Goal: Entertainment & Leisure: Browse casually

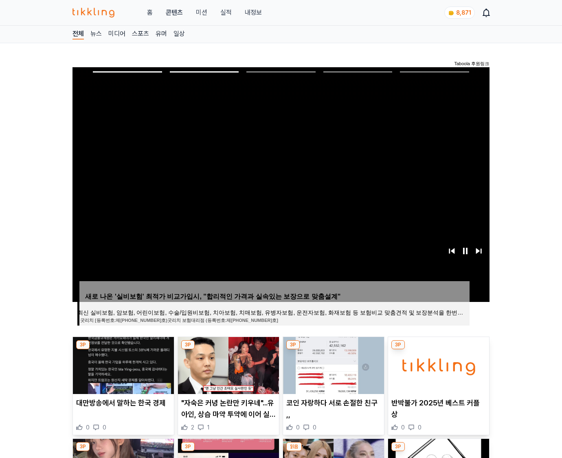
click at [438, 364] on img at bounding box center [438, 365] width 101 height 57
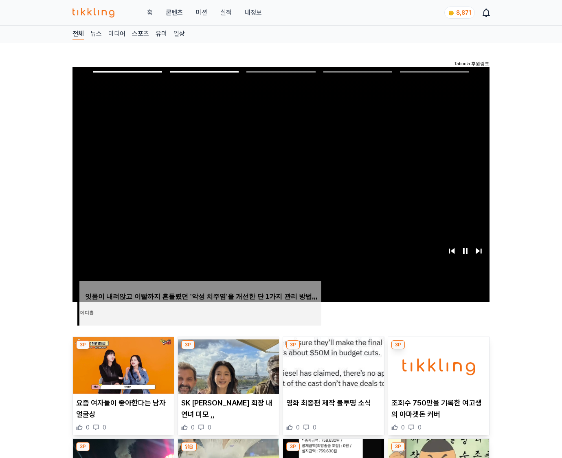
click at [438, 364] on img at bounding box center [438, 365] width 101 height 57
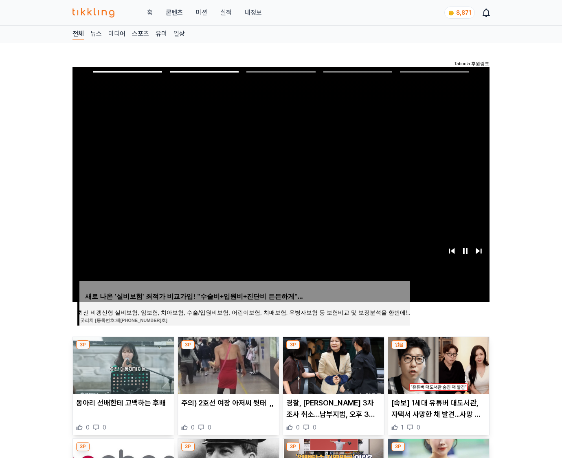
click at [438, 364] on img at bounding box center [438, 365] width 101 height 57
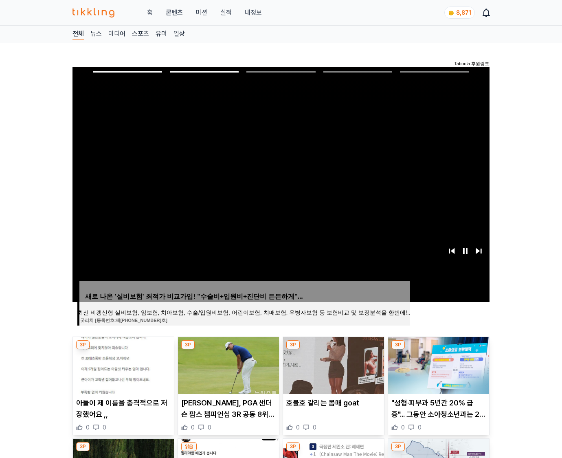
click at [438, 364] on img at bounding box center [438, 365] width 101 height 57
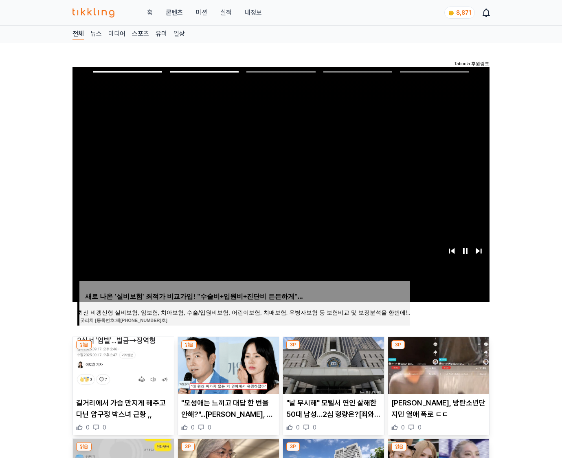
click at [438, 364] on img at bounding box center [438, 365] width 101 height 57
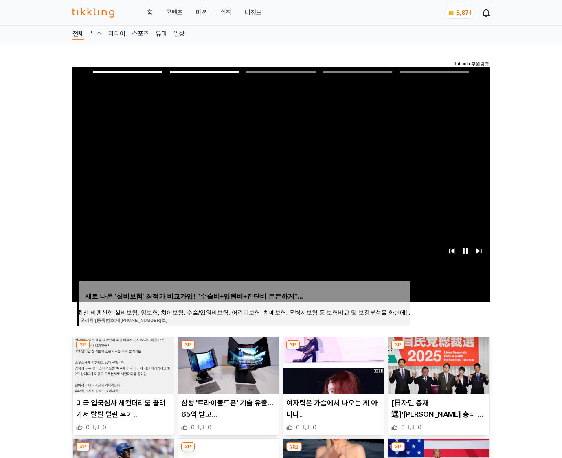
click at [438, 364] on img at bounding box center [438, 365] width 101 height 57
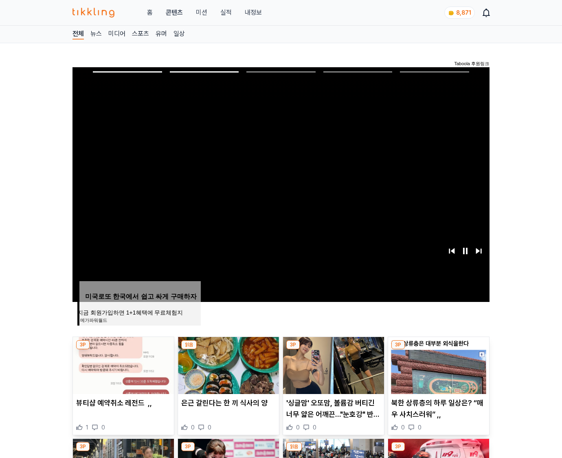
click at [438, 364] on img at bounding box center [438, 365] width 101 height 57
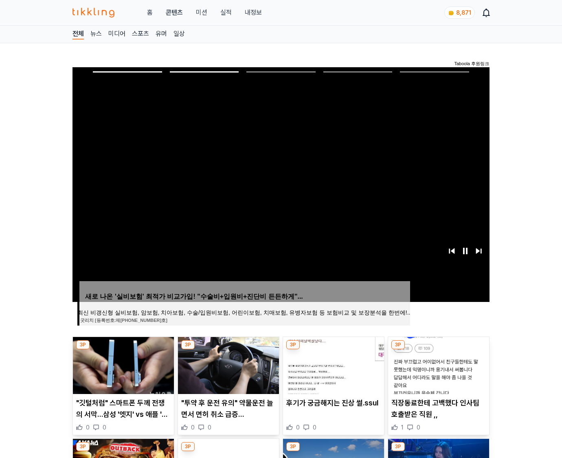
click at [438, 364] on img at bounding box center [438, 365] width 101 height 57
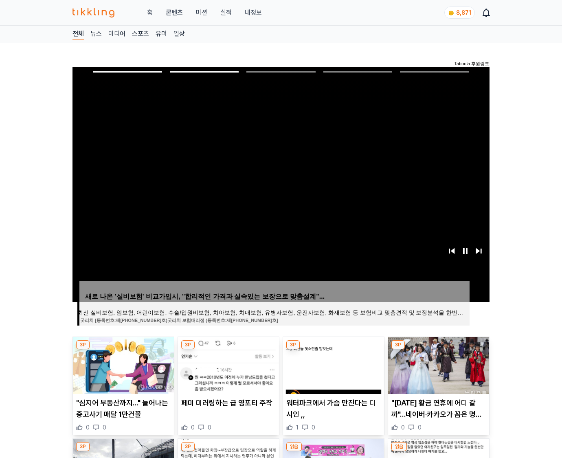
click at [438, 364] on img at bounding box center [438, 365] width 101 height 57
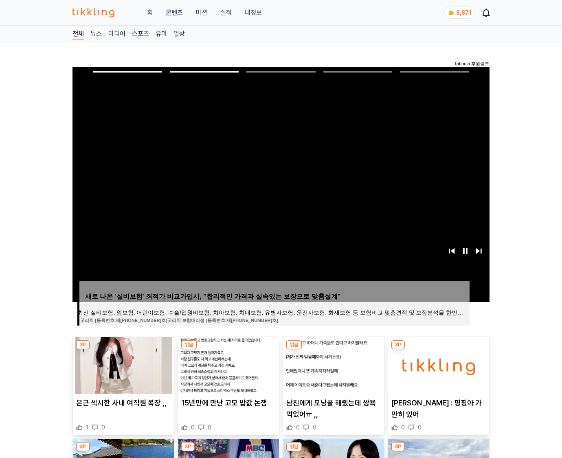
click at [438, 364] on img at bounding box center [438, 365] width 101 height 57
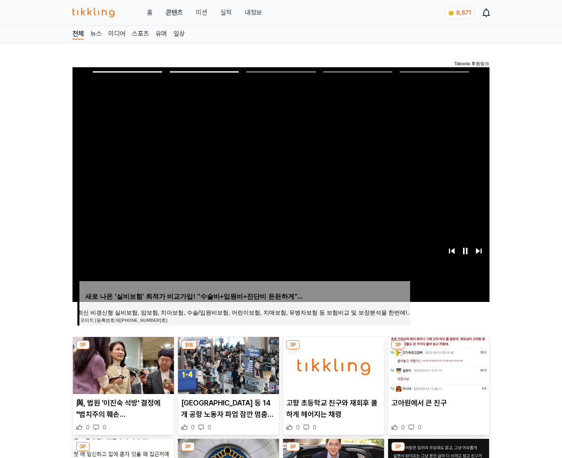
click at [438, 364] on img at bounding box center [438, 365] width 101 height 57
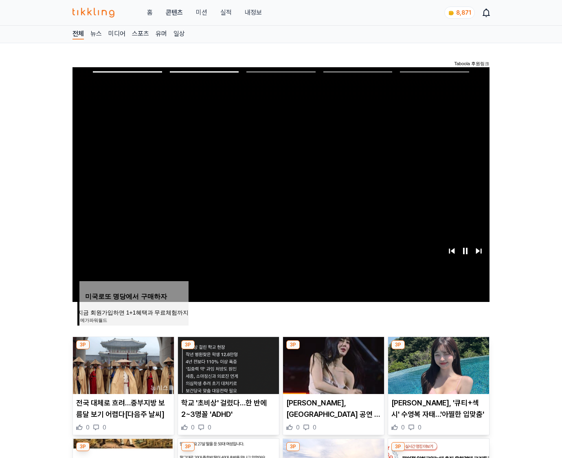
click at [438, 364] on img at bounding box center [438, 365] width 101 height 57
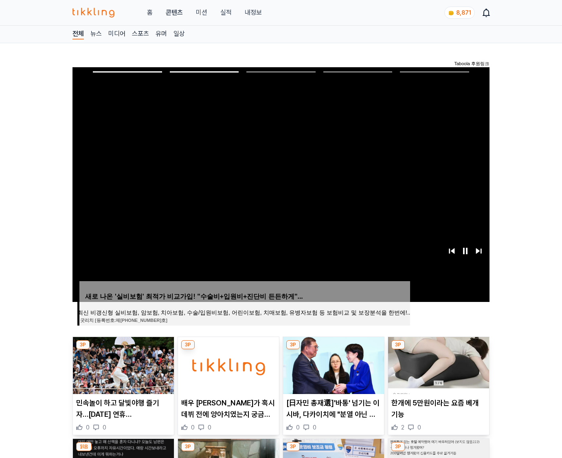
click at [438, 364] on img at bounding box center [438, 365] width 101 height 57
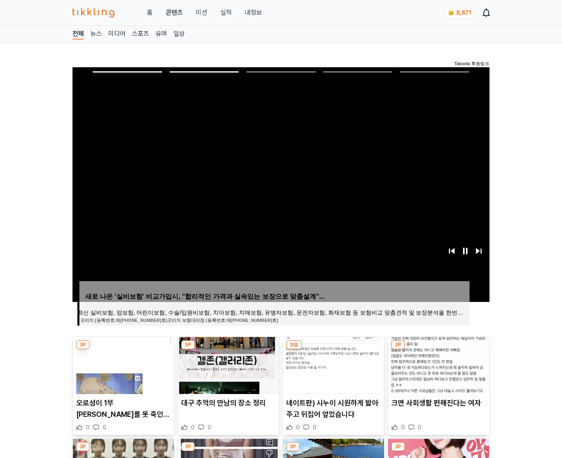
click at [438, 364] on img at bounding box center [438, 365] width 101 height 57
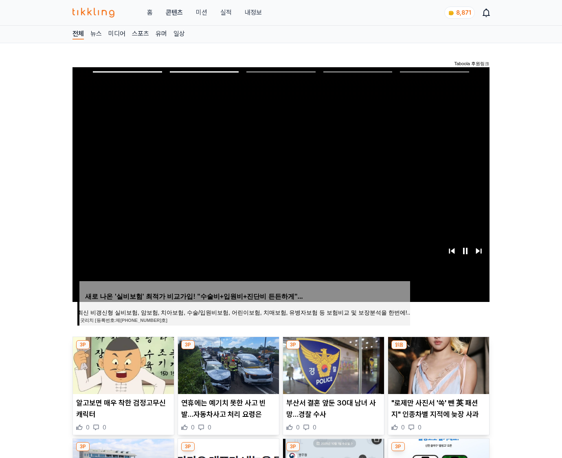
click at [438, 364] on img at bounding box center [438, 365] width 101 height 57
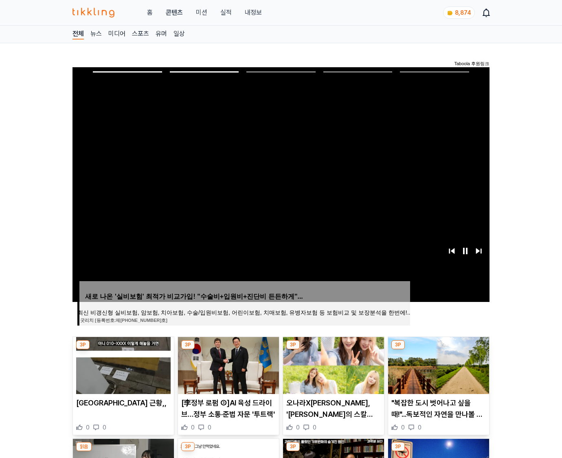
click at [438, 364] on img at bounding box center [438, 365] width 101 height 57
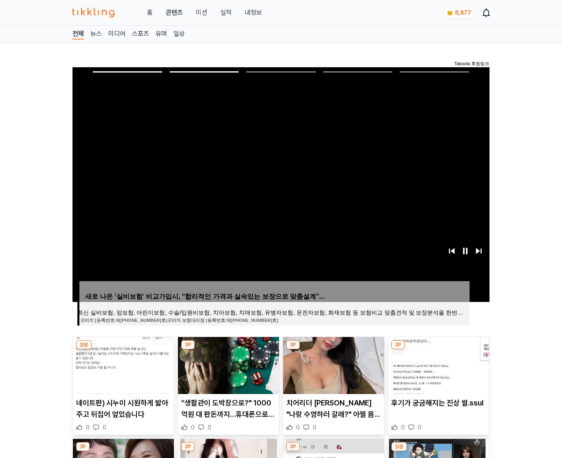
click at [438, 364] on img at bounding box center [438, 365] width 101 height 57
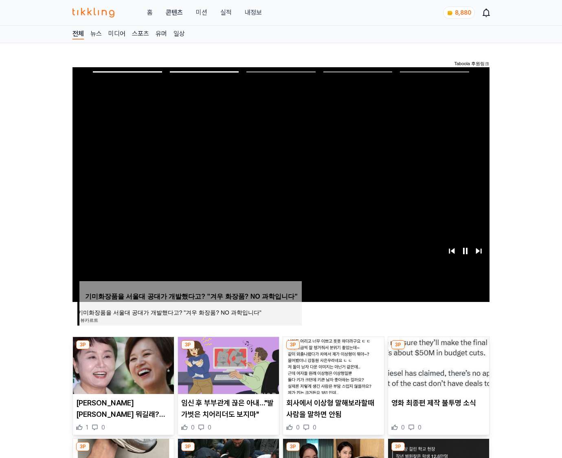
click at [438, 364] on img at bounding box center [438, 365] width 101 height 57
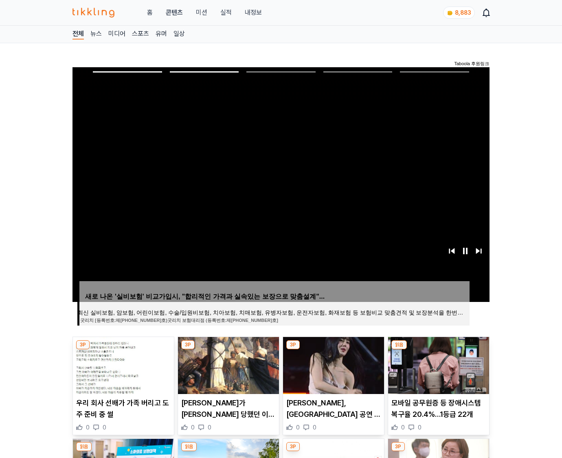
click at [438, 364] on img at bounding box center [438, 365] width 101 height 57
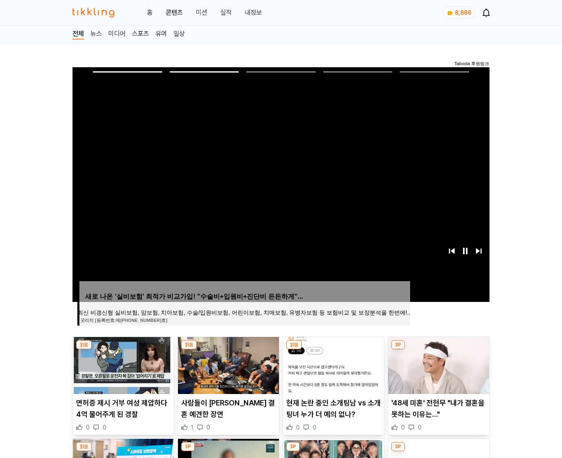
click at [438, 364] on img at bounding box center [438, 365] width 101 height 57
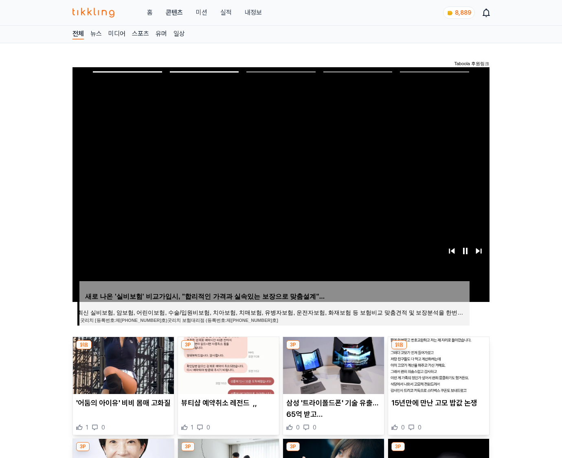
click at [438, 364] on img at bounding box center [438, 365] width 101 height 57
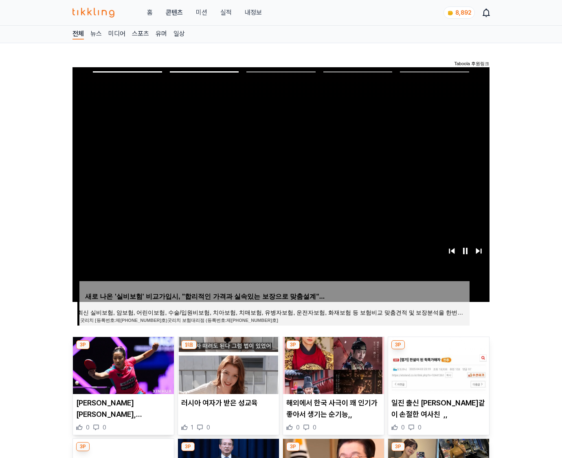
click at [438, 364] on img at bounding box center [438, 365] width 101 height 57
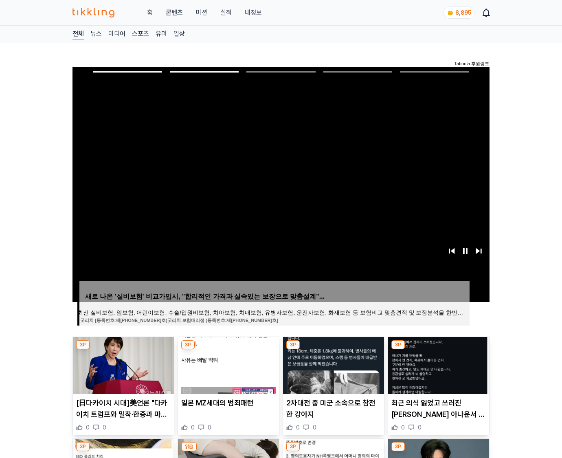
click at [438, 364] on img at bounding box center [438, 365] width 101 height 57
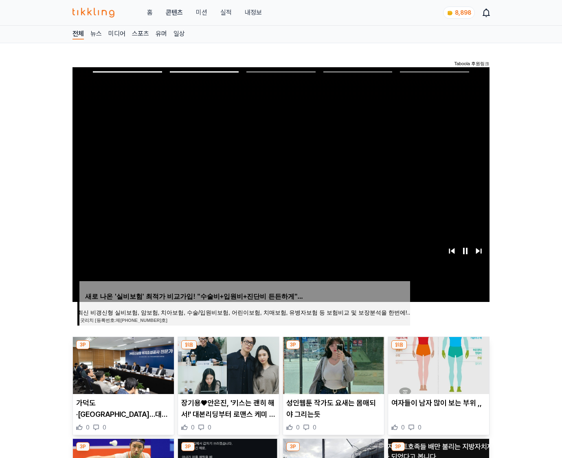
click at [438, 364] on img at bounding box center [438, 365] width 101 height 57
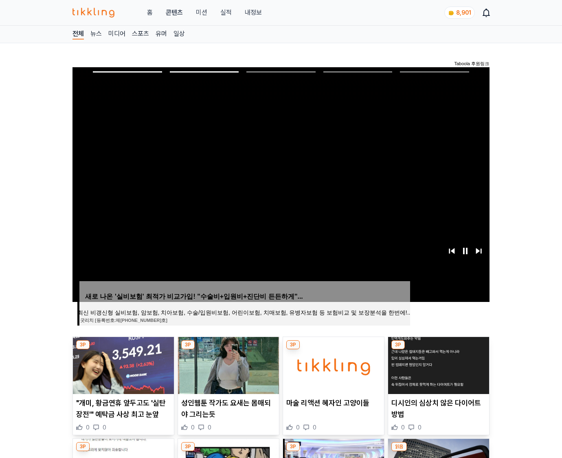
click at [438, 364] on img at bounding box center [438, 365] width 101 height 57
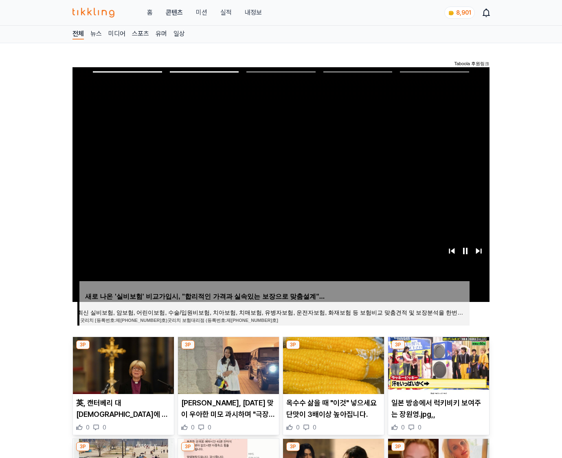
click at [438, 364] on img at bounding box center [438, 365] width 101 height 57
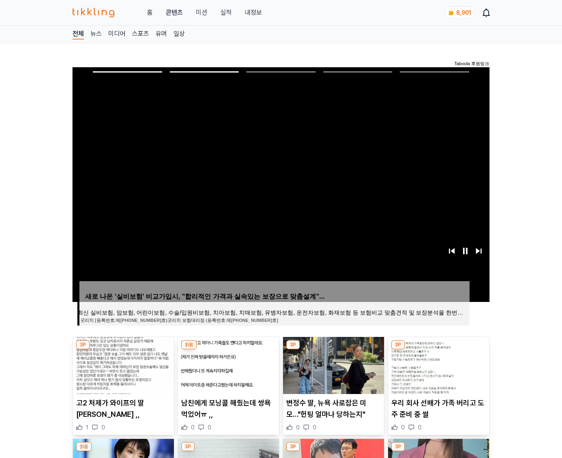
click at [438, 364] on img at bounding box center [438, 365] width 101 height 57
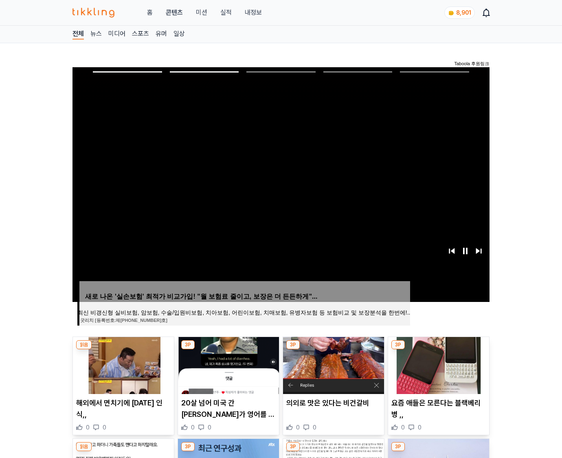
click at [438, 364] on img at bounding box center [438, 365] width 101 height 57
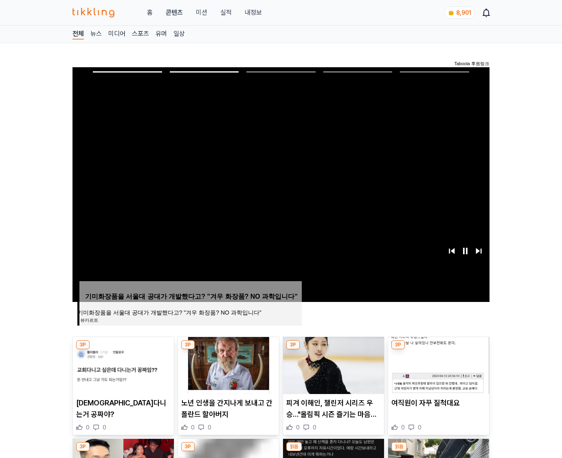
click at [438, 364] on img at bounding box center [438, 365] width 101 height 57
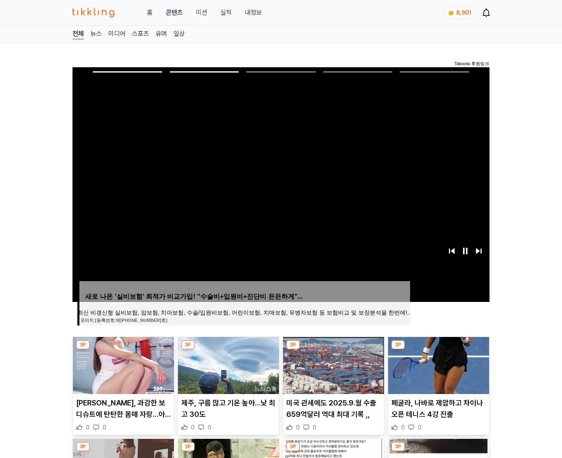
click at [438, 364] on img at bounding box center [438, 365] width 101 height 57
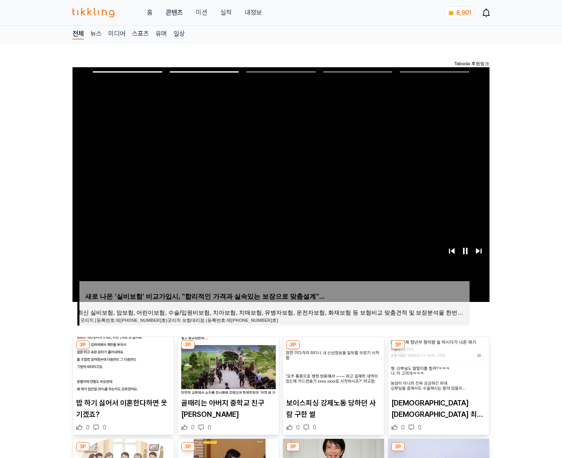
click at [438, 364] on img at bounding box center [438, 365] width 101 height 57
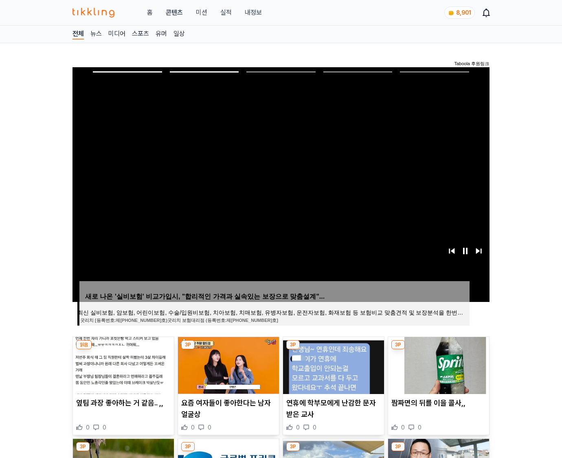
click at [438, 364] on img at bounding box center [438, 365] width 101 height 57
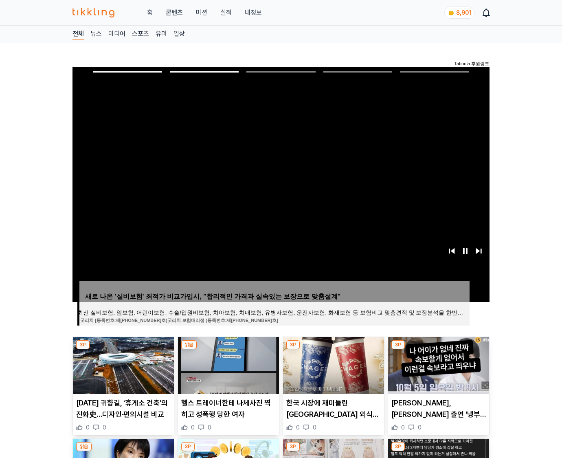
click at [438, 364] on img at bounding box center [438, 365] width 101 height 57
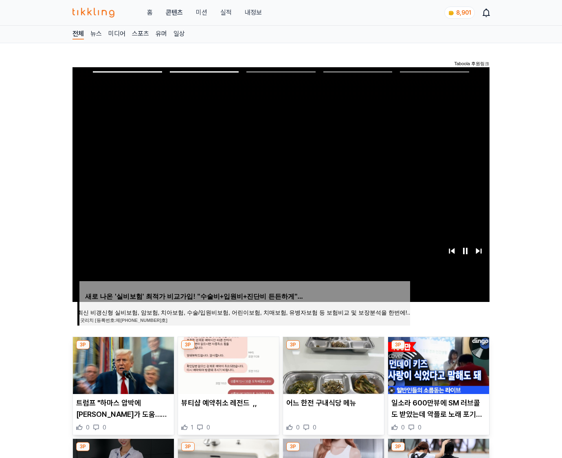
click at [438, 364] on img at bounding box center [438, 365] width 101 height 57
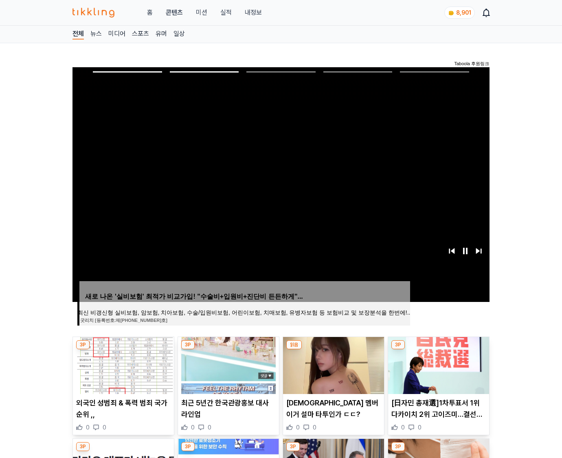
click at [438, 364] on img at bounding box center [438, 365] width 101 height 57
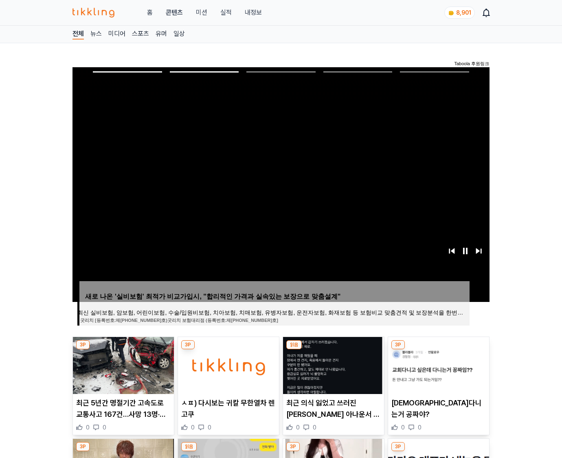
click at [438, 364] on img at bounding box center [438, 365] width 101 height 57
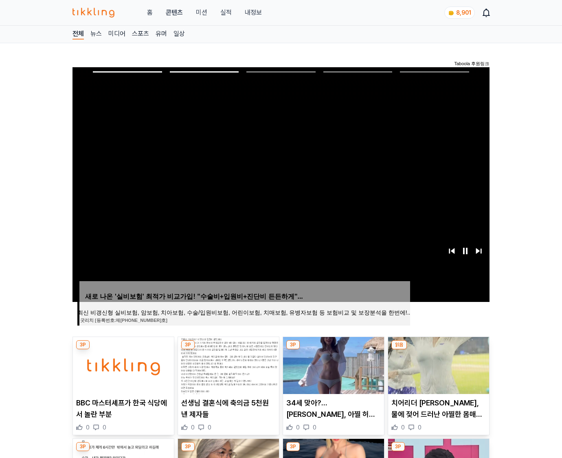
click at [438, 364] on img at bounding box center [438, 365] width 101 height 57
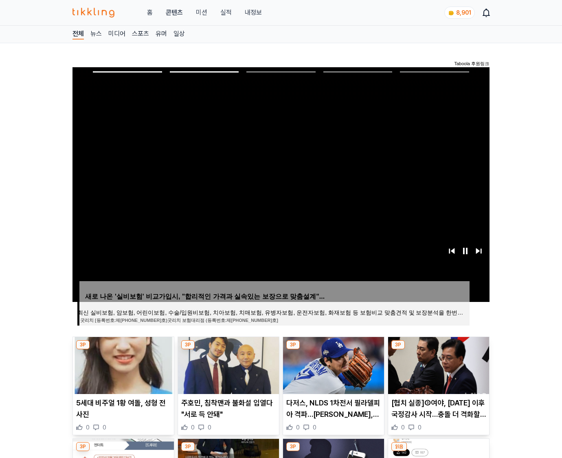
click at [438, 364] on img at bounding box center [438, 365] width 101 height 57
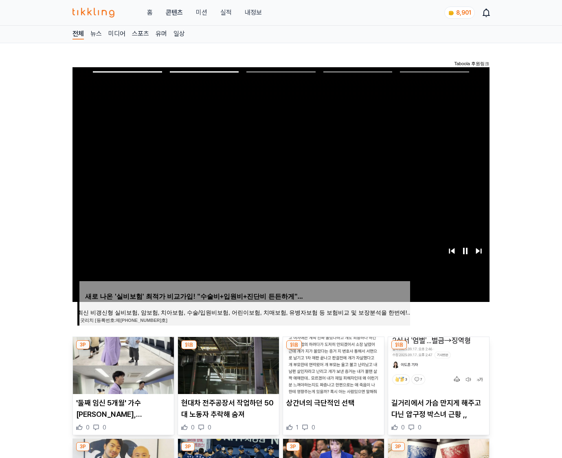
click at [438, 364] on img at bounding box center [438, 365] width 101 height 57
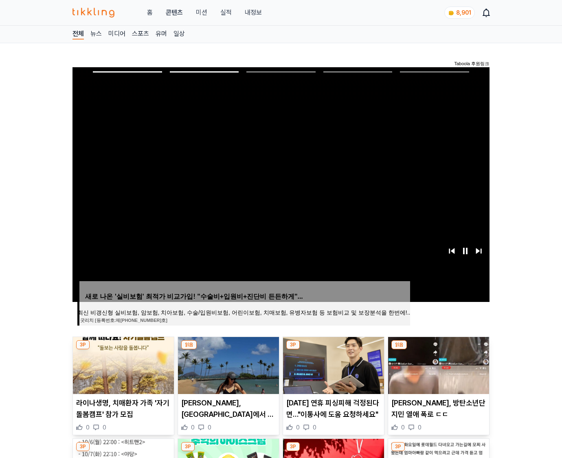
click at [438, 364] on img at bounding box center [438, 365] width 101 height 57
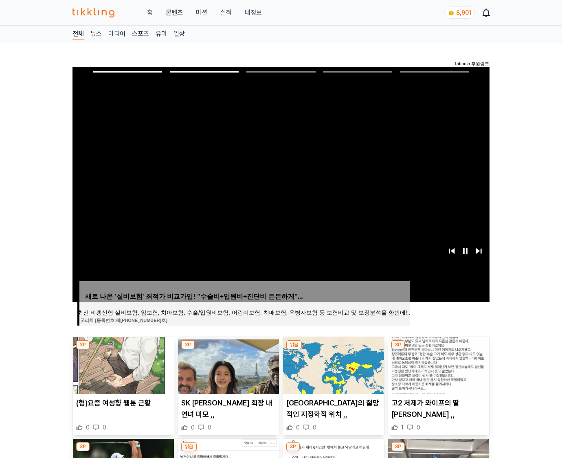
click at [438, 364] on img at bounding box center [438, 365] width 101 height 57
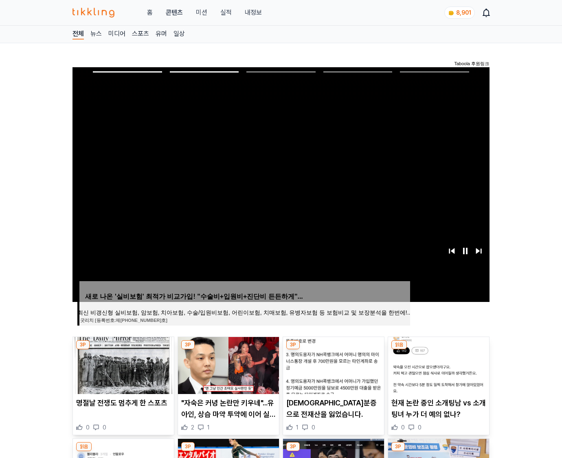
click at [438, 364] on img at bounding box center [438, 365] width 101 height 57
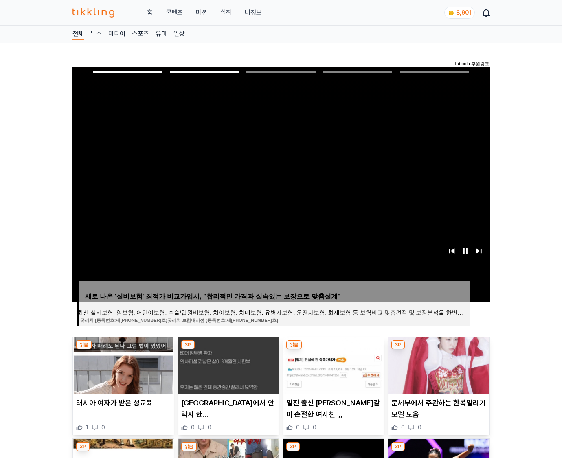
click at [438, 364] on img at bounding box center [438, 365] width 101 height 57
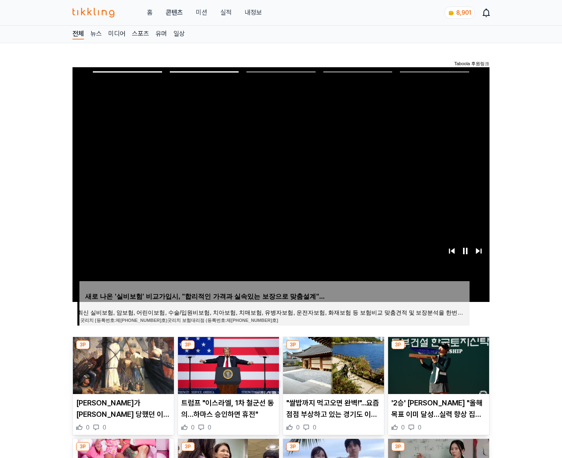
click at [438, 364] on img at bounding box center [438, 365] width 101 height 57
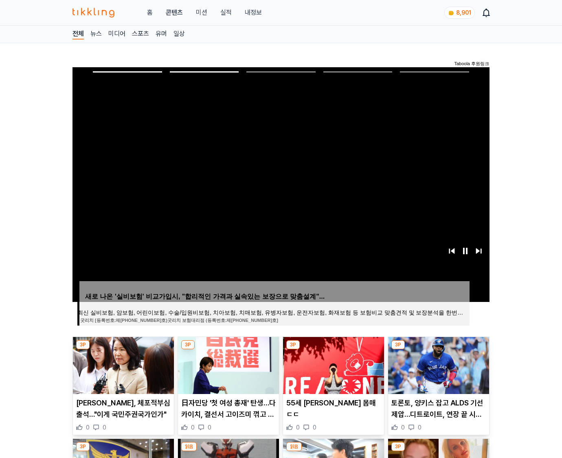
click at [438, 364] on img at bounding box center [438, 365] width 101 height 57
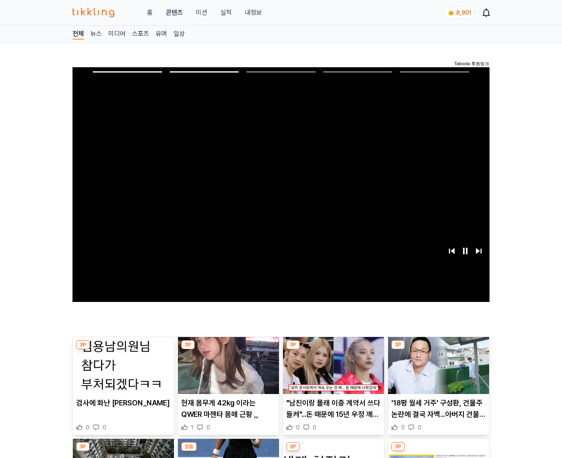
click at [438, 364] on img at bounding box center [438, 365] width 101 height 57
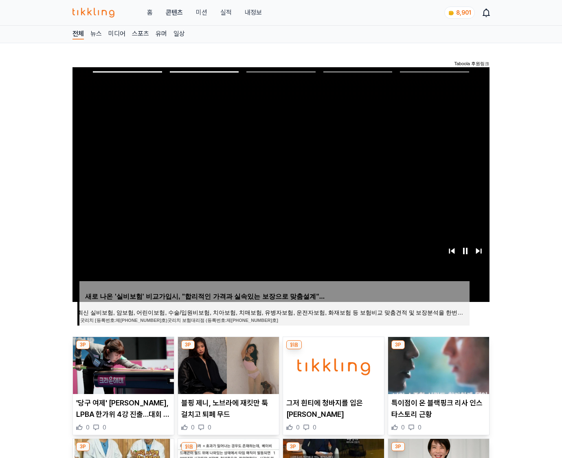
click at [438, 364] on img at bounding box center [438, 365] width 101 height 57
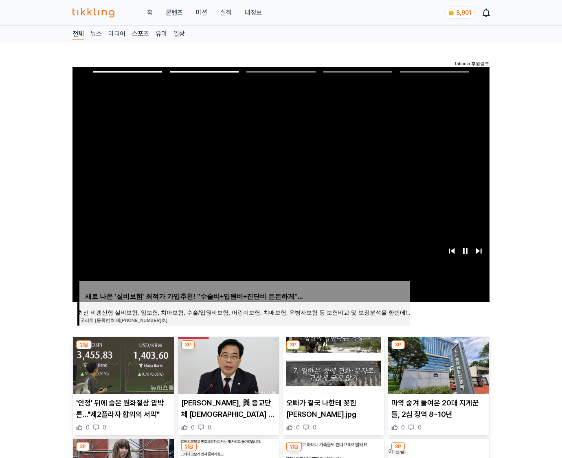
click at [438, 364] on img at bounding box center [438, 365] width 101 height 57
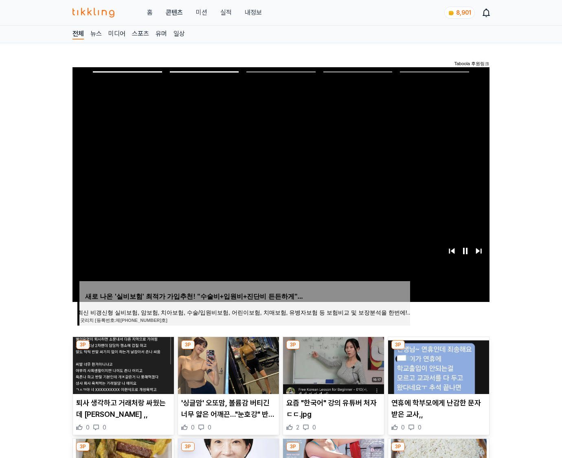
click at [438, 364] on img at bounding box center [438, 365] width 101 height 57
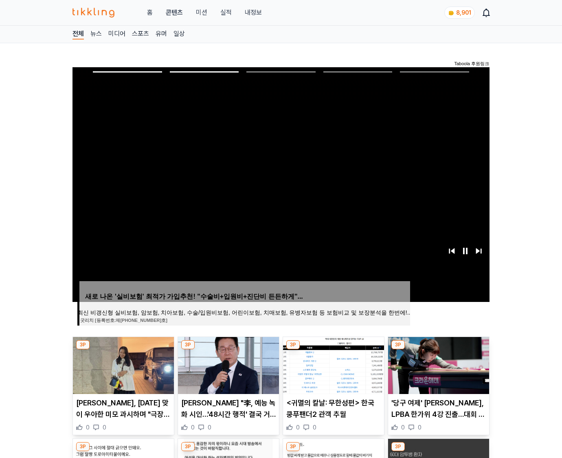
click at [438, 364] on img at bounding box center [438, 365] width 101 height 57
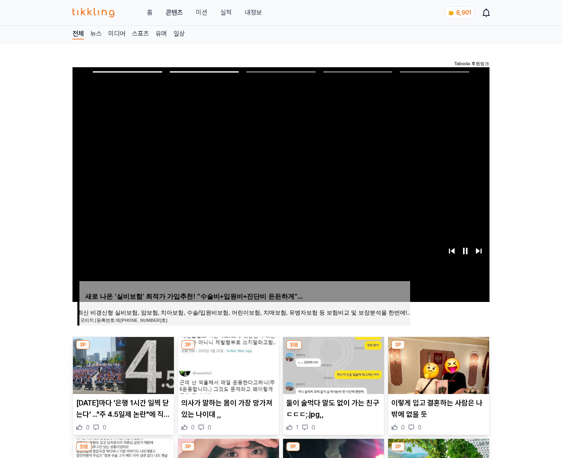
click at [438, 364] on img at bounding box center [438, 365] width 101 height 57
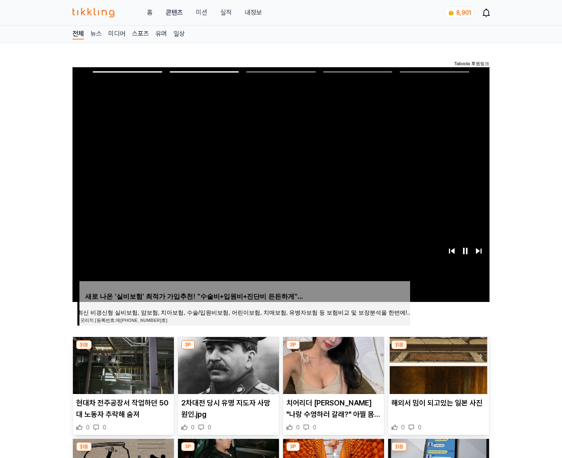
click at [438, 364] on img at bounding box center [438, 365] width 101 height 57
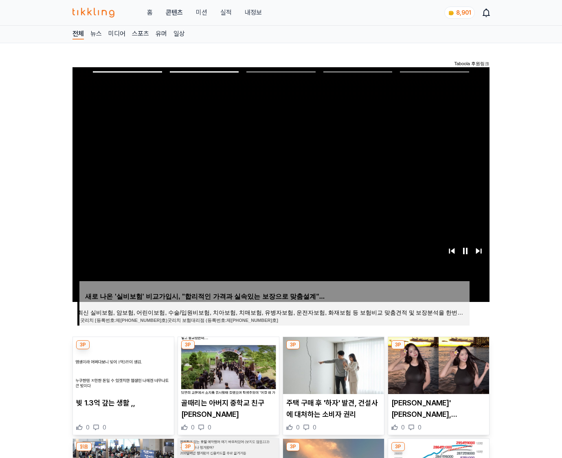
click at [438, 364] on img at bounding box center [438, 365] width 101 height 57
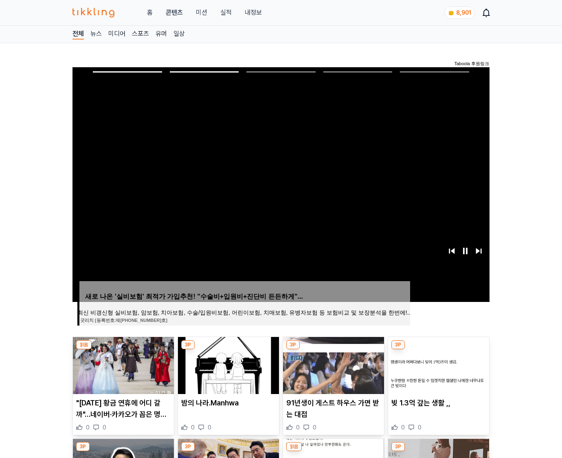
click at [438, 364] on img at bounding box center [438, 365] width 101 height 57
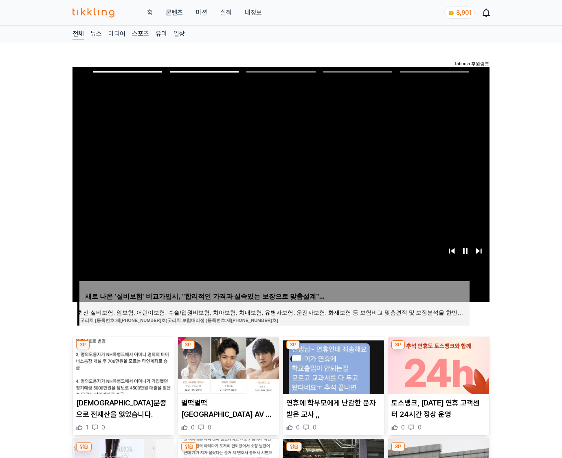
click at [438, 364] on img at bounding box center [438, 365] width 101 height 57
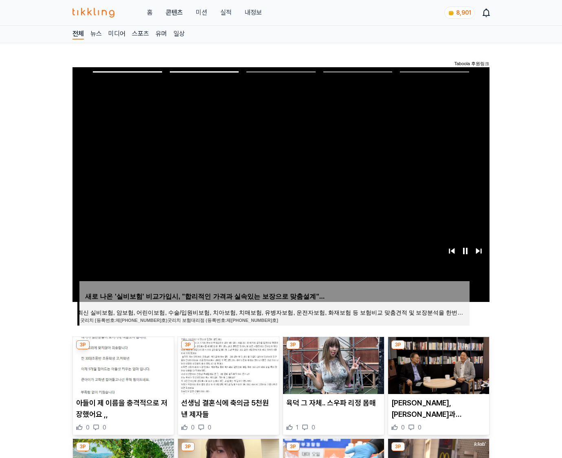
click at [438, 364] on img at bounding box center [438, 365] width 101 height 57
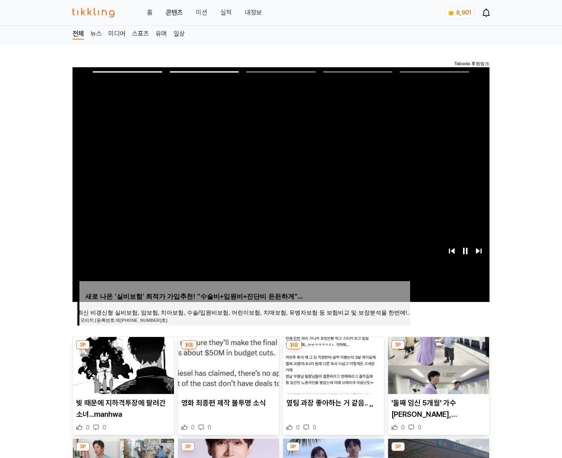
click at [438, 364] on img at bounding box center [438, 365] width 101 height 57
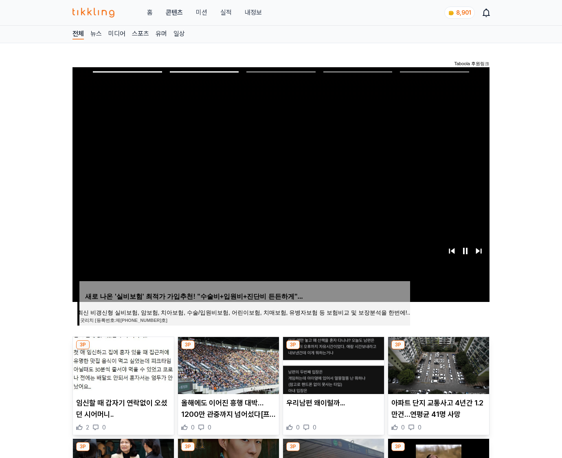
click at [438, 364] on img at bounding box center [438, 365] width 101 height 57
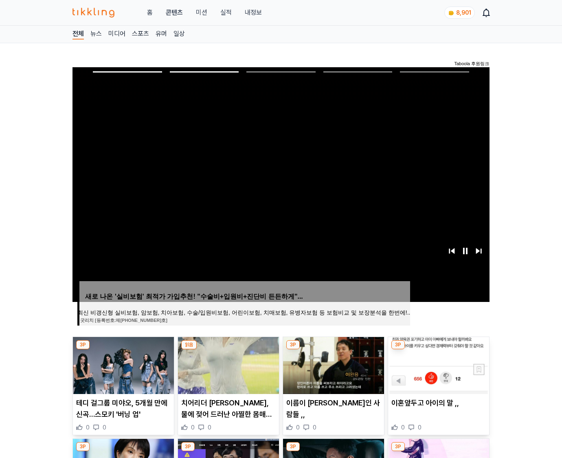
click at [438, 364] on img at bounding box center [438, 365] width 101 height 57
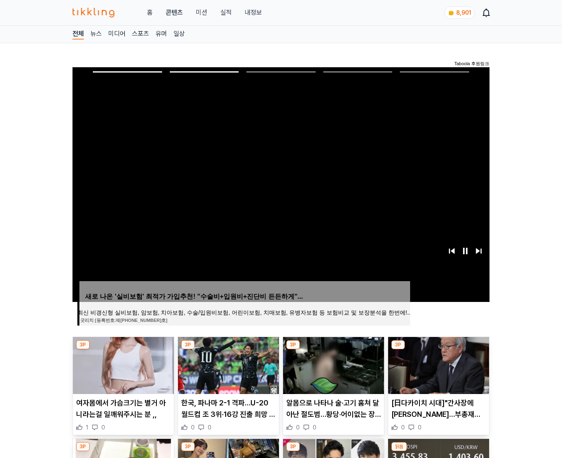
click at [438, 364] on img at bounding box center [438, 365] width 101 height 57
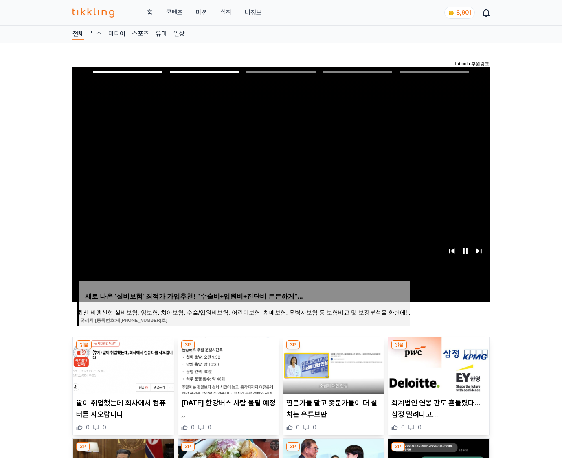
click at [438, 364] on img at bounding box center [438, 365] width 101 height 57
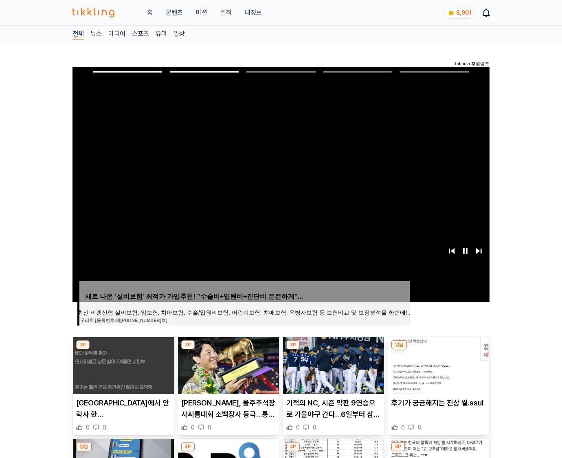
click at [438, 364] on img at bounding box center [438, 365] width 101 height 57
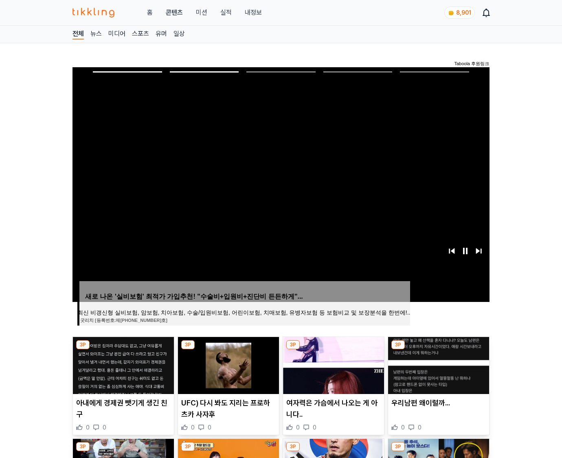
click at [438, 364] on img at bounding box center [438, 365] width 101 height 57
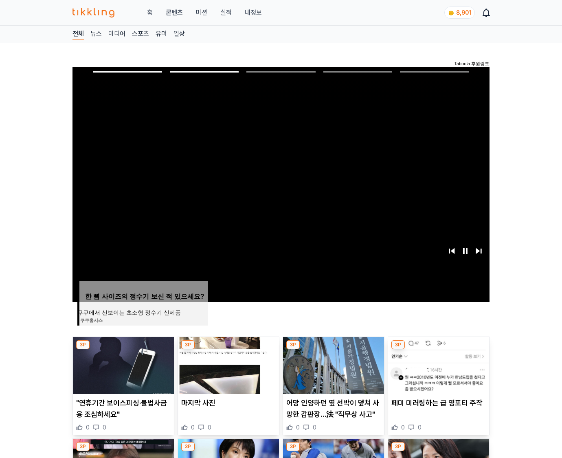
click at [438, 364] on img at bounding box center [438, 365] width 101 height 57
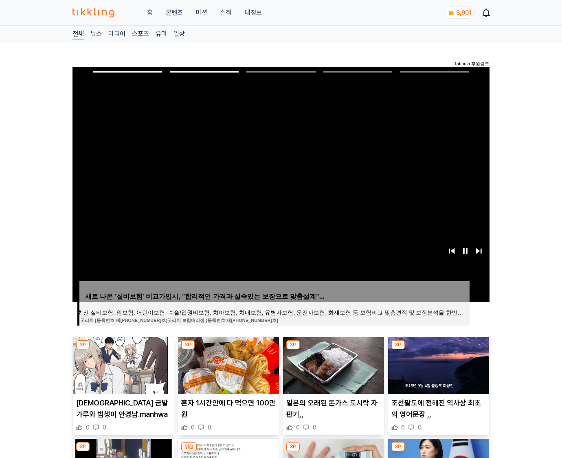
click at [438, 364] on img at bounding box center [438, 365] width 101 height 57
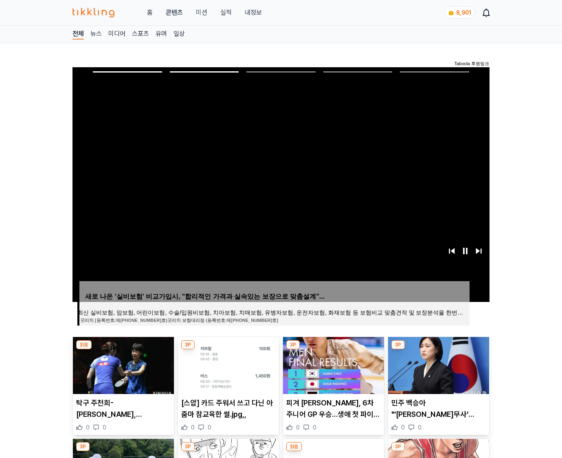
click at [438, 364] on img at bounding box center [438, 365] width 101 height 57
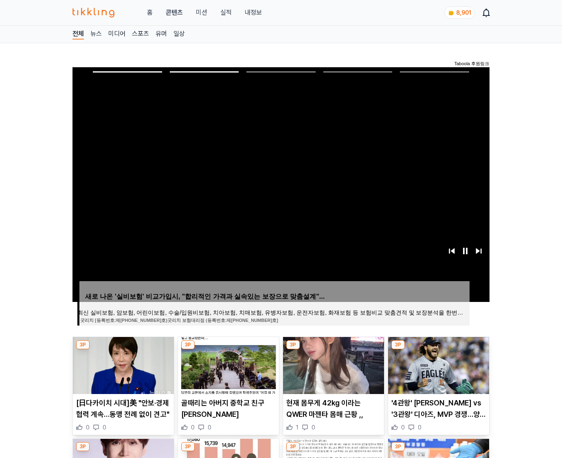
click at [438, 364] on img at bounding box center [438, 365] width 101 height 57
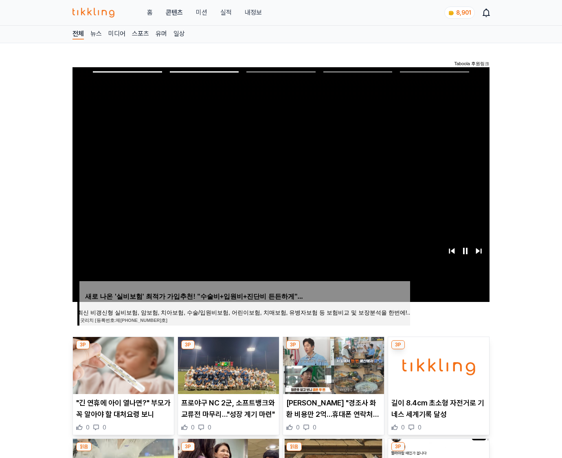
click at [438, 364] on img at bounding box center [438, 365] width 101 height 57
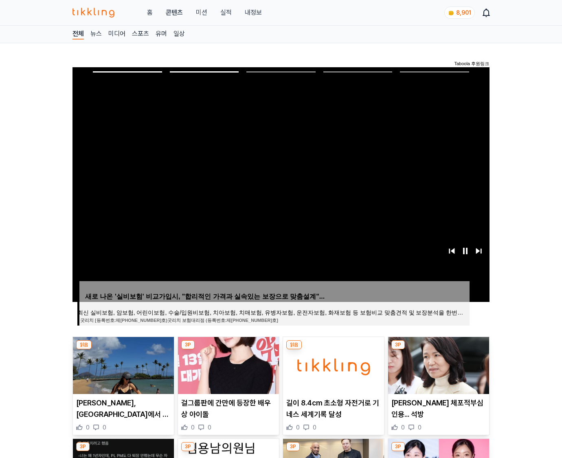
click at [438, 364] on img at bounding box center [438, 365] width 101 height 57
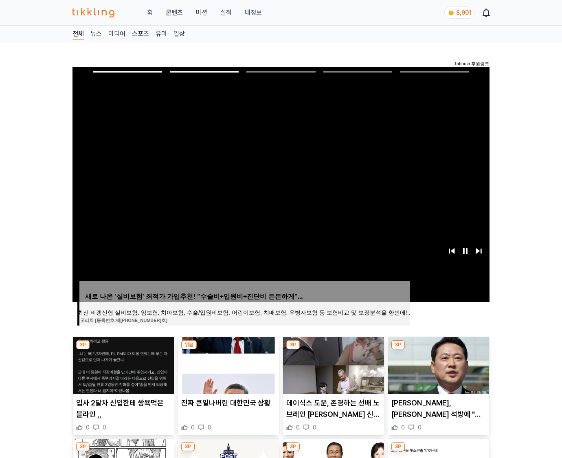
click at [438, 364] on img at bounding box center [438, 365] width 101 height 57
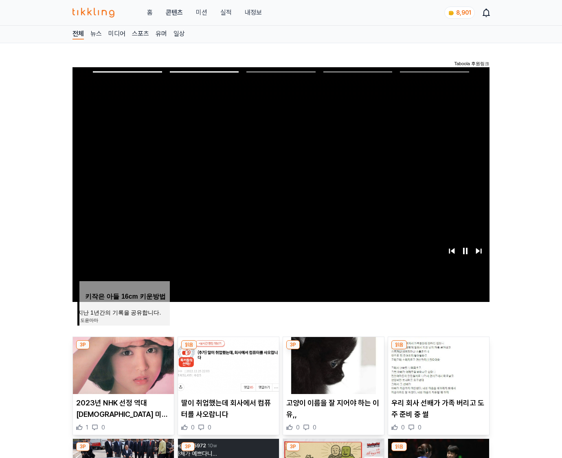
click at [438, 364] on img at bounding box center [438, 365] width 101 height 57
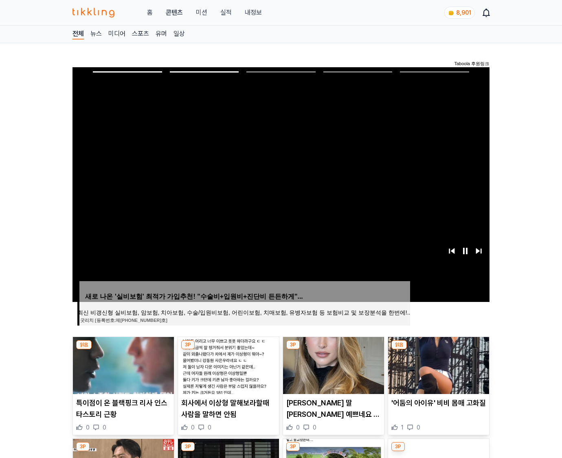
click at [438, 364] on img at bounding box center [438, 365] width 101 height 57
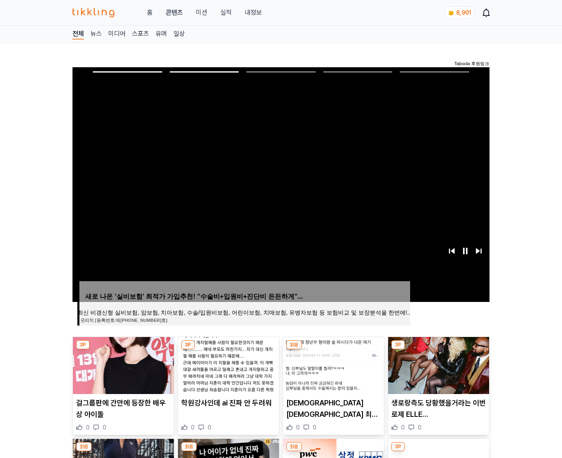
click at [438, 364] on img at bounding box center [438, 365] width 101 height 57
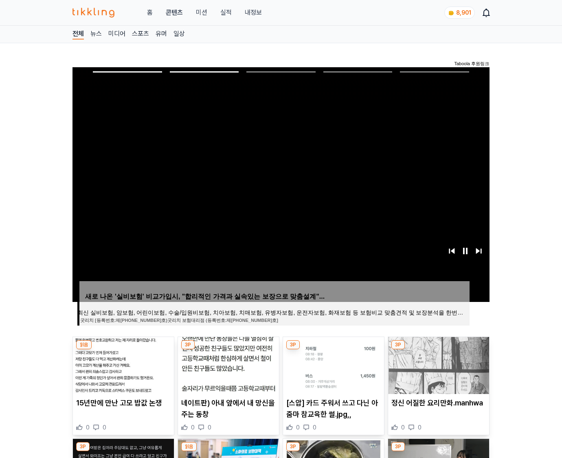
click at [438, 364] on img at bounding box center [438, 365] width 101 height 57
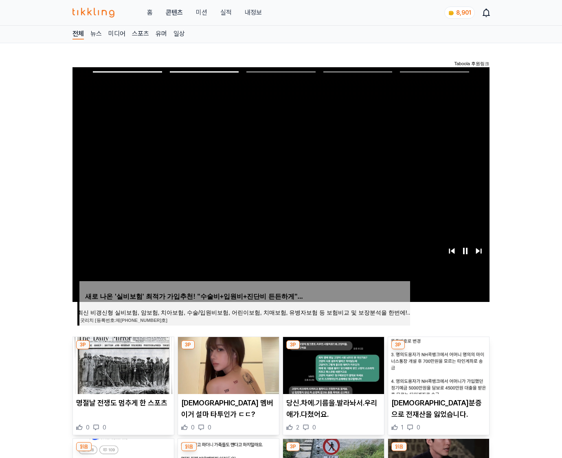
click at [438, 364] on img at bounding box center [438, 365] width 101 height 57
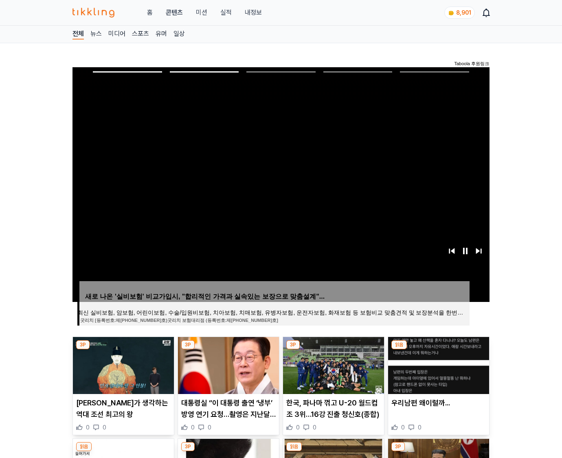
click at [438, 364] on img at bounding box center [438, 365] width 101 height 57
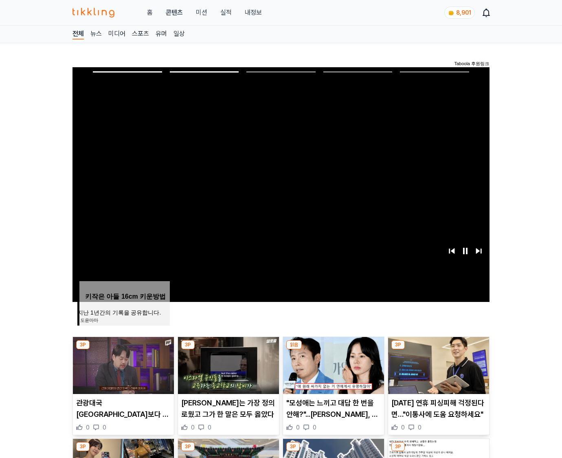
click at [438, 364] on img at bounding box center [438, 365] width 101 height 57
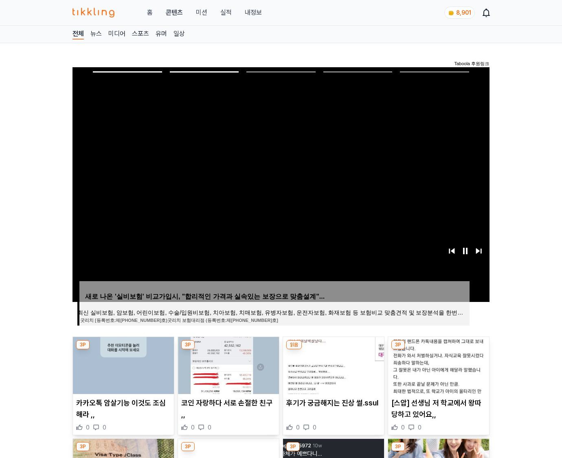
click at [438, 364] on img at bounding box center [438, 365] width 101 height 57
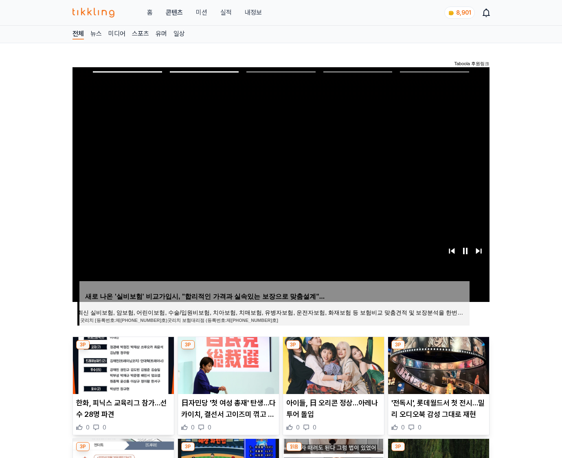
click at [438, 364] on img at bounding box center [438, 365] width 101 height 57
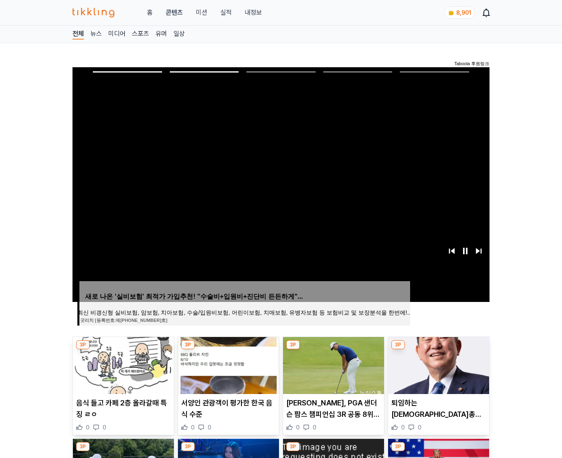
click at [438, 364] on img at bounding box center [438, 365] width 101 height 57
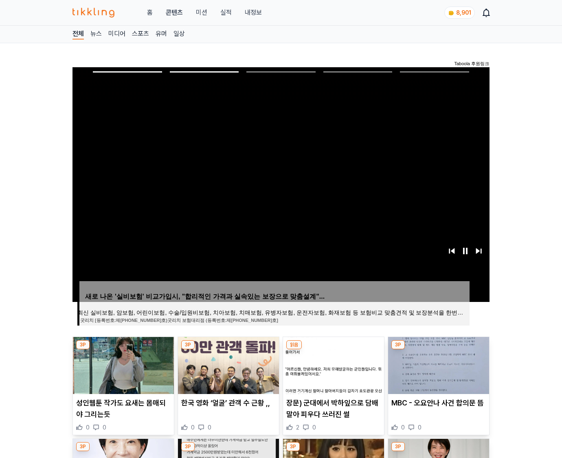
click at [438, 364] on img at bounding box center [438, 365] width 101 height 57
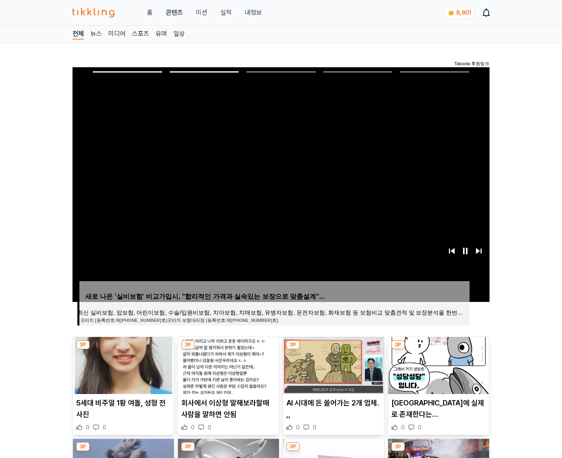
click at [438, 364] on img at bounding box center [438, 365] width 101 height 57
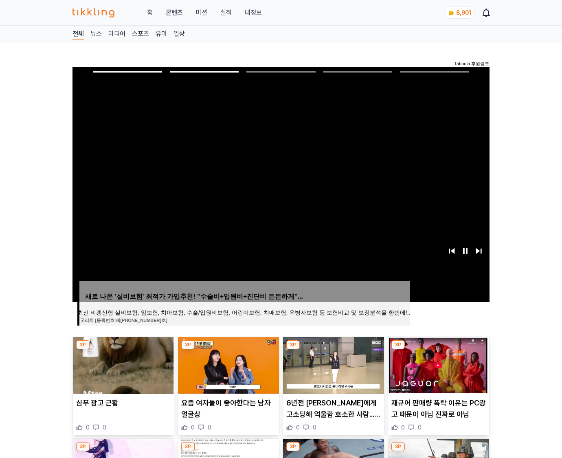
click at [438, 364] on img at bounding box center [438, 365] width 101 height 57
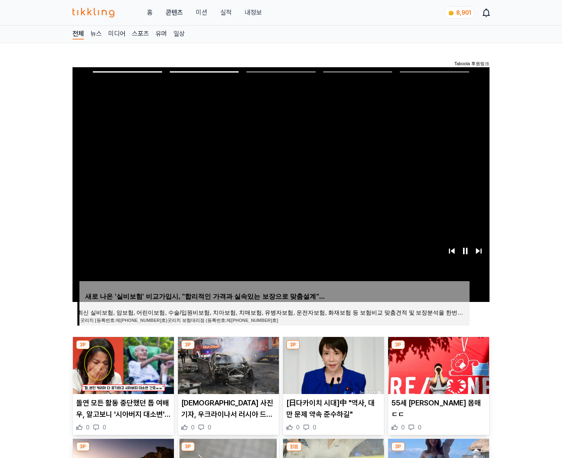
click at [438, 364] on img at bounding box center [438, 365] width 101 height 57
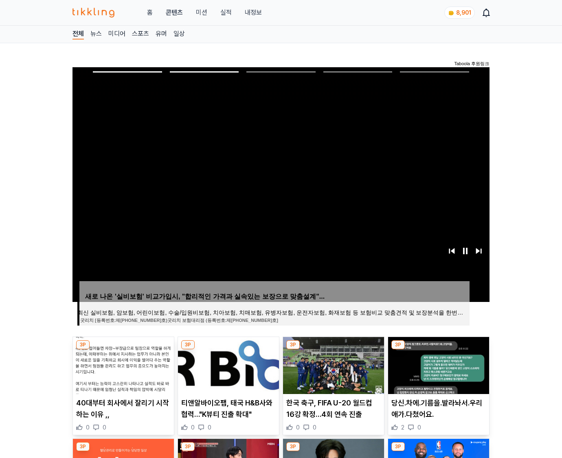
click at [438, 364] on img at bounding box center [438, 365] width 101 height 57
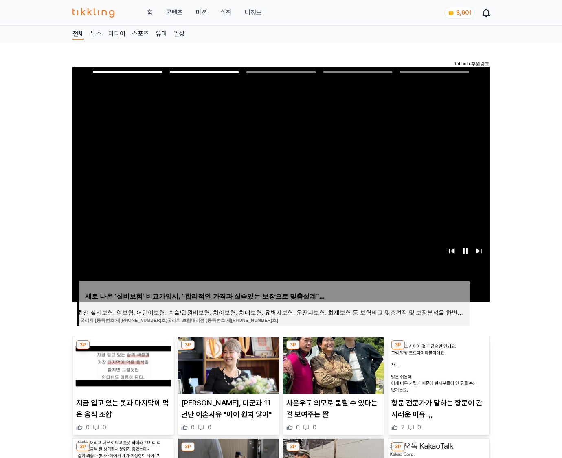
click at [438, 364] on img at bounding box center [438, 365] width 101 height 57
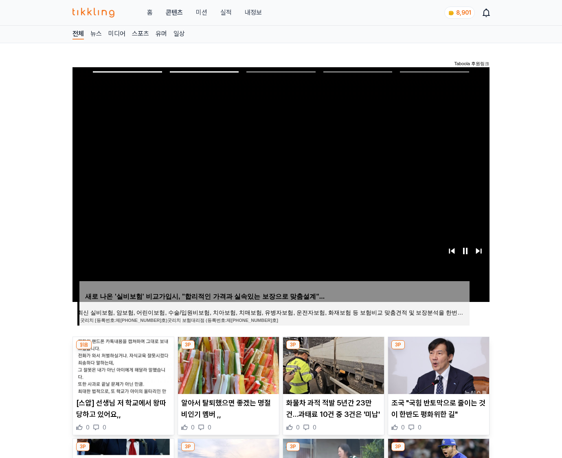
click at [438, 364] on img at bounding box center [438, 365] width 101 height 57
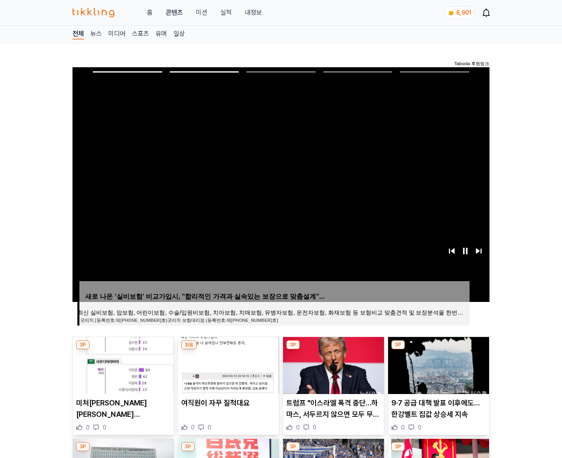
click at [438, 364] on img at bounding box center [438, 365] width 101 height 57
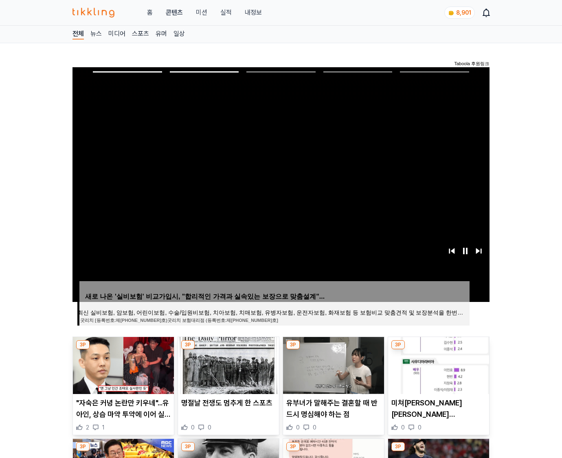
click at [438, 364] on img at bounding box center [438, 365] width 101 height 57
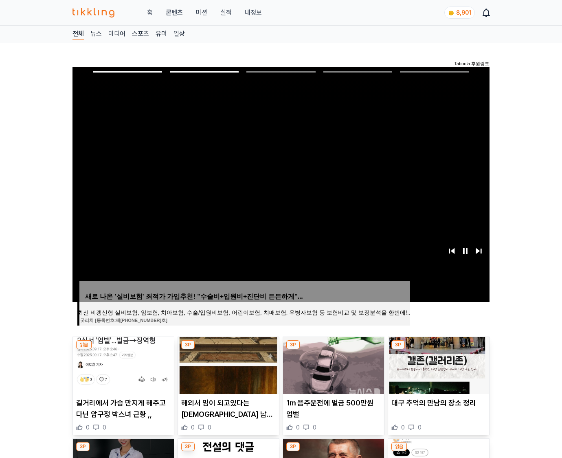
click at [438, 364] on img at bounding box center [438, 365] width 101 height 57
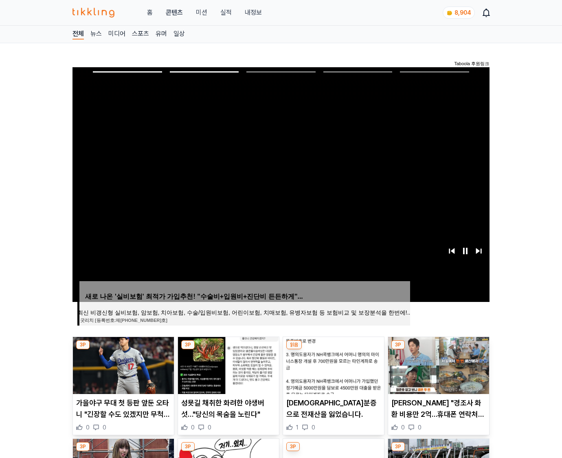
click at [438, 364] on img at bounding box center [438, 365] width 101 height 57
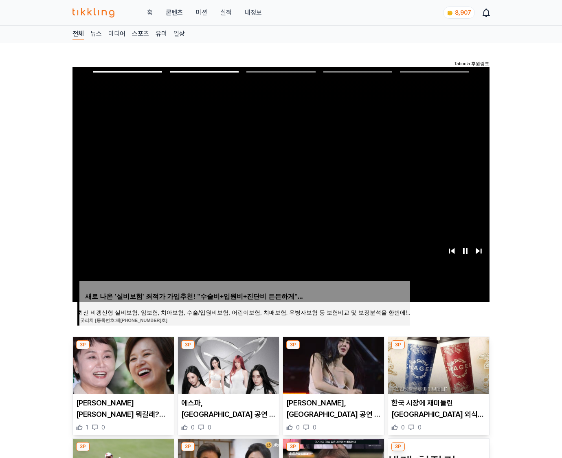
click at [438, 364] on img at bounding box center [438, 365] width 101 height 57
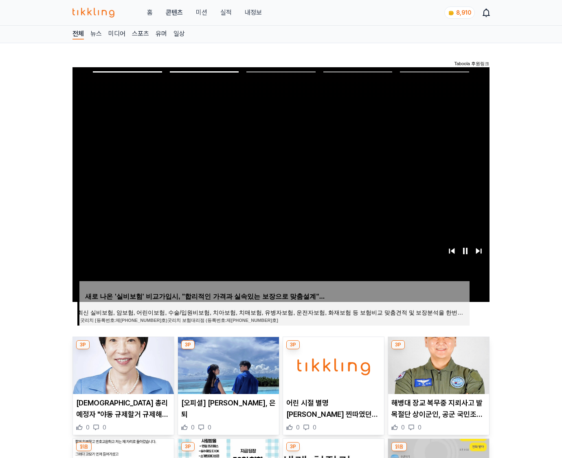
click at [438, 364] on img at bounding box center [438, 365] width 101 height 57
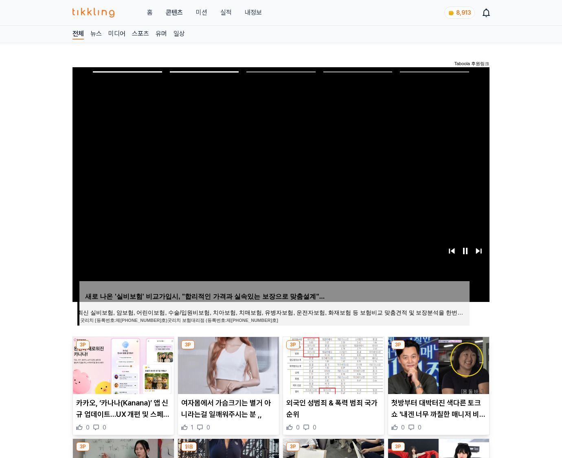
click at [438, 364] on img at bounding box center [438, 365] width 101 height 57
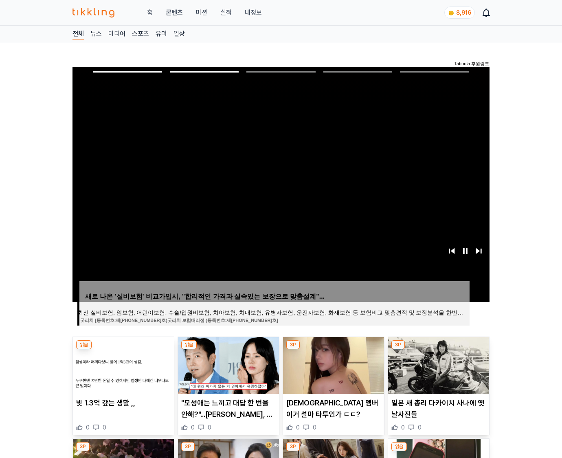
click at [438, 364] on img at bounding box center [438, 365] width 101 height 57
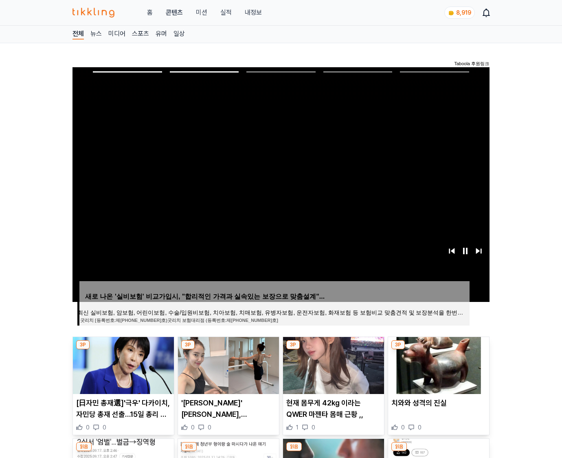
click at [438, 364] on img at bounding box center [438, 365] width 101 height 57
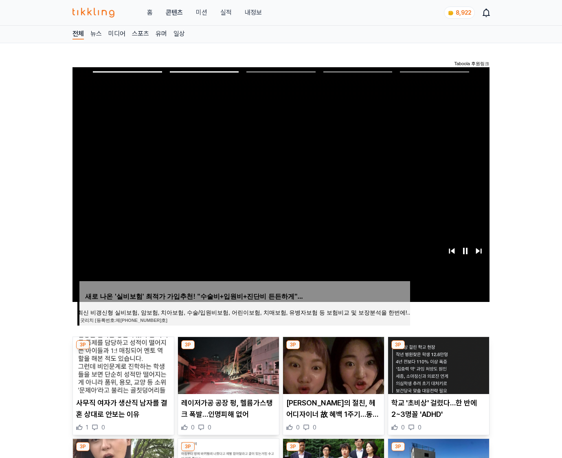
click at [438, 364] on img at bounding box center [438, 365] width 101 height 57
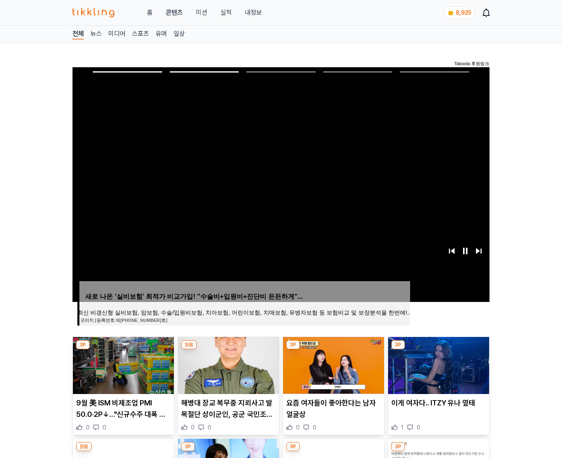
click at [438, 364] on img at bounding box center [438, 365] width 101 height 57
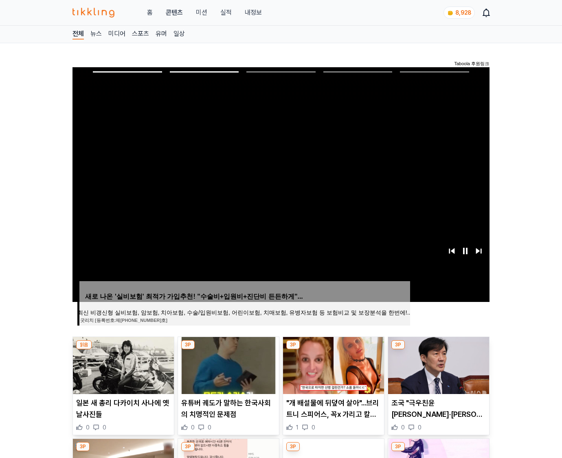
click at [438, 364] on img at bounding box center [438, 365] width 101 height 57
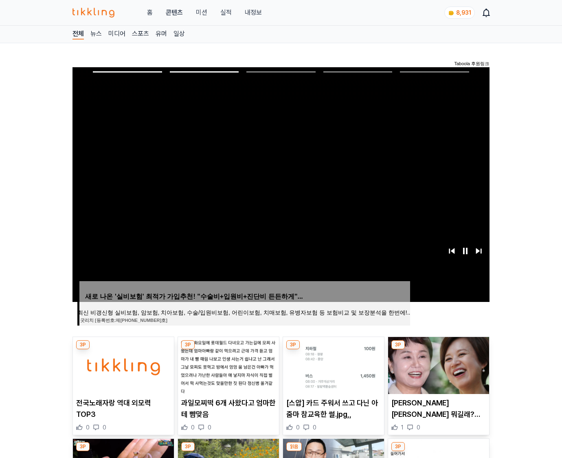
click at [438, 364] on img at bounding box center [438, 365] width 101 height 57
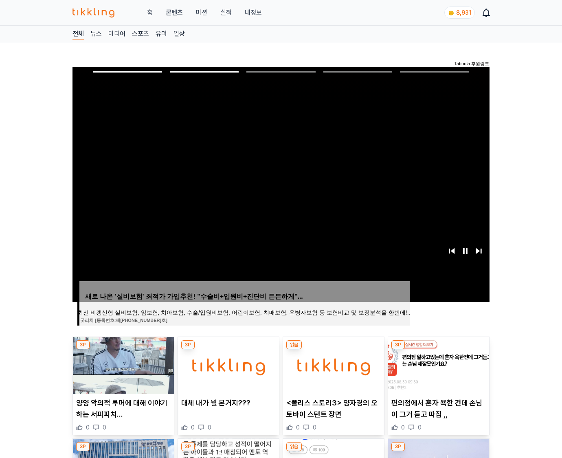
click at [438, 364] on img at bounding box center [438, 365] width 101 height 57
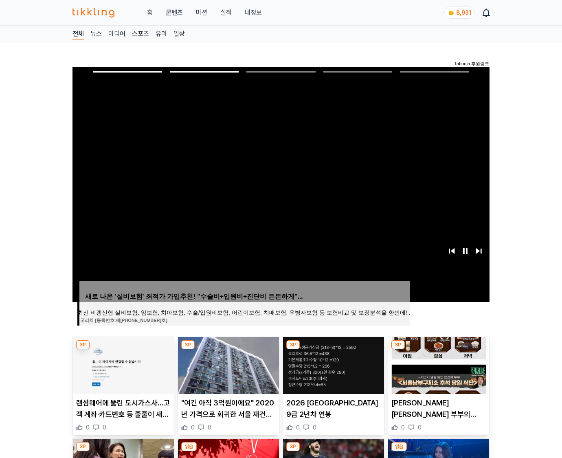
click at [438, 364] on img at bounding box center [438, 365] width 101 height 57
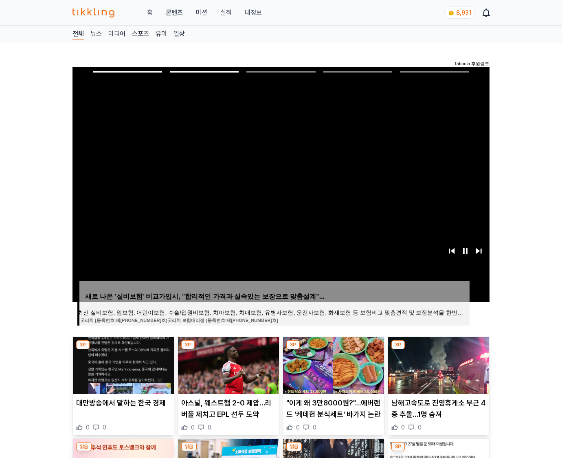
click at [438, 364] on img at bounding box center [438, 365] width 101 height 57
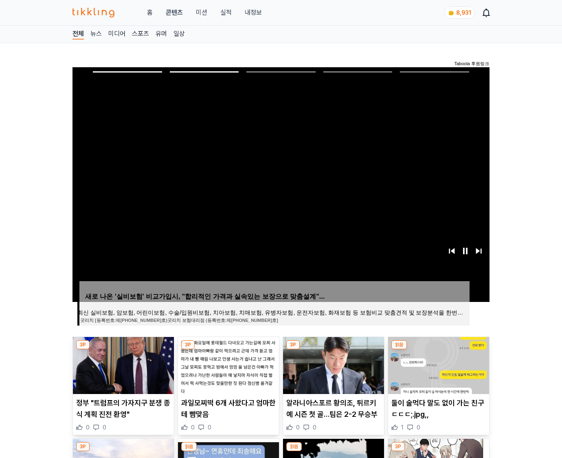
click at [438, 364] on img at bounding box center [438, 365] width 101 height 57
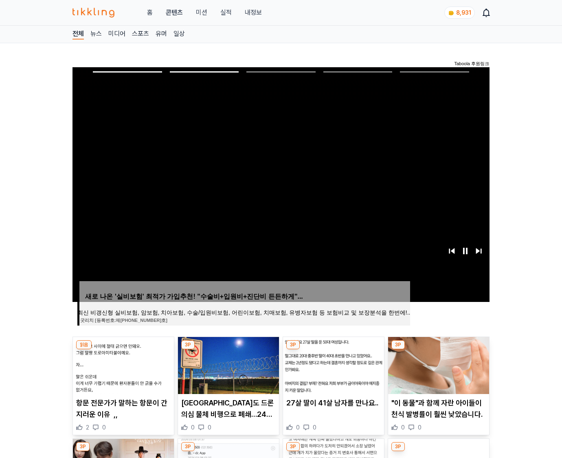
click at [438, 364] on img at bounding box center [438, 365] width 101 height 57
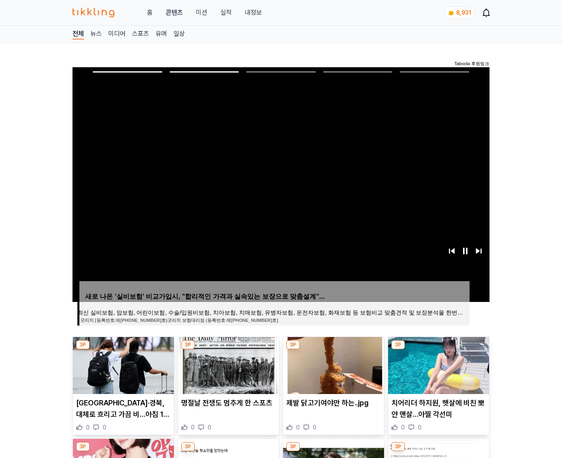
click at [438, 364] on img at bounding box center [438, 365] width 101 height 57
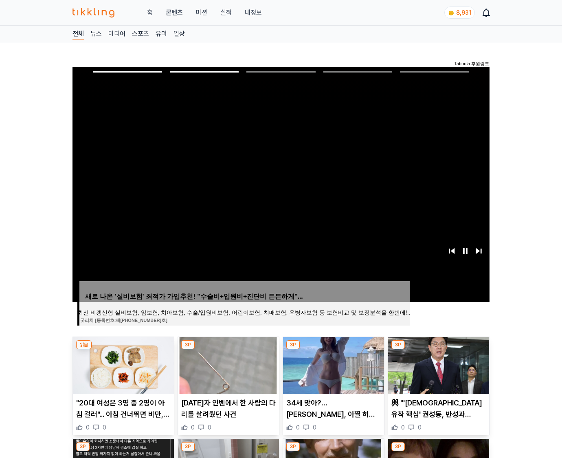
click at [438, 364] on img at bounding box center [438, 365] width 101 height 57
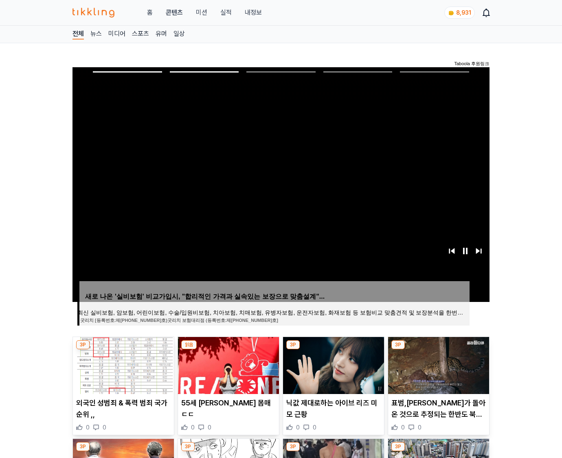
click at [438, 364] on img at bounding box center [438, 365] width 101 height 57
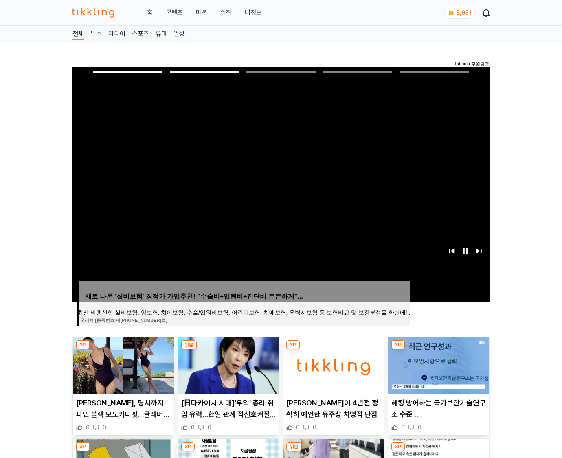
click at [438, 364] on img at bounding box center [438, 365] width 101 height 57
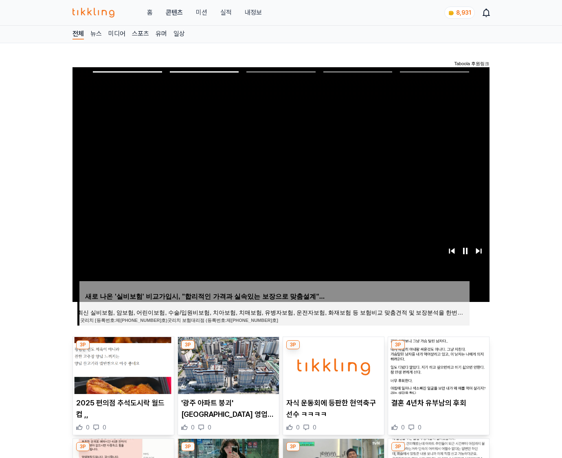
click at [438, 364] on img at bounding box center [438, 365] width 101 height 57
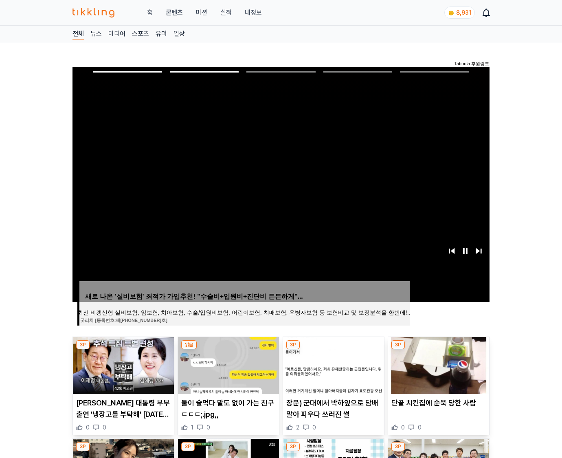
click at [438, 364] on img at bounding box center [438, 365] width 101 height 57
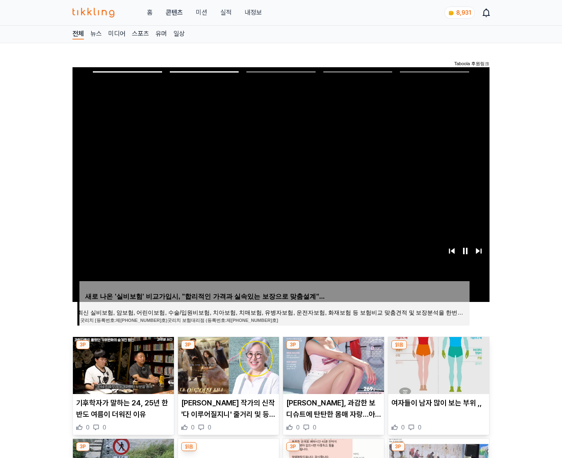
click at [438, 364] on img at bounding box center [438, 365] width 101 height 57
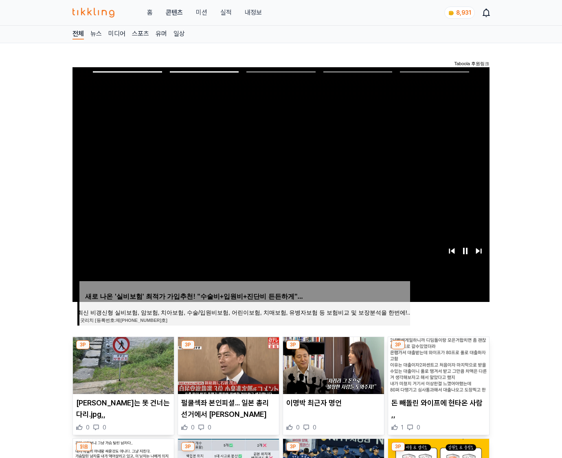
click at [438, 364] on img at bounding box center [438, 365] width 101 height 57
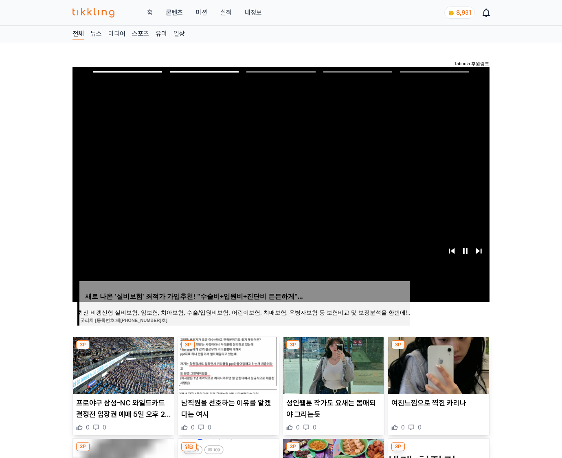
click at [438, 364] on img at bounding box center [438, 365] width 101 height 57
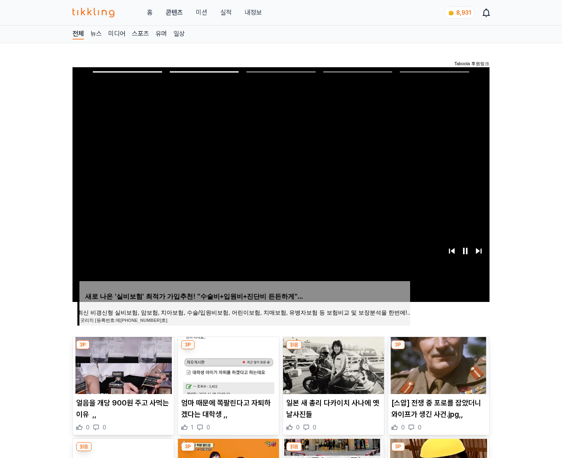
click at [438, 364] on img at bounding box center [438, 365] width 101 height 57
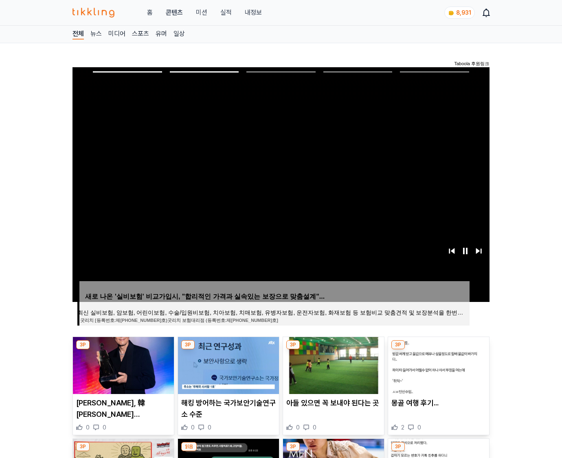
click at [438, 364] on img at bounding box center [438, 365] width 101 height 57
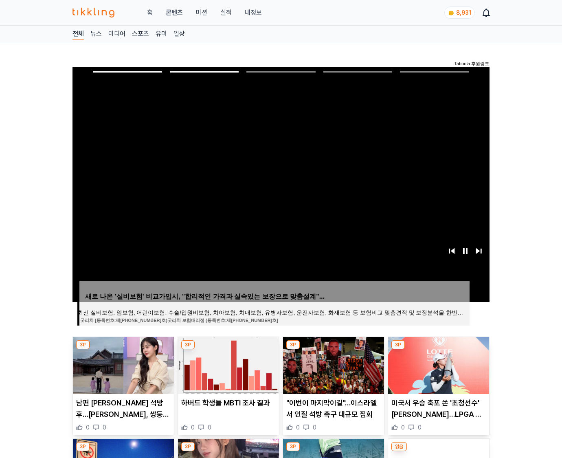
click at [438, 364] on img at bounding box center [438, 365] width 101 height 57
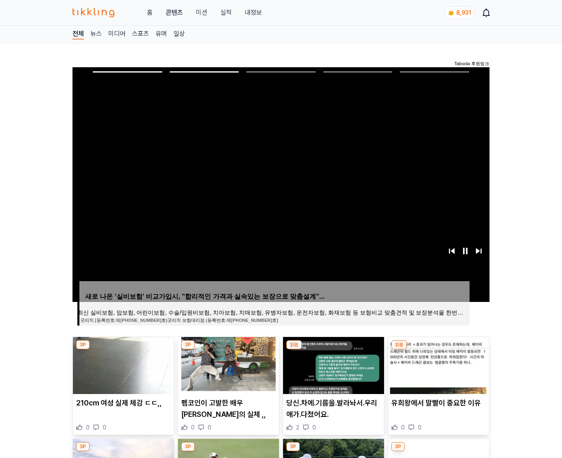
click at [438, 364] on img at bounding box center [438, 365] width 101 height 57
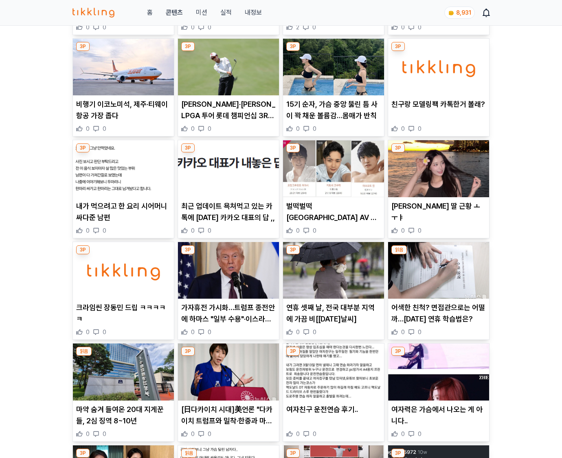
scroll to position [1201, 0]
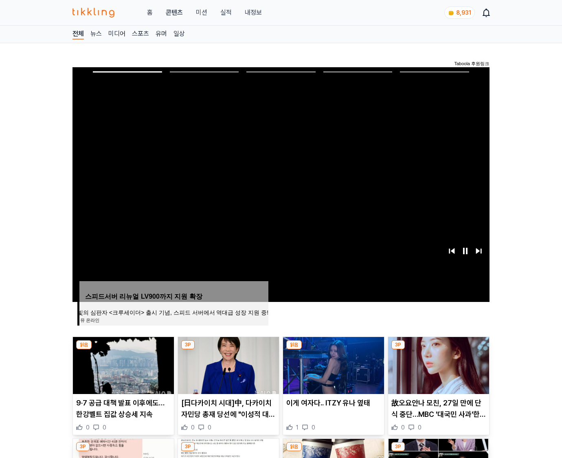
click at [438, 364] on img at bounding box center [438, 365] width 101 height 57
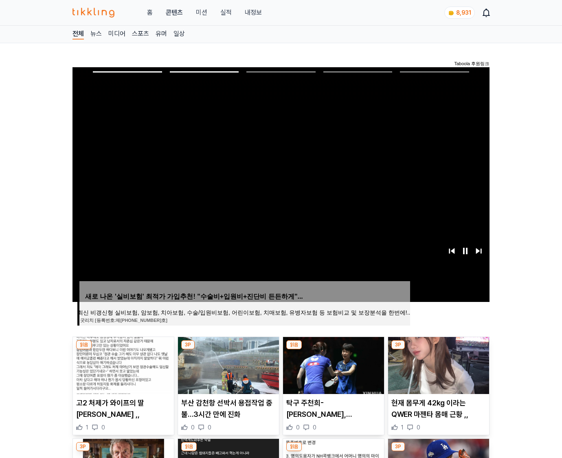
click at [438, 364] on img at bounding box center [438, 365] width 101 height 57
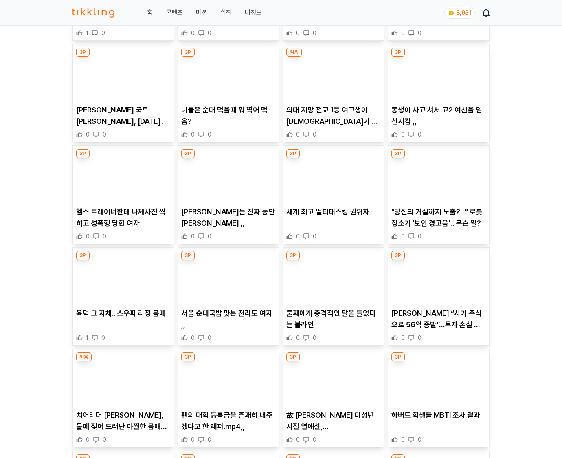
scroll to position [5737, 0]
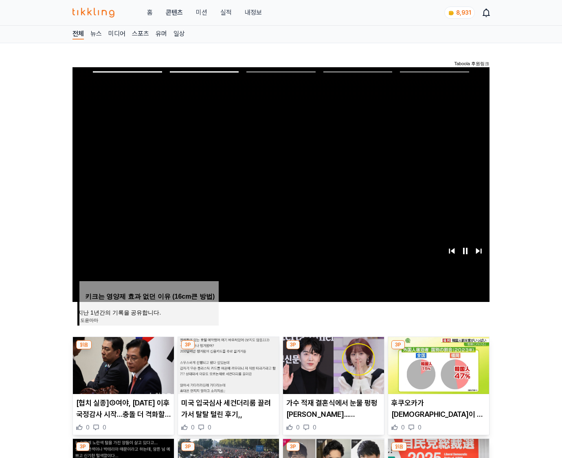
click at [438, 364] on img at bounding box center [438, 365] width 101 height 57
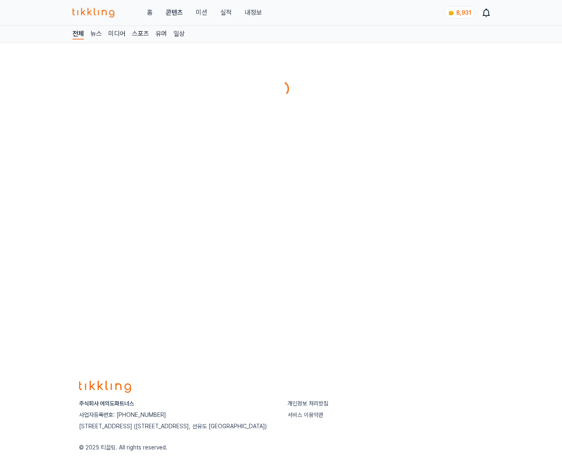
scroll to position [33, 0]
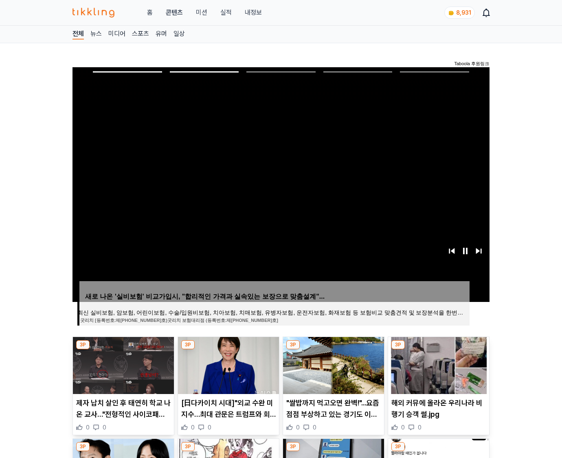
click at [438, 364] on img at bounding box center [438, 365] width 101 height 57
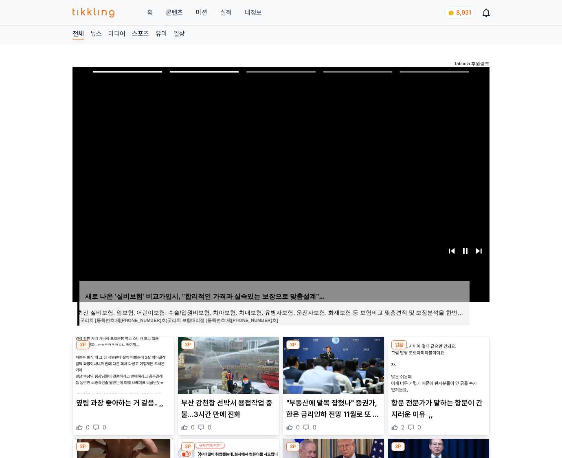
click at [438, 364] on img at bounding box center [438, 365] width 101 height 57
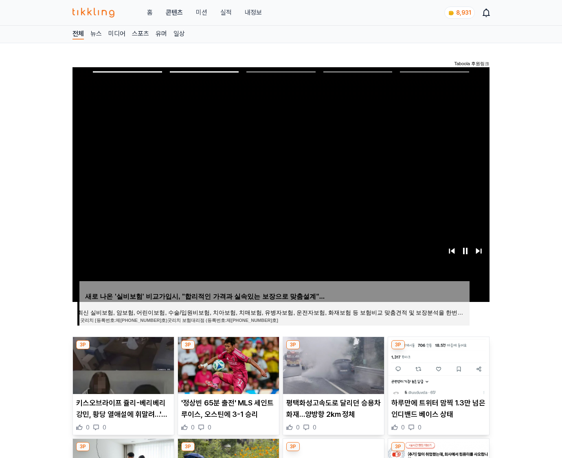
click at [438, 364] on img at bounding box center [438, 365] width 101 height 57
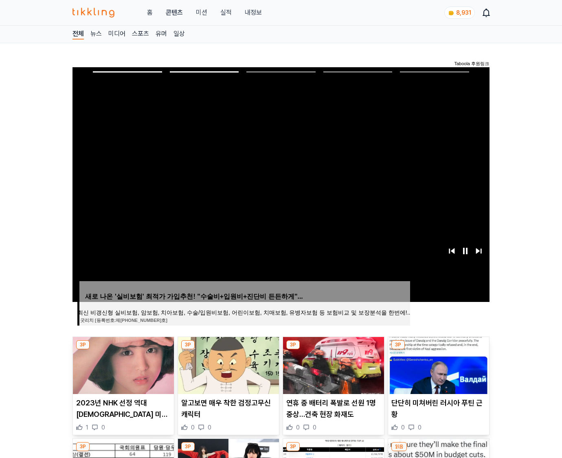
click at [438, 364] on img at bounding box center [438, 365] width 101 height 57
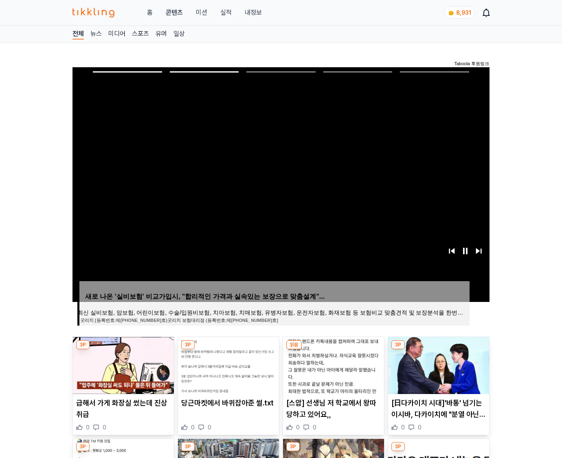
click at [438, 364] on img at bounding box center [438, 365] width 101 height 57
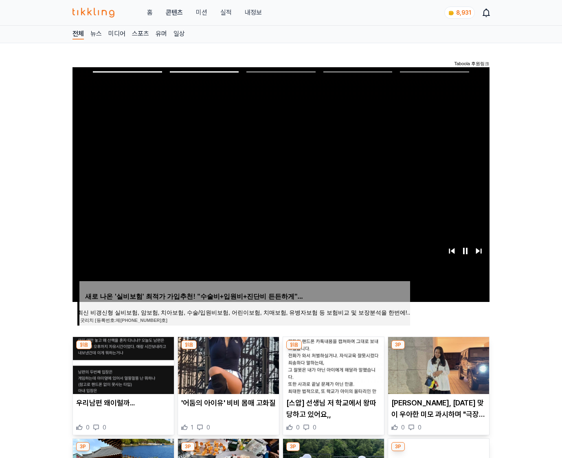
click at [438, 364] on img at bounding box center [438, 365] width 101 height 57
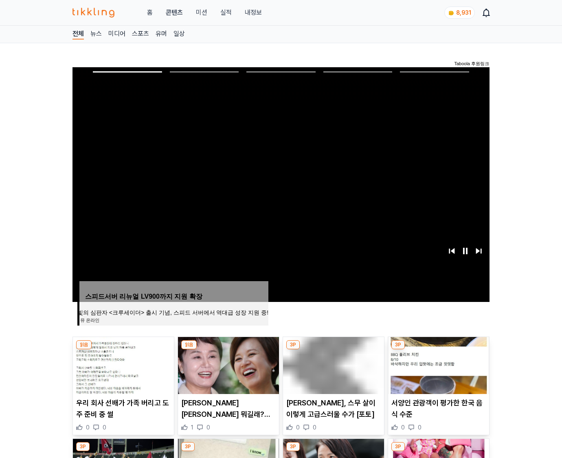
click at [438, 364] on img at bounding box center [438, 365] width 101 height 57
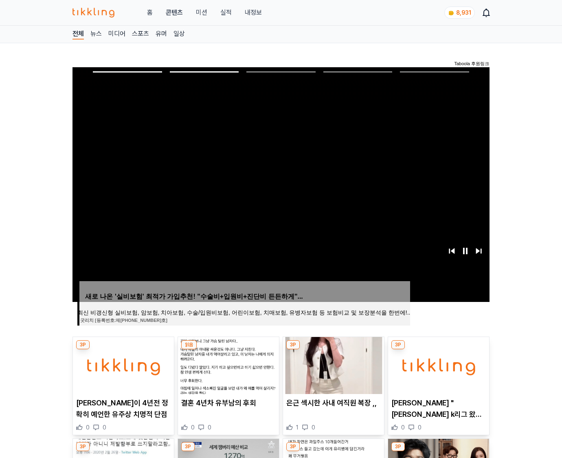
click at [438, 364] on img at bounding box center [438, 365] width 101 height 57
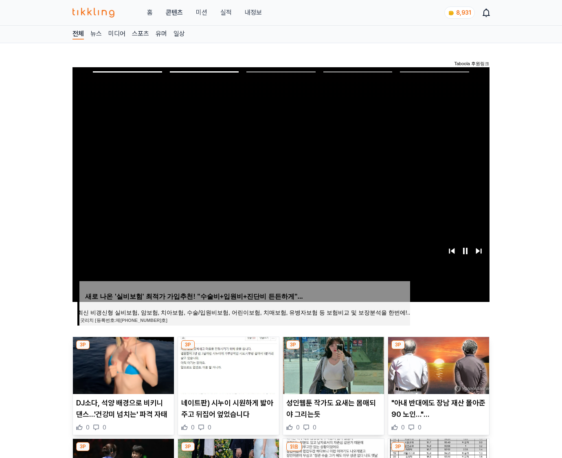
click at [438, 364] on img at bounding box center [438, 365] width 101 height 57
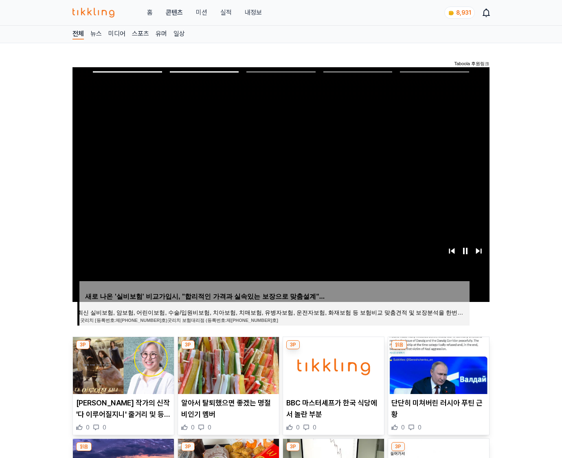
click at [438, 364] on img at bounding box center [438, 365] width 101 height 57
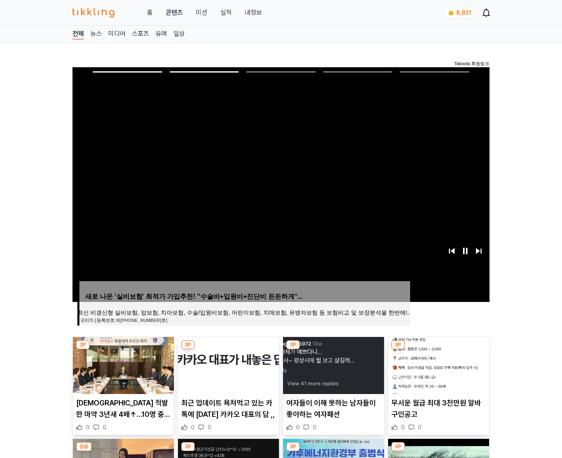
click at [438, 364] on img at bounding box center [438, 365] width 101 height 57
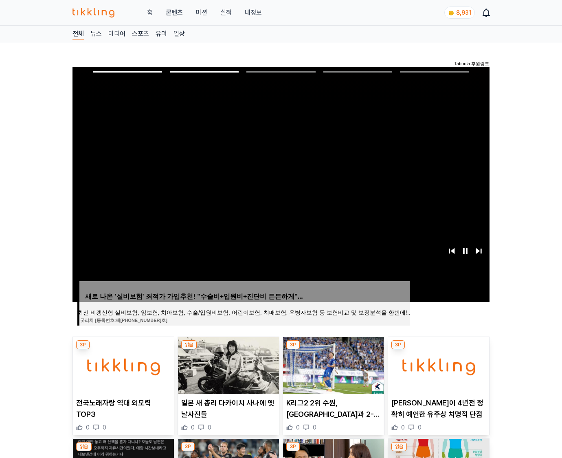
click at [438, 364] on img at bounding box center [438, 365] width 101 height 57
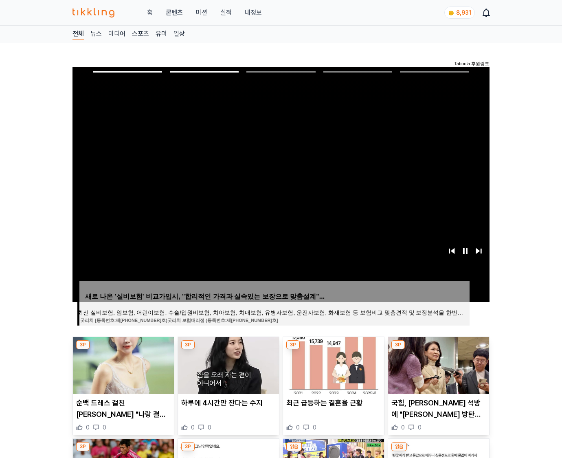
click at [438, 364] on img at bounding box center [438, 365] width 101 height 57
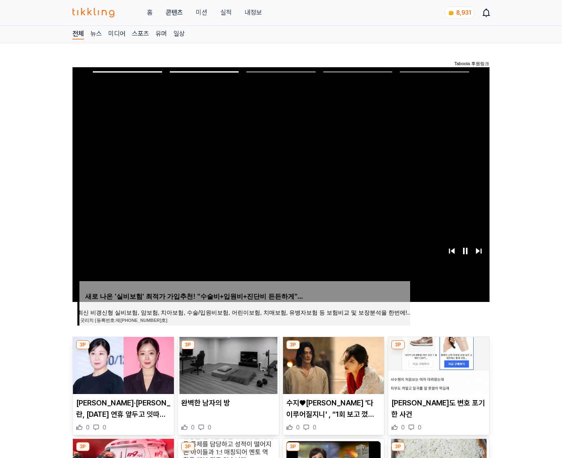
click at [438, 364] on img at bounding box center [438, 365] width 101 height 57
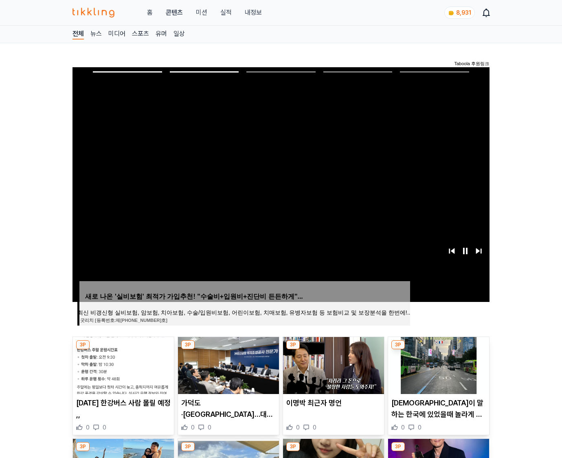
click at [438, 364] on img at bounding box center [438, 365] width 101 height 57
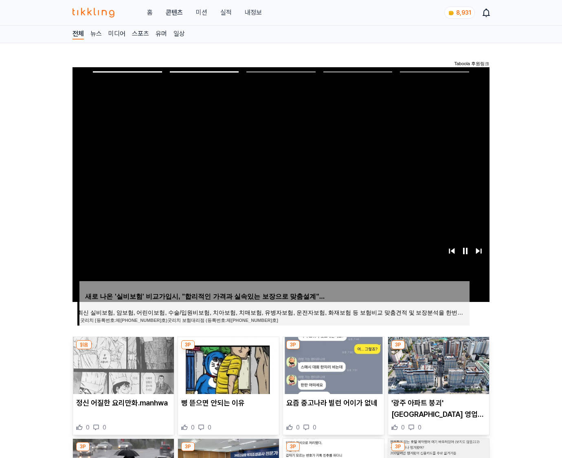
click at [438, 364] on img at bounding box center [438, 365] width 101 height 57
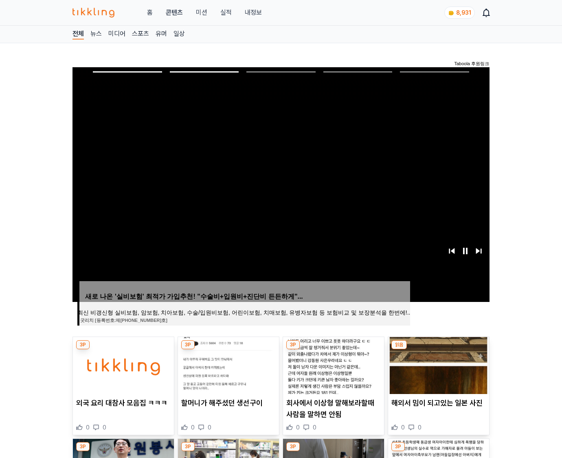
click at [438, 364] on img at bounding box center [438, 365] width 101 height 57
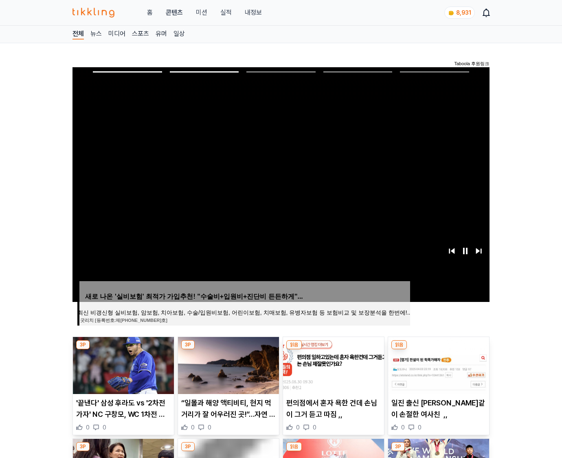
click at [438, 364] on img at bounding box center [438, 365] width 101 height 57
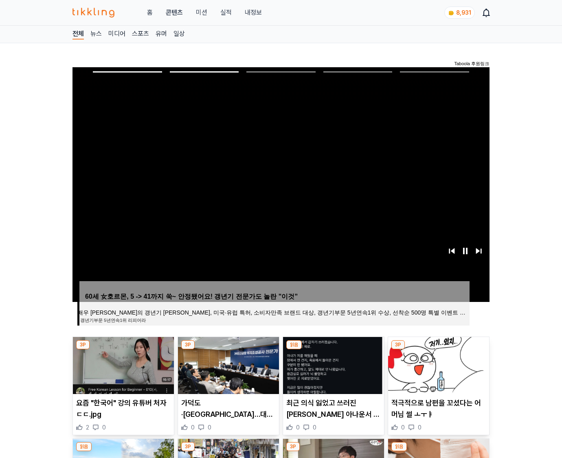
click at [438, 364] on img at bounding box center [438, 365] width 101 height 57
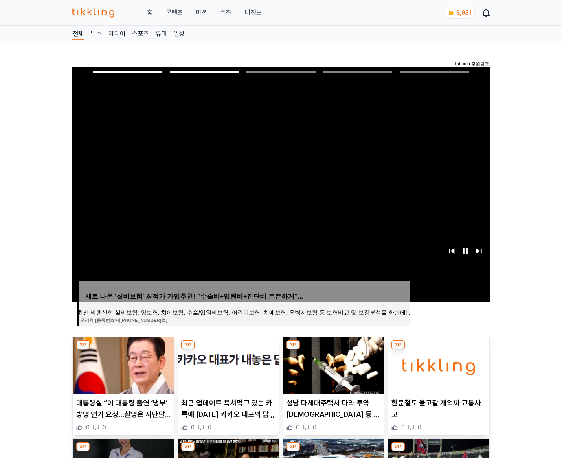
click at [438, 364] on img at bounding box center [438, 365] width 101 height 57
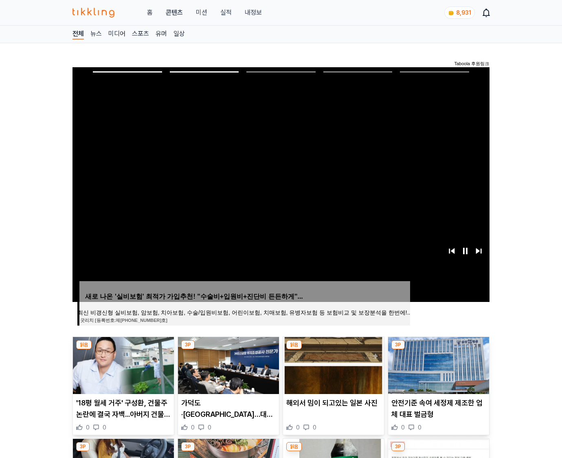
click at [438, 364] on img at bounding box center [438, 365] width 101 height 57
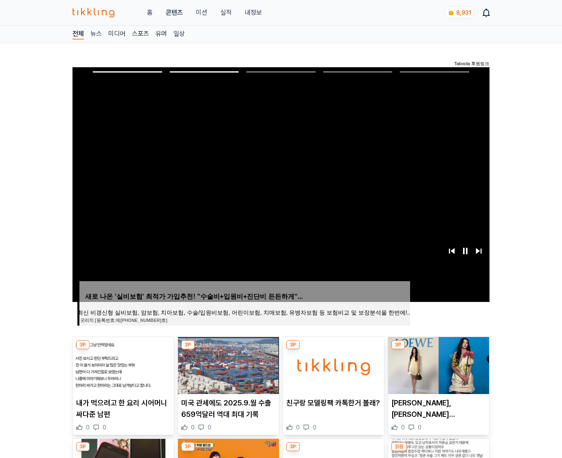
click at [438, 364] on img at bounding box center [438, 365] width 101 height 57
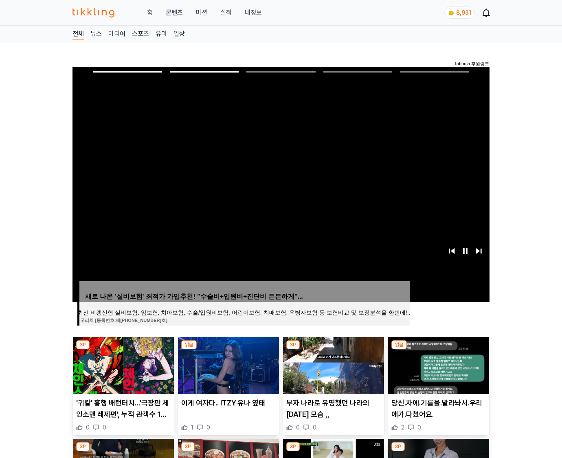
click at [438, 364] on img at bounding box center [438, 365] width 101 height 57
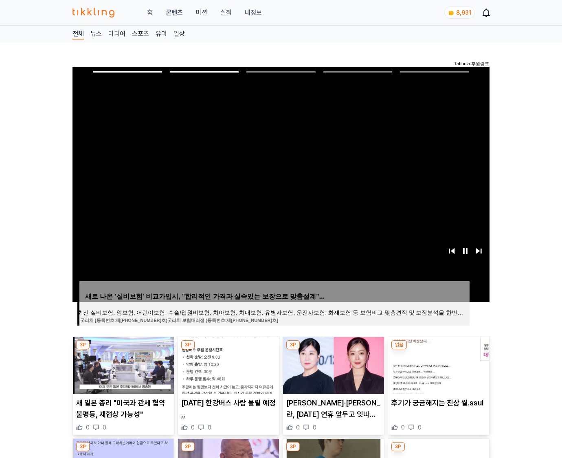
click at [438, 364] on img at bounding box center [438, 365] width 101 height 57
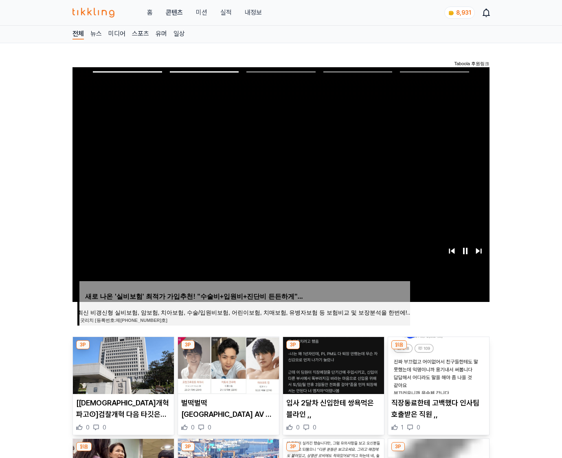
click at [438, 364] on img at bounding box center [438, 365] width 101 height 57
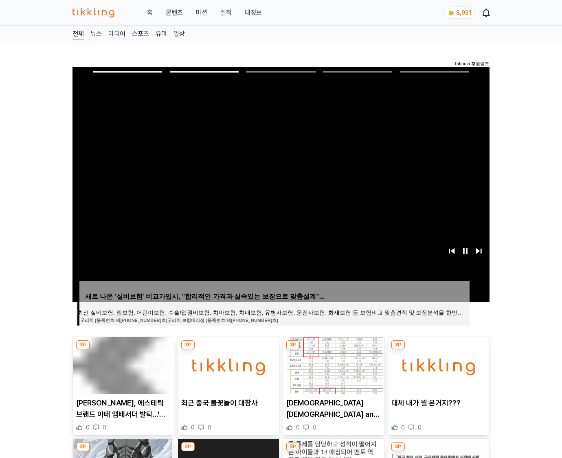
click at [438, 364] on img at bounding box center [438, 365] width 101 height 57
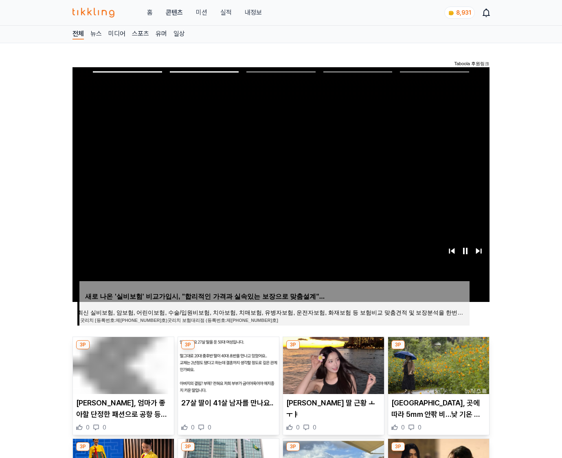
click at [438, 364] on img at bounding box center [438, 365] width 101 height 57
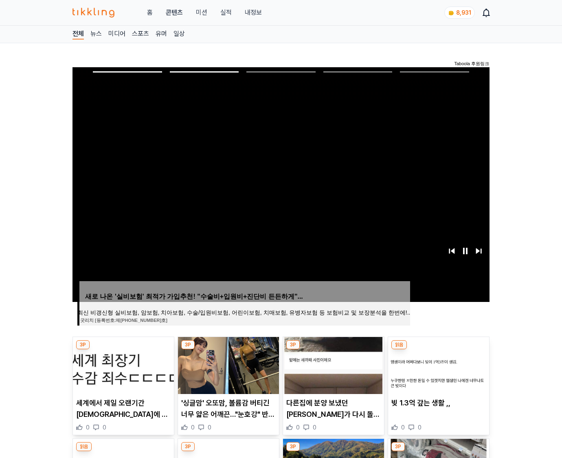
click at [438, 364] on img at bounding box center [438, 365] width 101 height 57
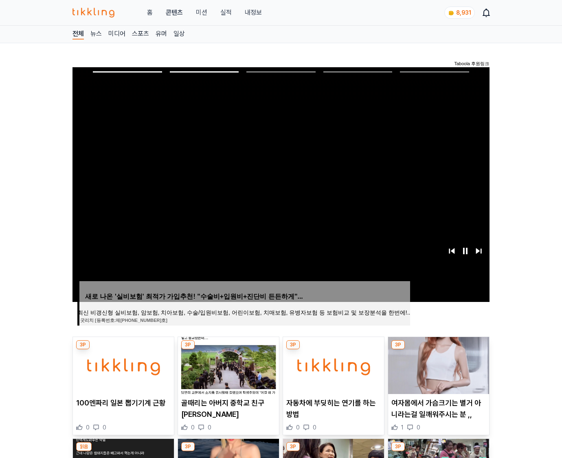
click at [438, 364] on img at bounding box center [438, 365] width 101 height 57
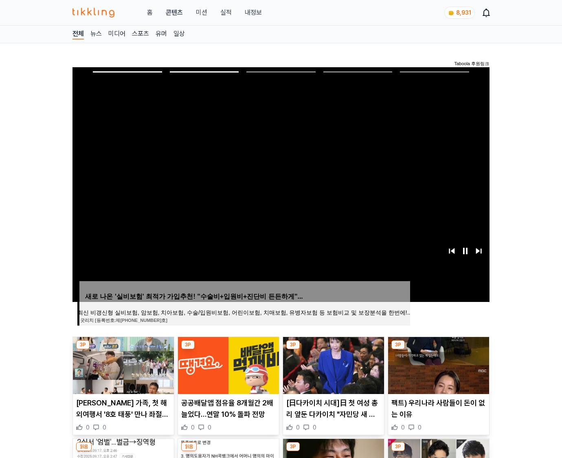
click at [438, 364] on img at bounding box center [438, 365] width 101 height 57
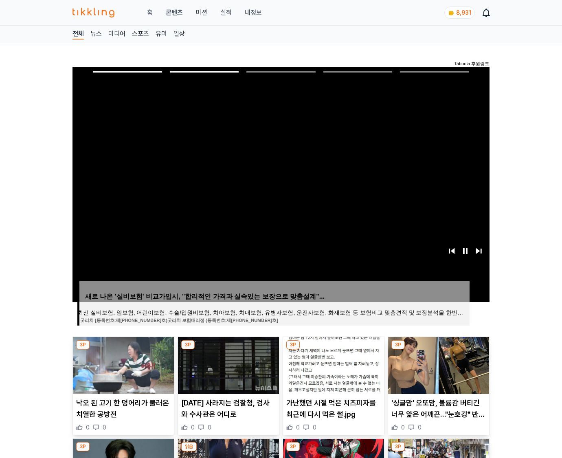
click at [438, 364] on img at bounding box center [438, 365] width 101 height 57
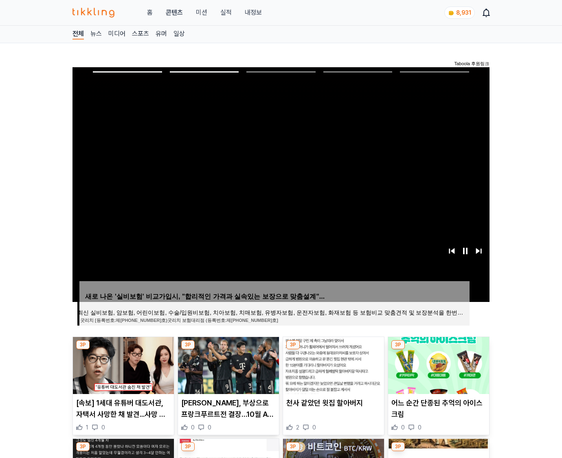
click at [438, 364] on img at bounding box center [438, 365] width 101 height 57
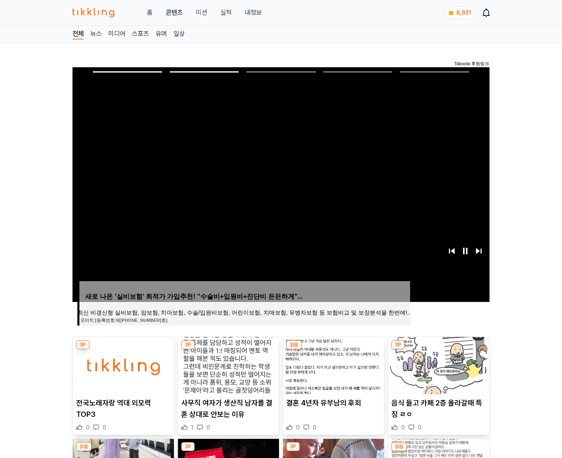
click at [438, 364] on img at bounding box center [438, 365] width 101 height 57
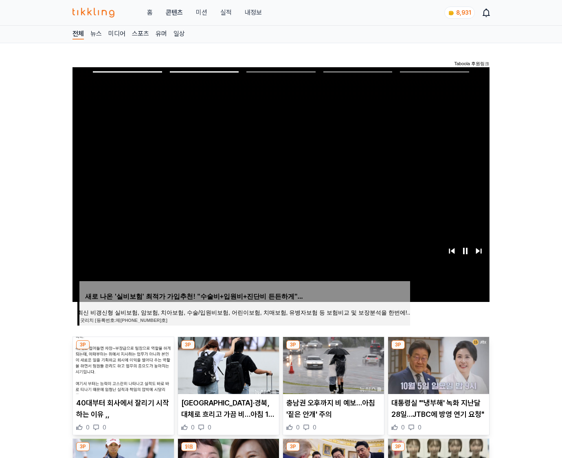
click at [438, 364] on img at bounding box center [438, 365] width 101 height 57
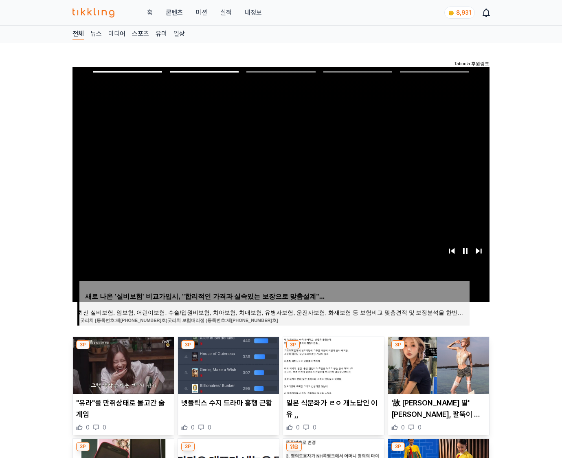
click at [438, 364] on img at bounding box center [438, 365] width 101 height 57
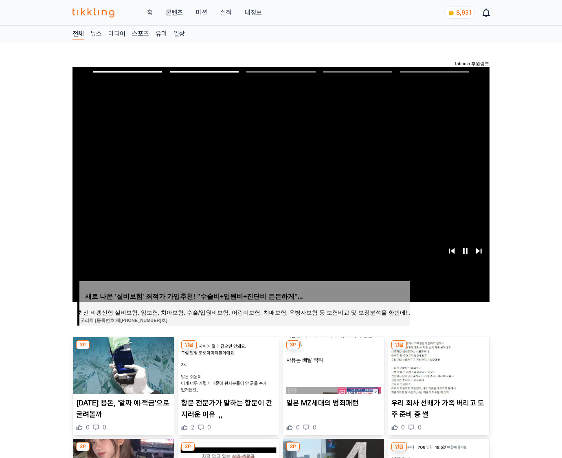
click at [438, 364] on img at bounding box center [438, 365] width 101 height 57
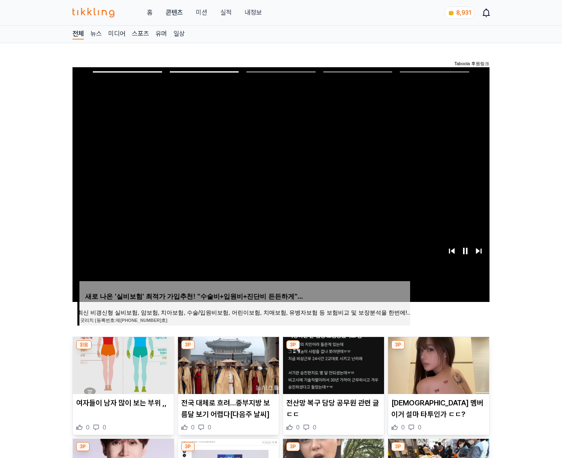
click at [438, 364] on img at bounding box center [438, 365] width 101 height 57
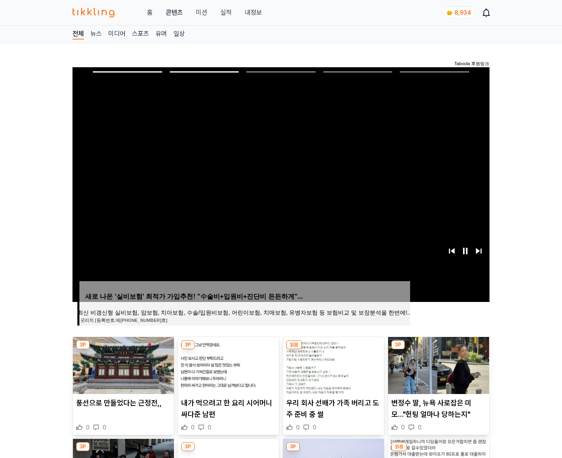
click at [438, 364] on img at bounding box center [438, 365] width 101 height 57
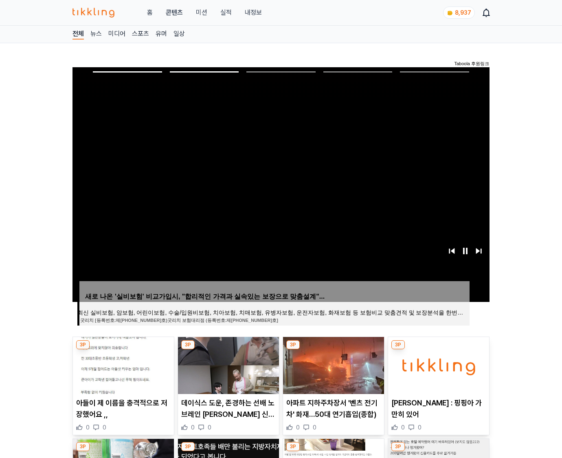
click at [438, 364] on img at bounding box center [438, 365] width 101 height 57
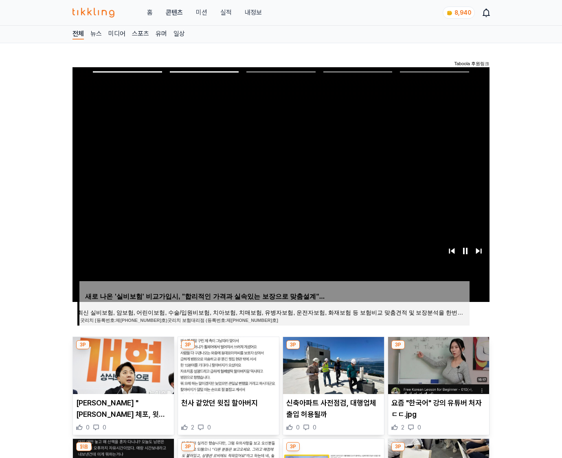
click at [438, 364] on img at bounding box center [438, 365] width 101 height 57
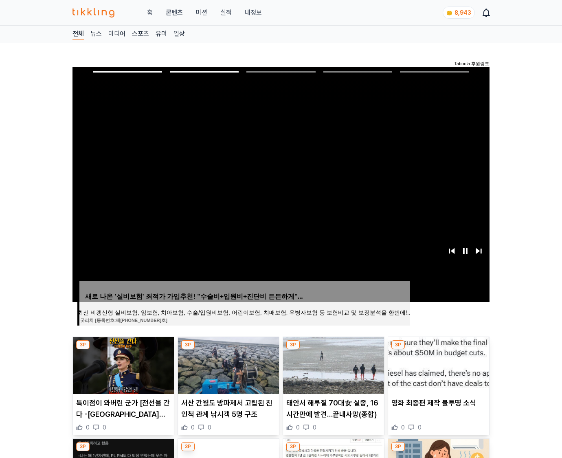
click at [438, 364] on img at bounding box center [438, 365] width 101 height 57
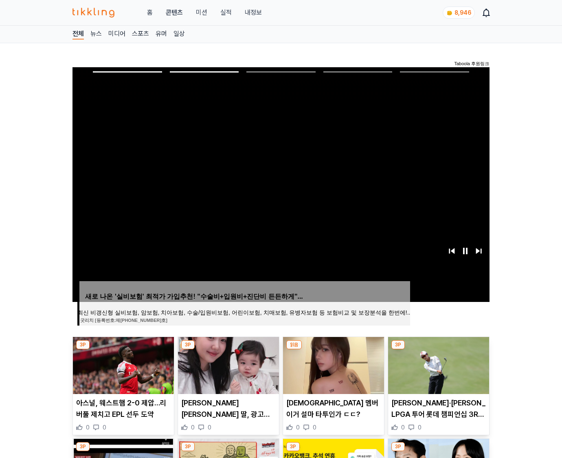
click at [438, 364] on img at bounding box center [438, 365] width 101 height 57
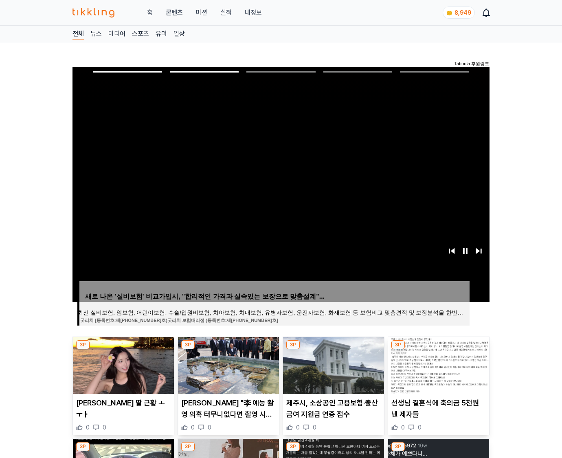
click at [438, 364] on img at bounding box center [438, 365] width 101 height 57
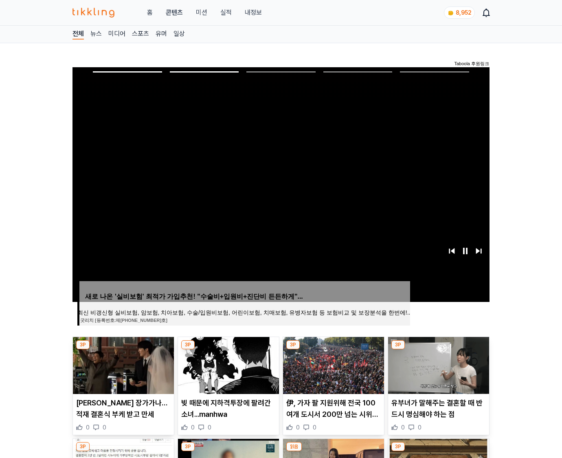
click at [438, 364] on img at bounding box center [438, 365] width 101 height 57
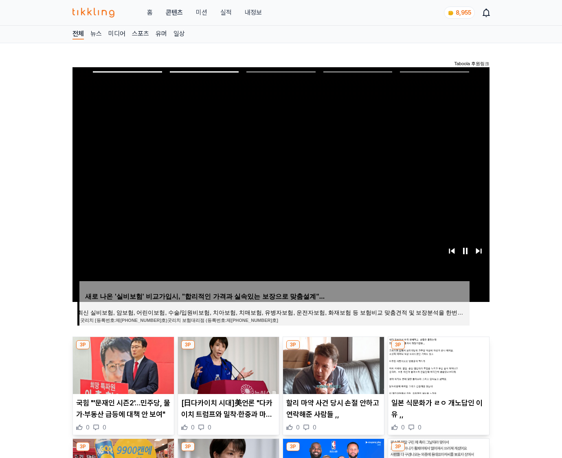
click at [438, 364] on img at bounding box center [438, 365] width 101 height 57
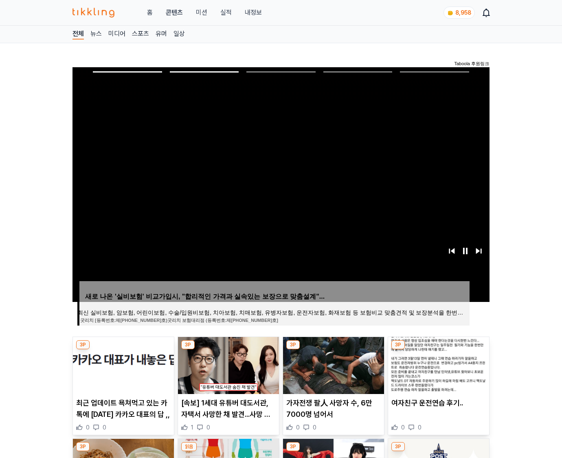
click at [438, 364] on img at bounding box center [438, 365] width 101 height 57
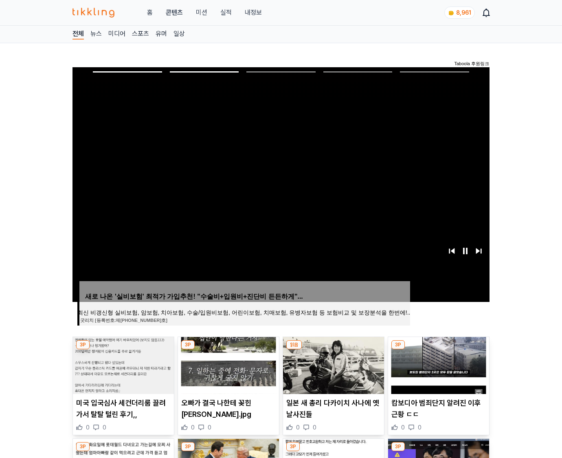
click at [438, 364] on img at bounding box center [438, 365] width 101 height 57
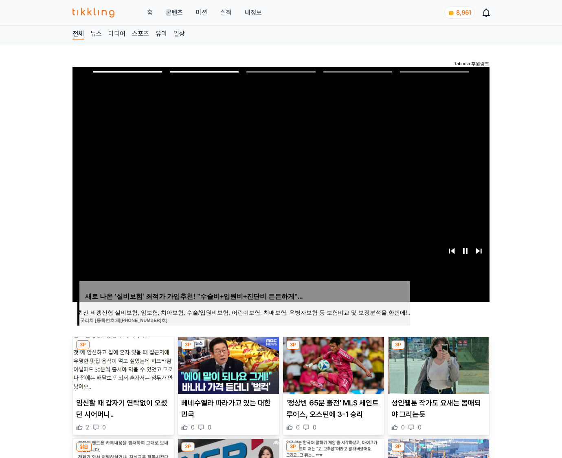
click at [438, 364] on img at bounding box center [438, 365] width 101 height 57
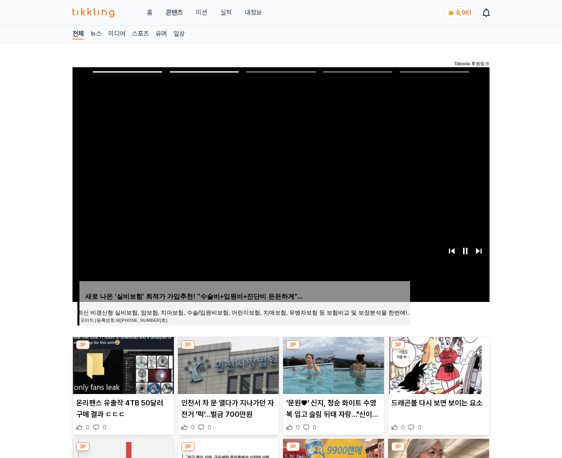
click at [438, 364] on img at bounding box center [438, 365] width 101 height 57
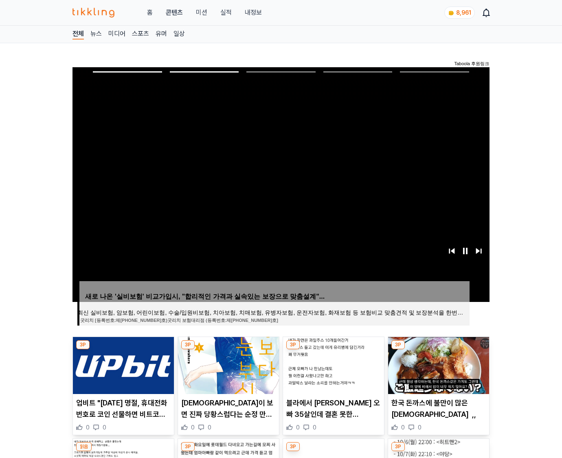
click at [438, 364] on img at bounding box center [438, 365] width 101 height 57
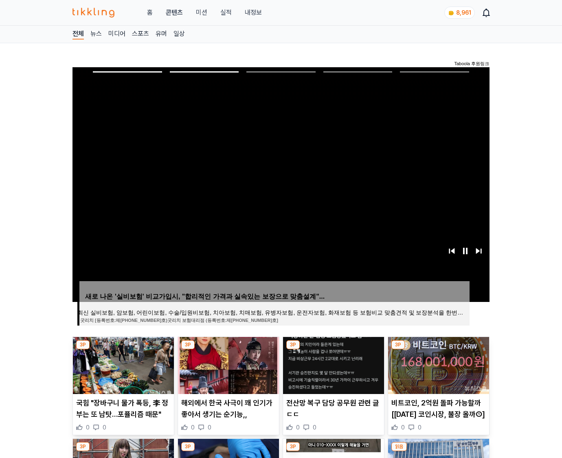
click at [438, 364] on img at bounding box center [438, 365] width 101 height 57
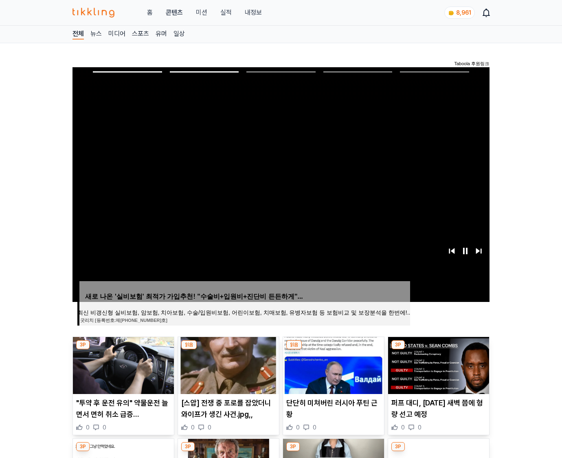
click at [438, 364] on img at bounding box center [438, 365] width 101 height 57
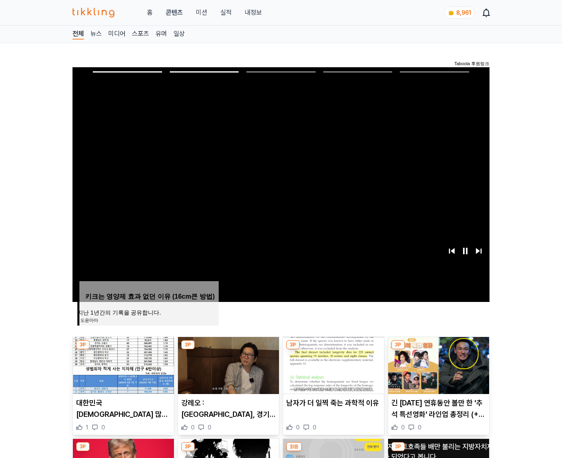
click at [438, 364] on img at bounding box center [438, 365] width 101 height 57
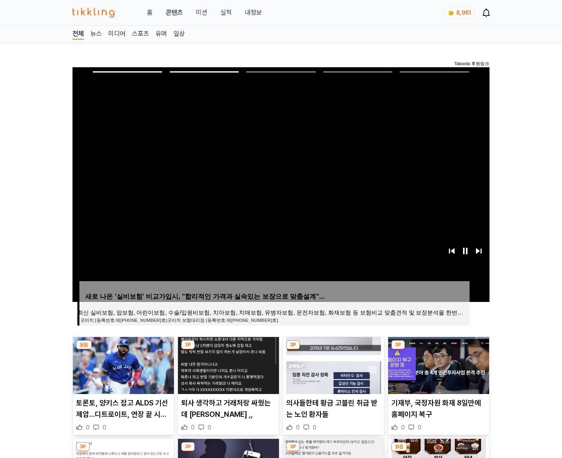
click at [438, 364] on img at bounding box center [438, 365] width 101 height 57
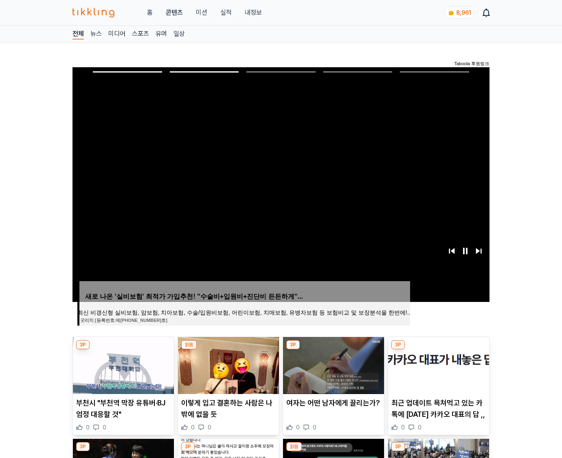
click at [438, 364] on img at bounding box center [438, 365] width 101 height 57
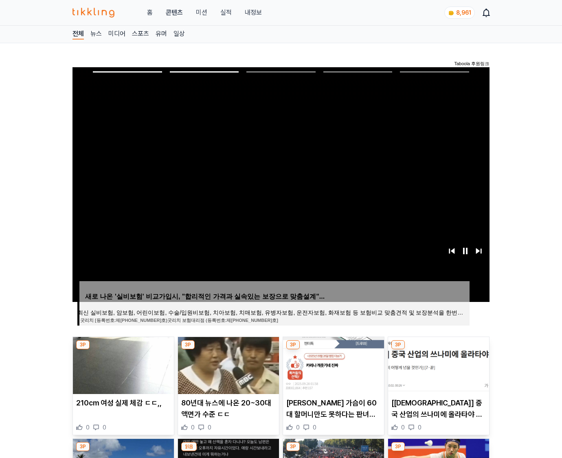
click at [438, 364] on img at bounding box center [438, 365] width 101 height 57
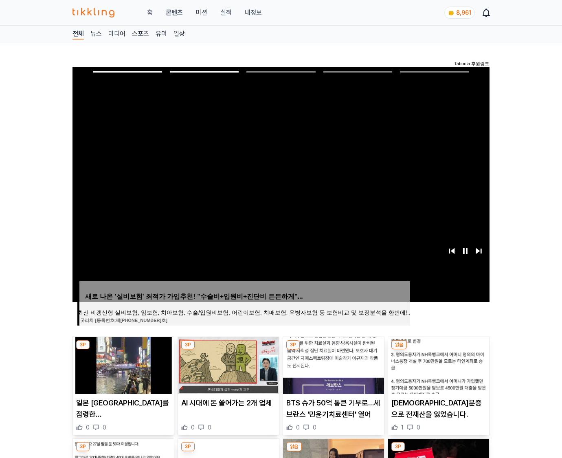
click at [438, 364] on img at bounding box center [438, 365] width 101 height 57
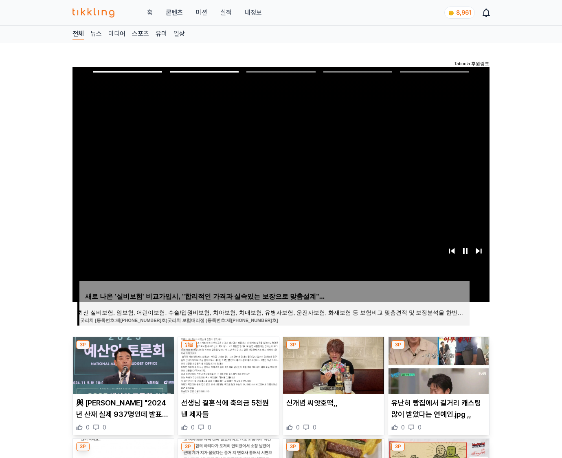
click at [438, 364] on img at bounding box center [438, 365] width 101 height 57
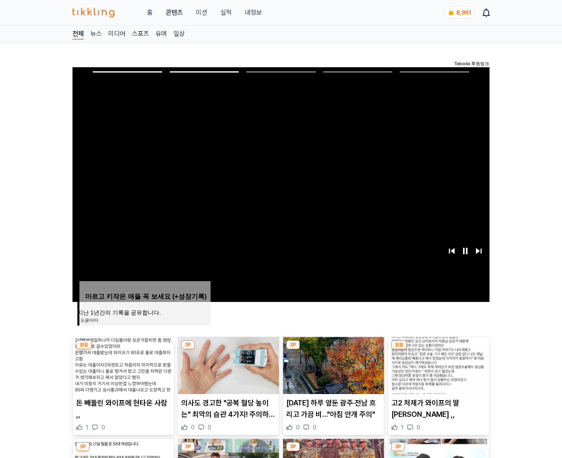
click at [438, 364] on img at bounding box center [438, 365] width 101 height 57
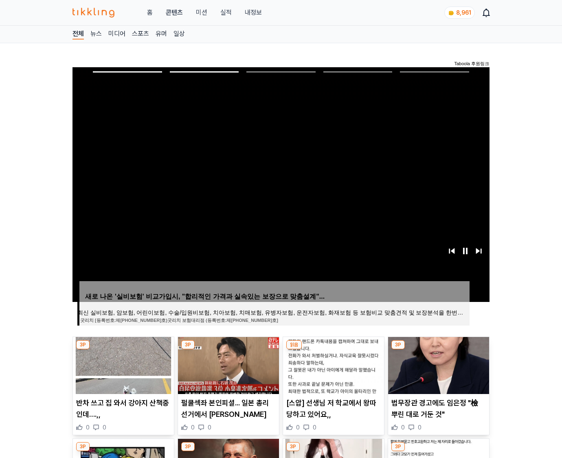
click at [438, 364] on img at bounding box center [438, 365] width 101 height 57
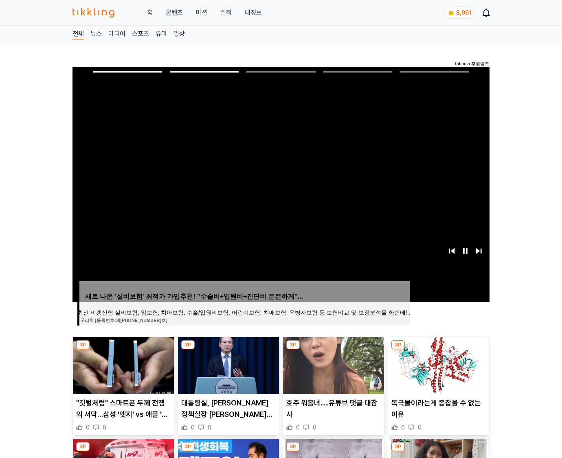
click at [438, 364] on img at bounding box center [438, 365] width 101 height 57
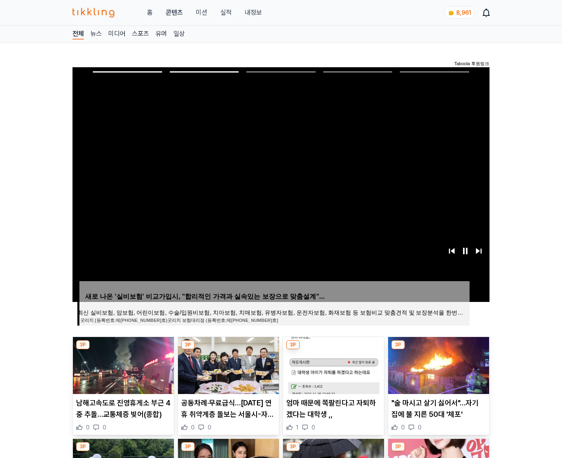
click at [438, 364] on img at bounding box center [438, 365] width 101 height 57
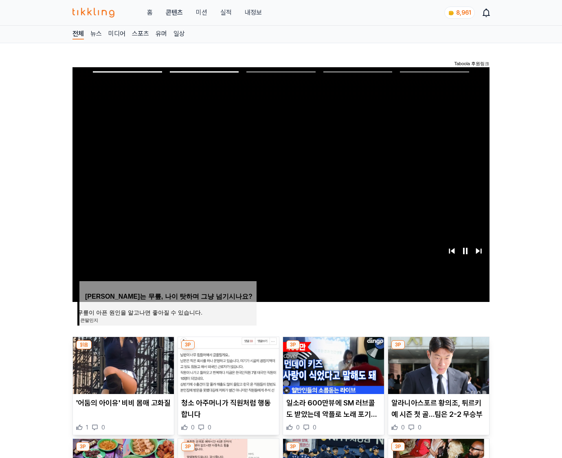
click at [438, 364] on img at bounding box center [438, 365] width 101 height 57
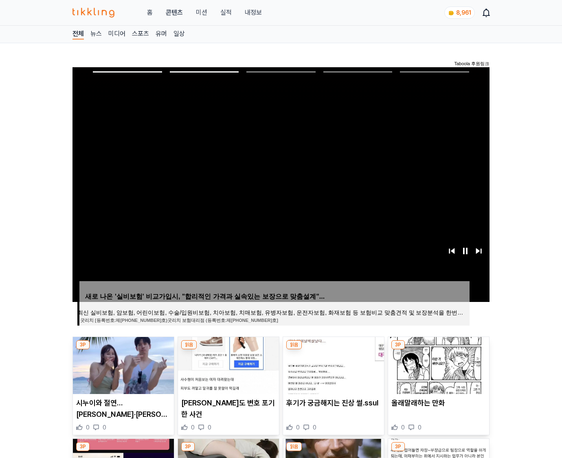
click at [438, 364] on img at bounding box center [438, 365] width 101 height 57
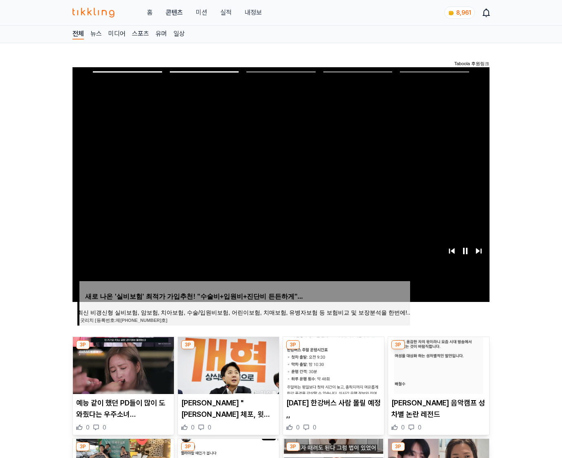
click at [438, 364] on img at bounding box center [438, 365] width 101 height 57
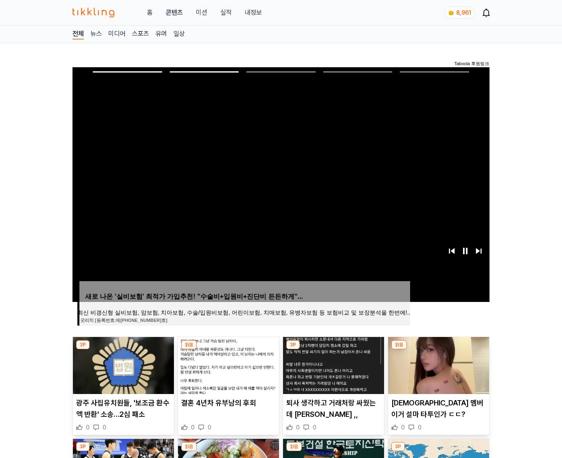
click at [438, 364] on img at bounding box center [438, 365] width 101 height 57
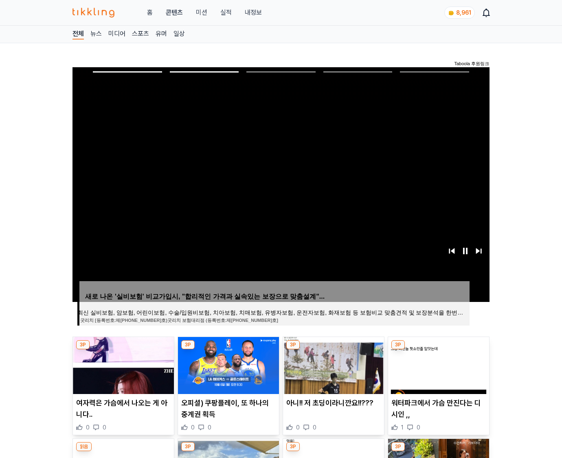
click at [438, 364] on img at bounding box center [438, 365] width 101 height 57
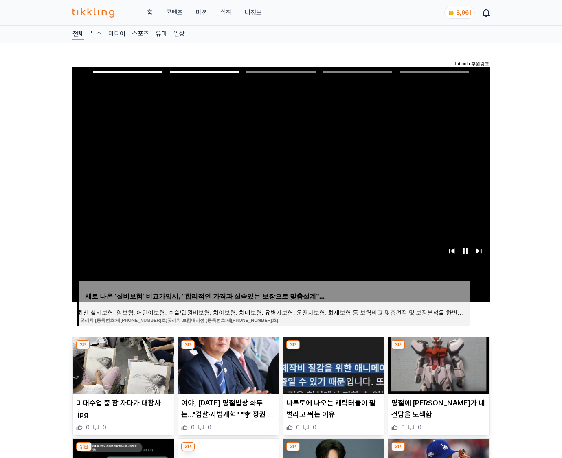
click at [438, 364] on img at bounding box center [438, 365] width 101 height 57
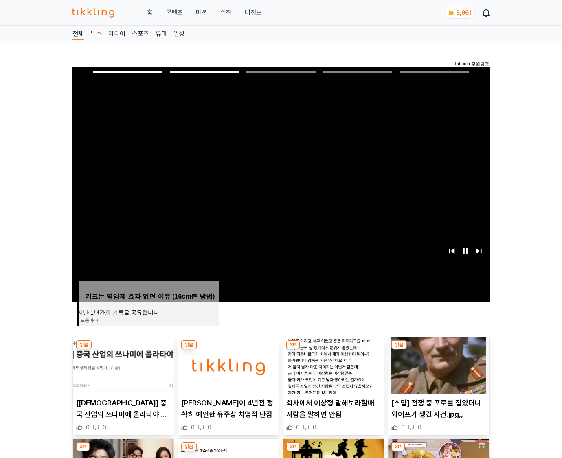
click at [438, 364] on img at bounding box center [438, 365] width 101 height 57
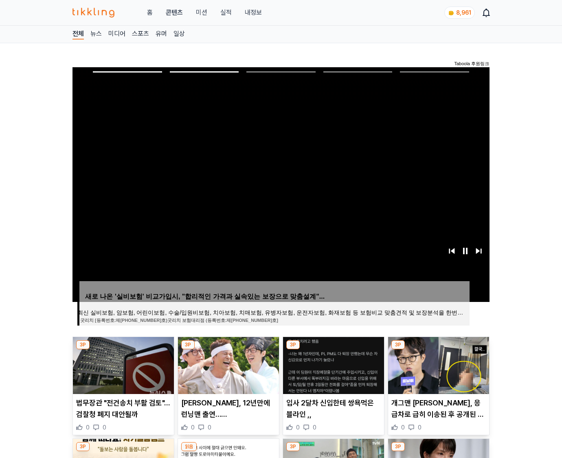
click at [438, 364] on img at bounding box center [438, 365] width 101 height 57
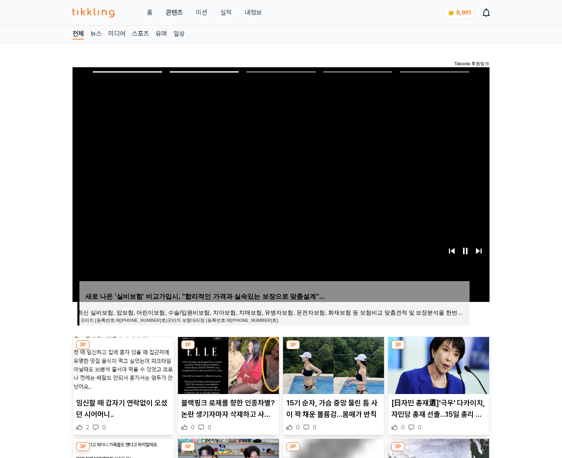
click at [438, 364] on img at bounding box center [438, 365] width 101 height 57
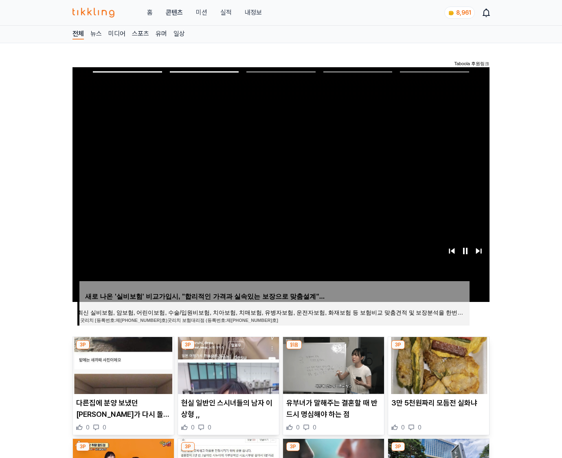
click at [438, 364] on img at bounding box center [438, 365] width 101 height 57
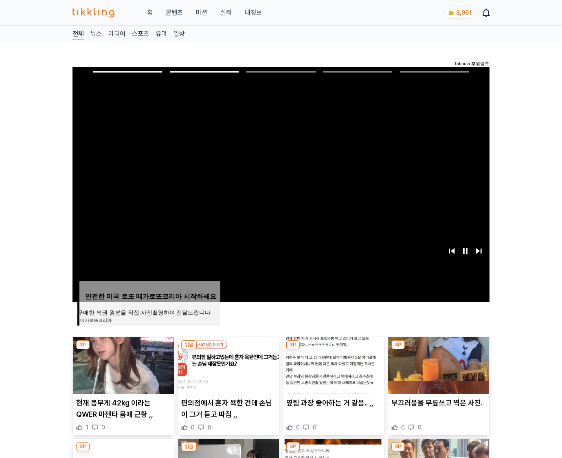
click at [438, 364] on img at bounding box center [438, 365] width 101 height 57
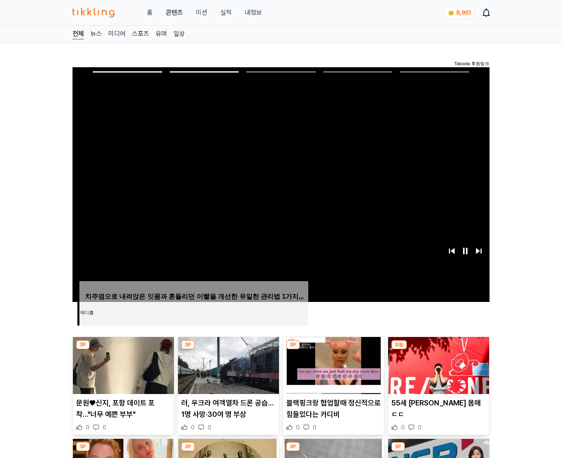
click at [438, 364] on img at bounding box center [438, 365] width 101 height 57
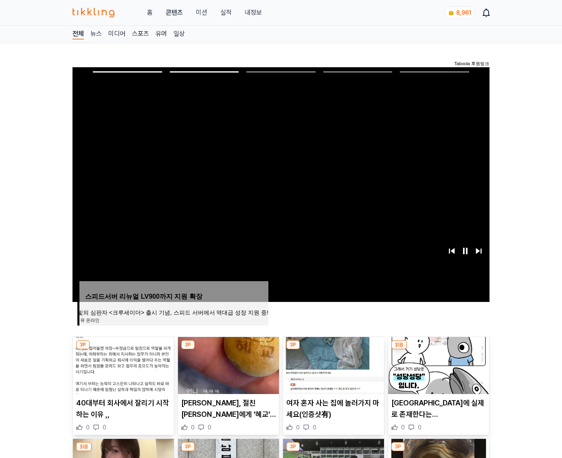
click at [438, 364] on img at bounding box center [438, 365] width 101 height 57
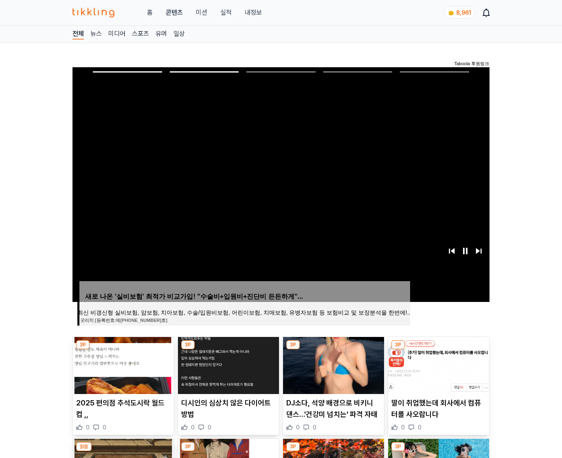
click at [438, 364] on img at bounding box center [438, 365] width 101 height 57
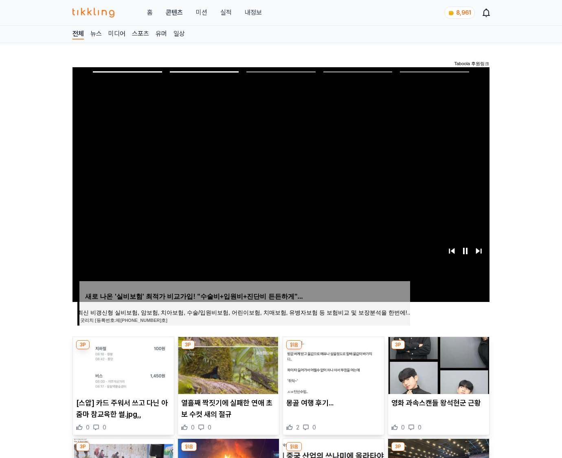
click at [438, 364] on img at bounding box center [438, 365] width 101 height 57
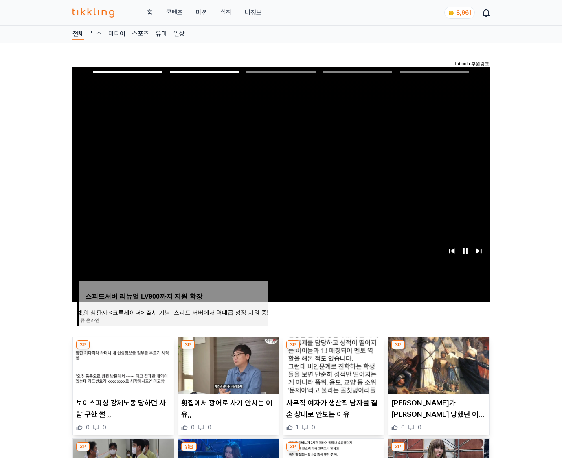
click at [438, 364] on img at bounding box center [438, 365] width 101 height 57
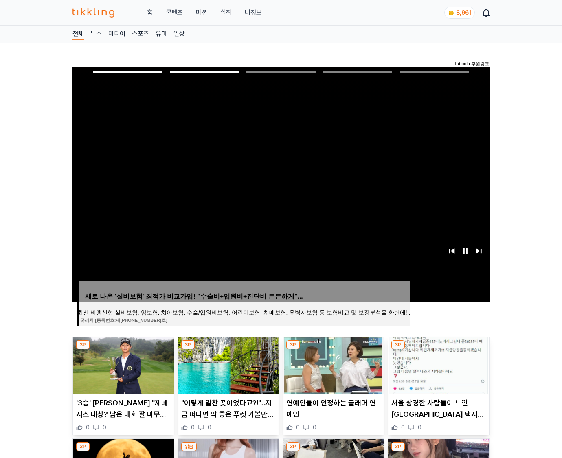
click at [438, 364] on img at bounding box center [438, 365] width 101 height 57
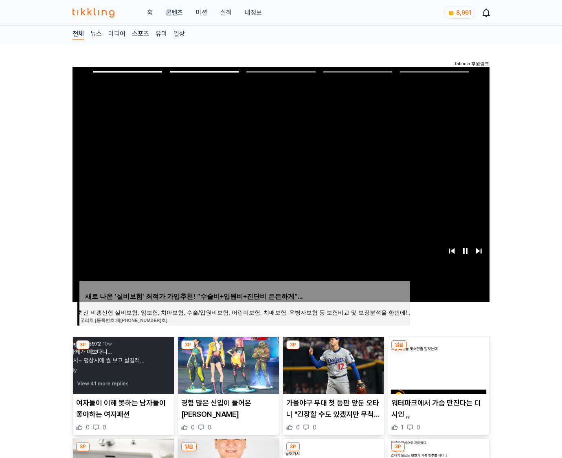
click at [438, 364] on img at bounding box center [438, 365] width 101 height 57
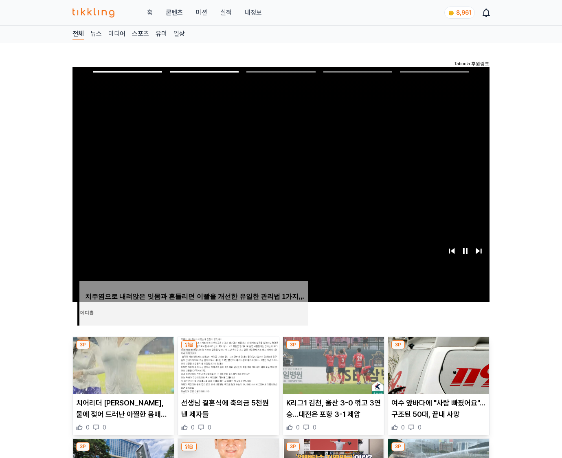
click at [438, 364] on img at bounding box center [438, 365] width 101 height 57
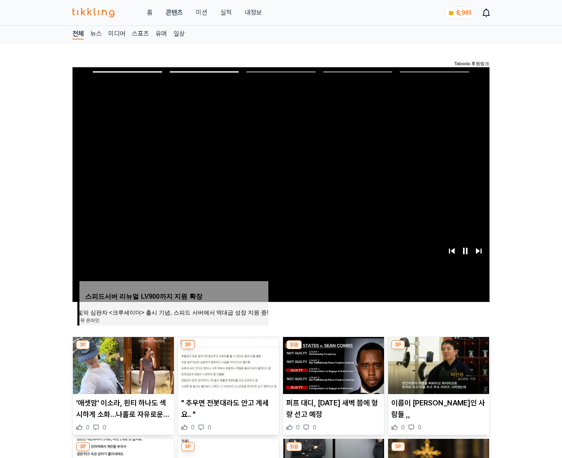
click at [438, 364] on img at bounding box center [438, 365] width 101 height 57
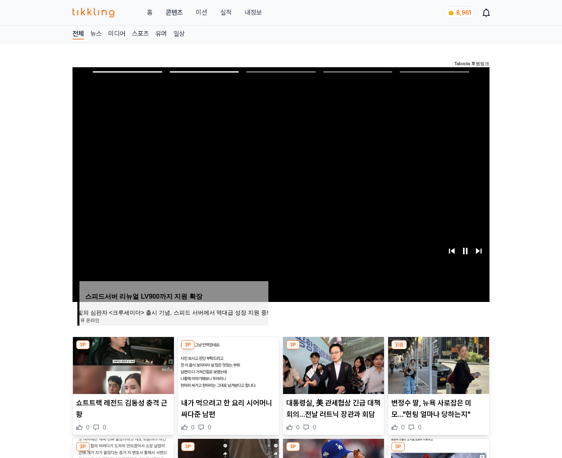
click at [438, 364] on img at bounding box center [438, 365] width 101 height 57
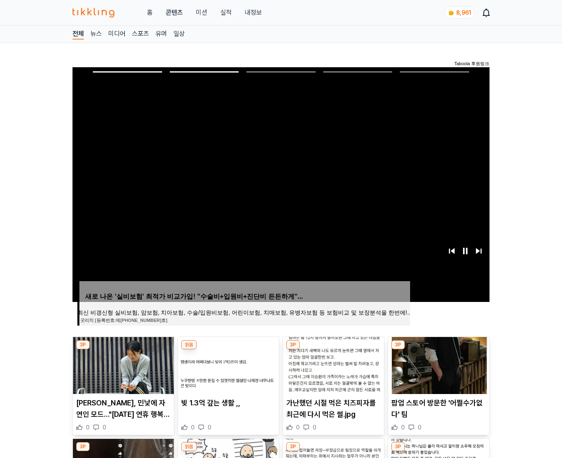
click at [438, 364] on img at bounding box center [438, 365] width 101 height 57
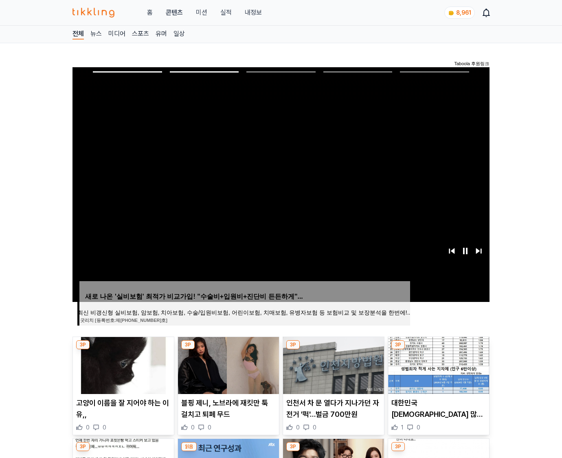
click at [438, 364] on img at bounding box center [438, 365] width 101 height 57
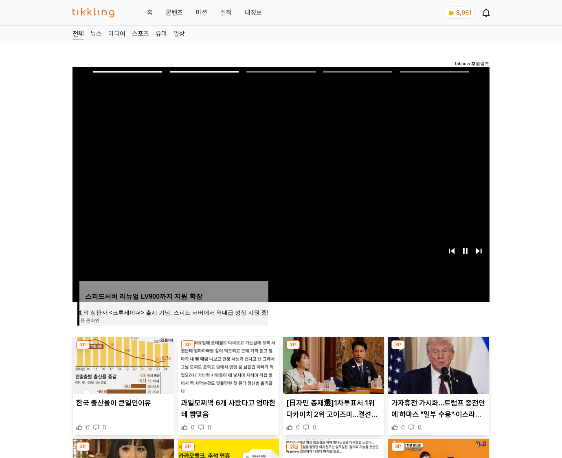
click at [438, 364] on img at bounding box center [438, 365] width 101 height 57
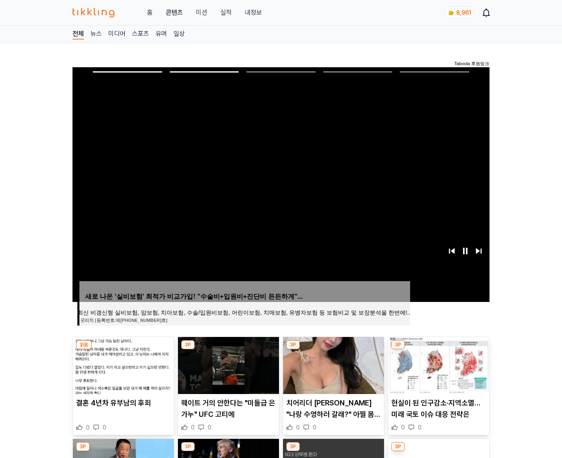
click at [438, 364] on img at bounding box center [438, 365] width 101 height 57
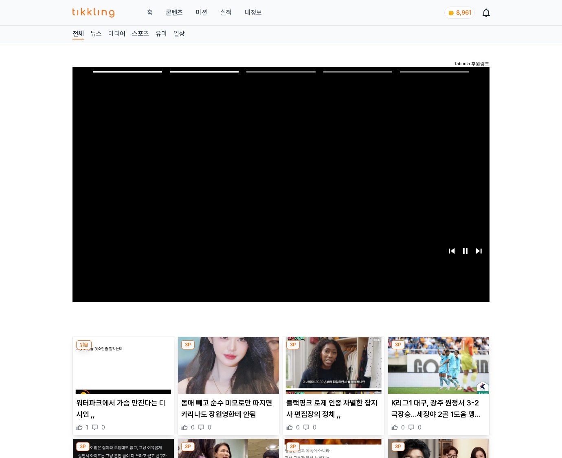
click at [438, 364] on img at bounding box center [438, 365] width 101 height 57
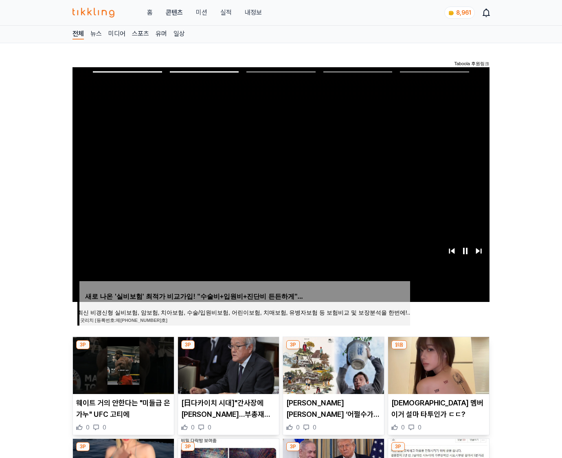
click at [438, 364] on img at bounding box center [438, 365] width 101 height 57
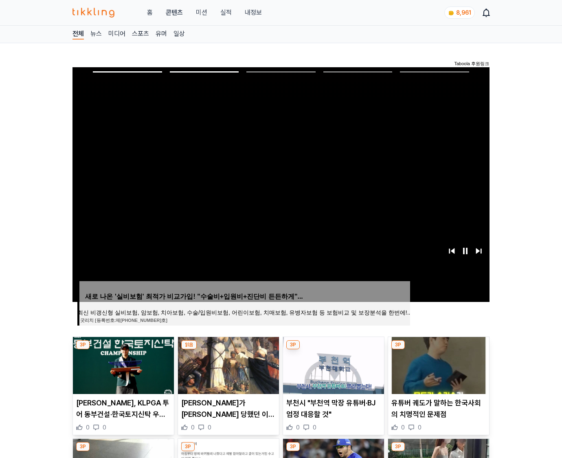
click at [438, 364] on img at bounding box center [438, 365] width 101 height 57
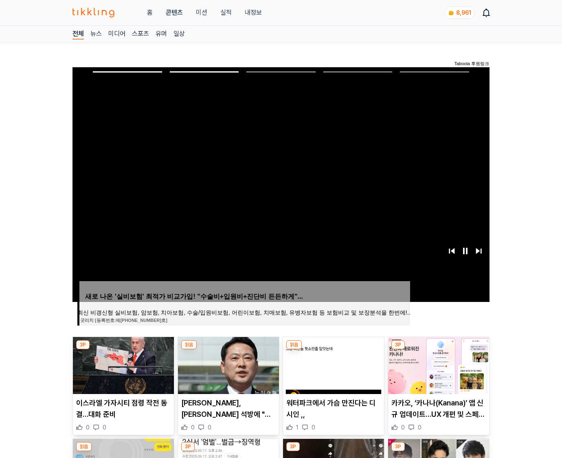
click at [438, 364] on img at bounding box center [438, 365] width 101 height 57
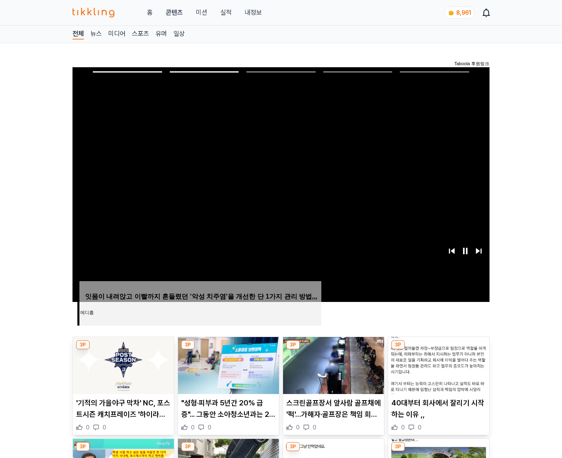
click at [438, 364] on img at bounding box center [438, 365] width 101 height 57
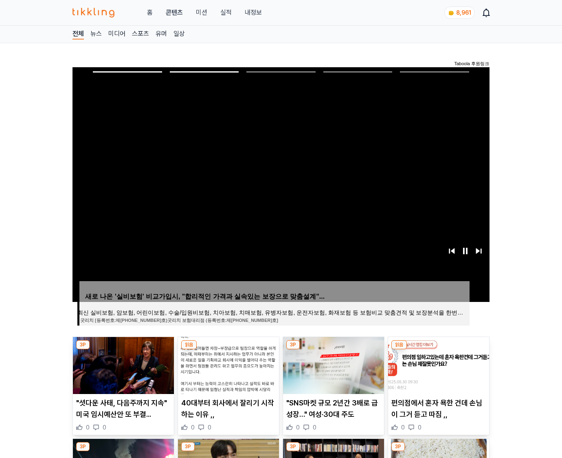
click at [438, 364] on img at bounding box center [438, 365] width 101 height 57
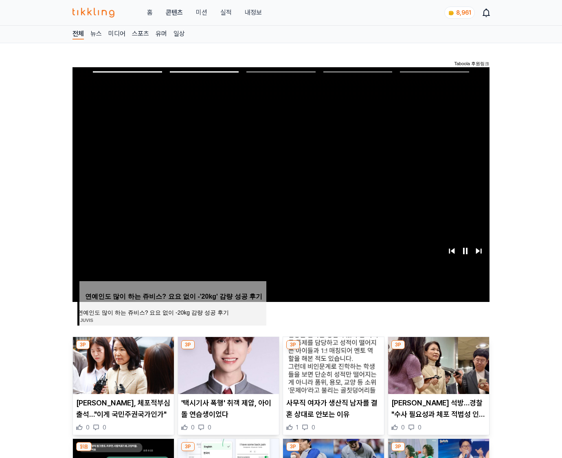
click at [438, 364] on img at bounding box center [438, 365] width 101 height 57
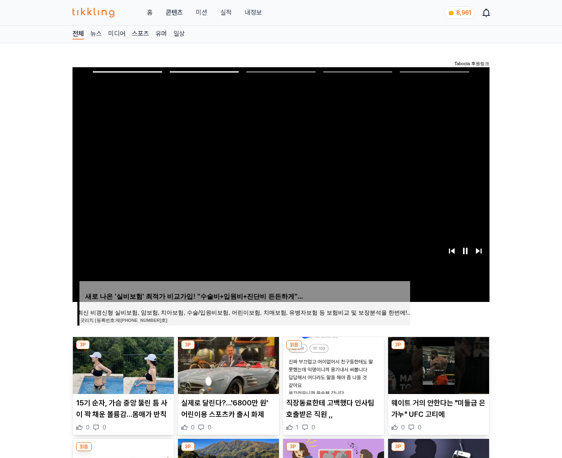
click at [438, 364] on img at bounding box center [438, 365] width 101 height 57
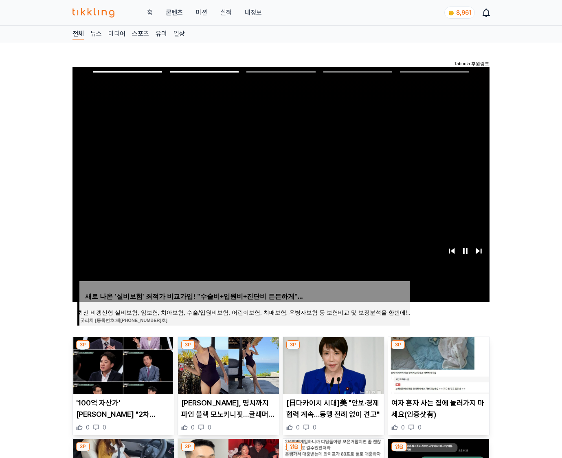
click at [438, 364] on img at bounding box center [438, 365] width 101 height 57
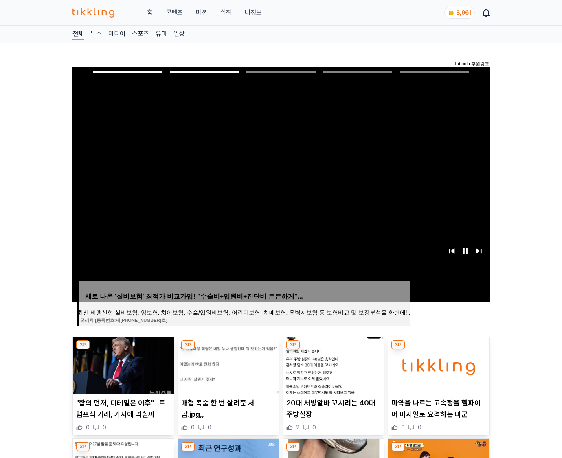
click at [438, 364] on img at bounding box center [438, 365] width 101 height 57
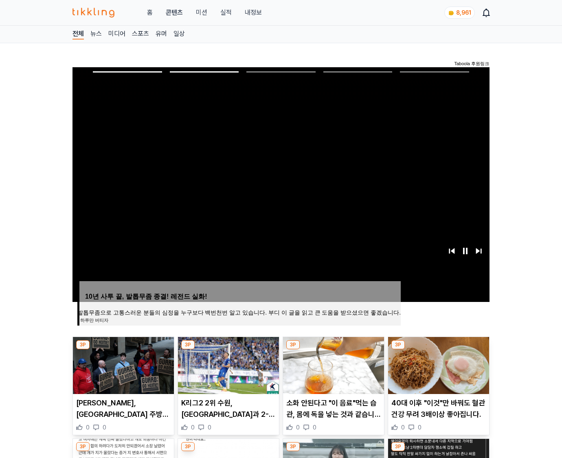
click at [438, 364] on img at bounding box center [438, 365] width 101 height 57
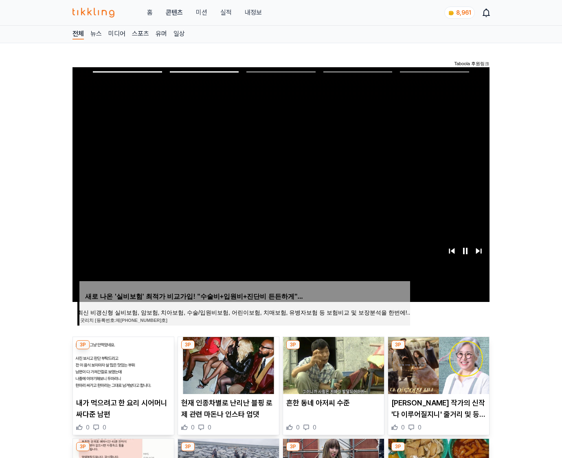
click at [438, 364] on img at bounding box center [438, 365] width 101 height 57
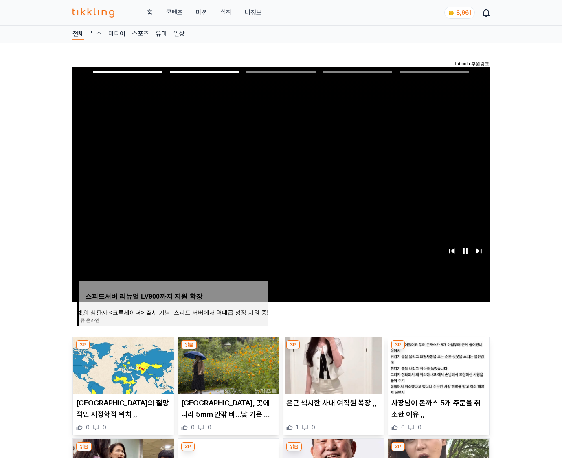
click at [438, 364] on img at bounding box center [438, 365] width 101 height 57
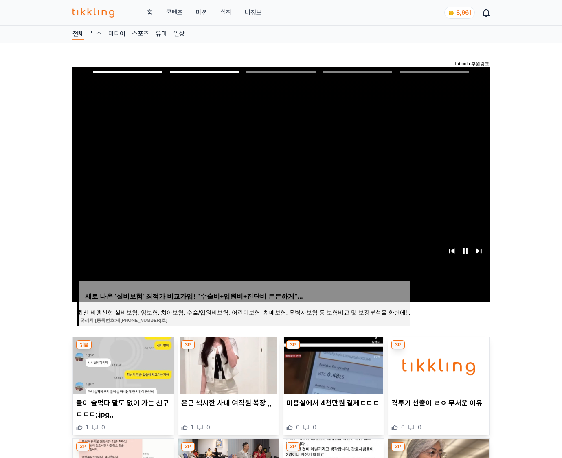
click at [438, 364] on img at bounding box center [438, 365] width 101 height 57
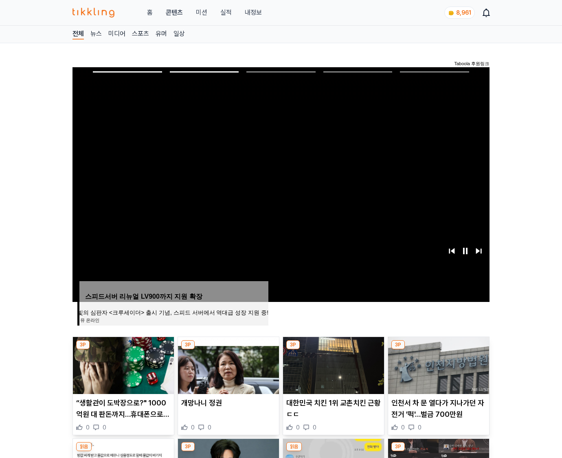
click at [438, 364] on img at bounding box center [438, 365] width 101 height 57
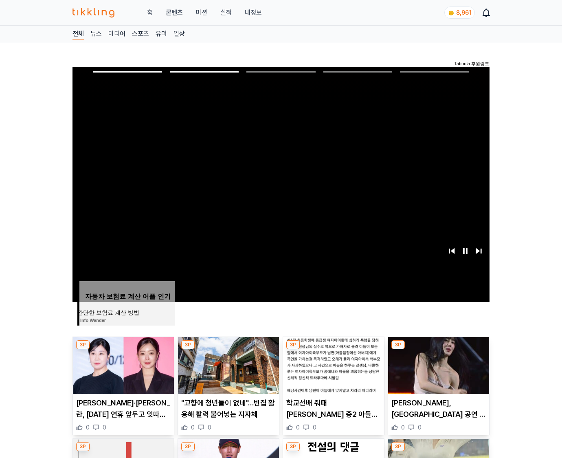
click at [438, 364] on img at bounding box center [438, 365] width 101 height 57
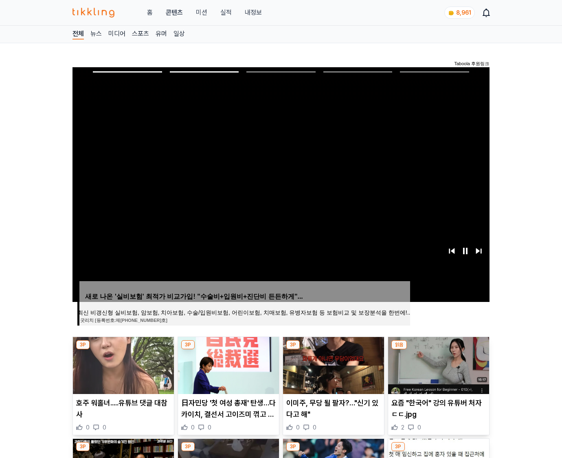
click at [438, 364] on img at bounding box center [438, 365] width 101 height 57
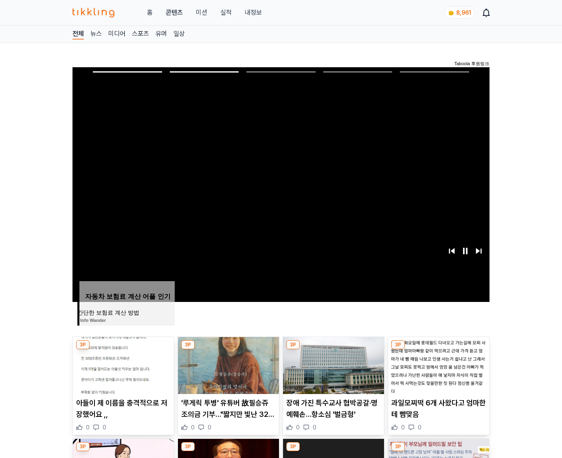
click at [438, 364] on img at bounding box center [438, 365] width 101 height 57
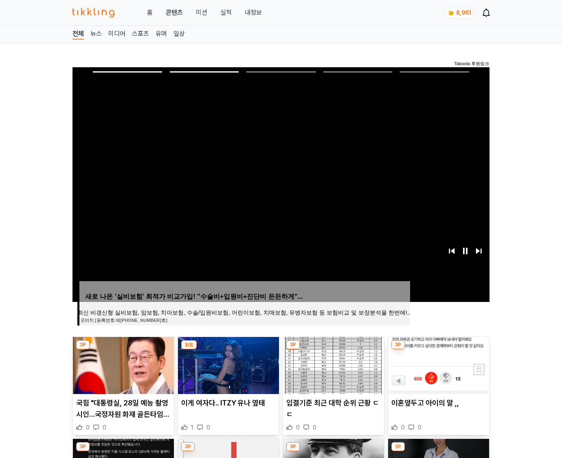
click at [438, 364] on img at bounding box center [438, 365] width 101 height 57
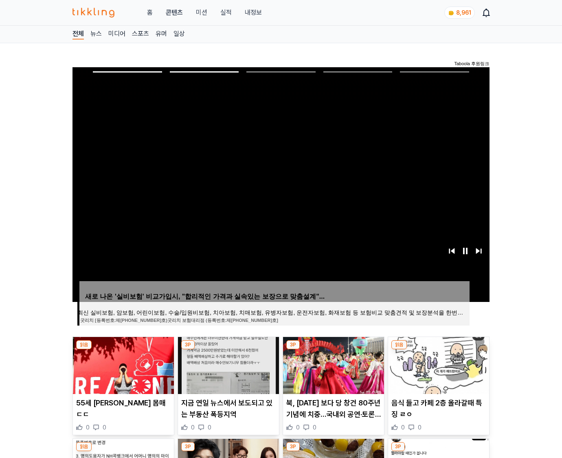
click at [438, 364] on img at bounding box center [438, 365] width 101 height 57
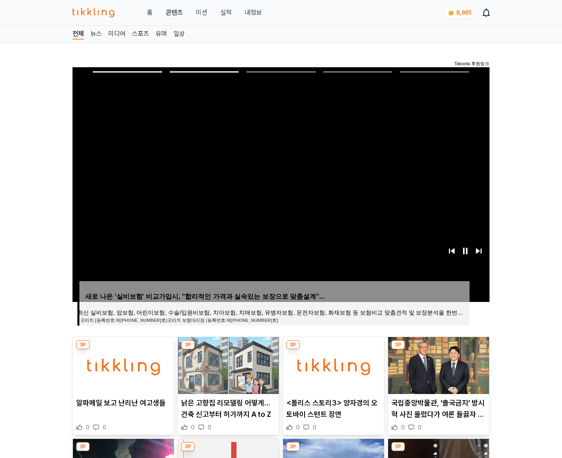
click at [438, 364] on img at bounding box center [438, 365] width 101 height 57
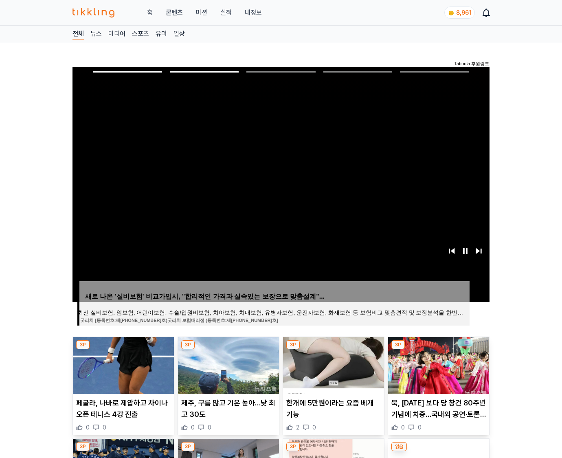
click at [438, 364] on img at bounding box center [438, 365] width 101 height 57
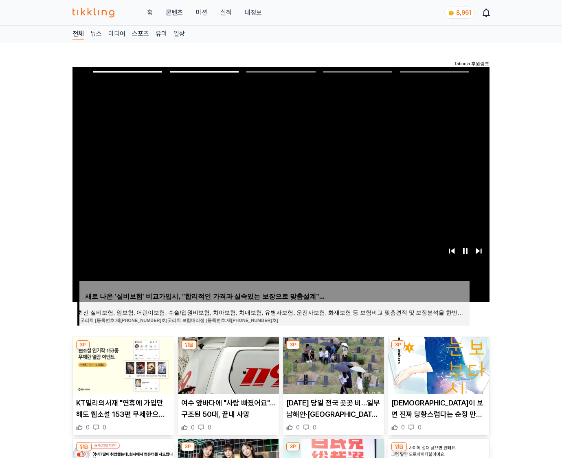
click at [438, 364] on img at bounding box center [438, 365] width 101 height 57
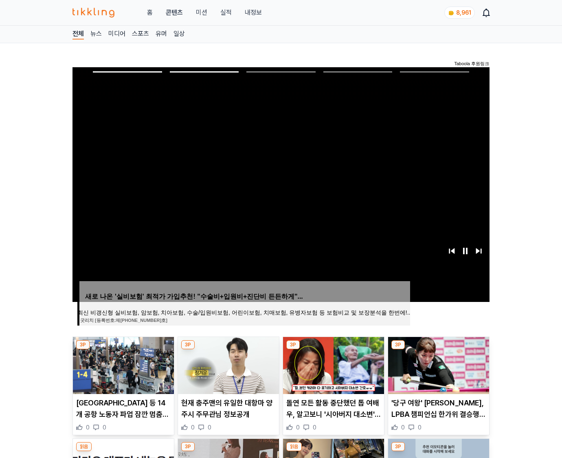
click at [438, 364] on img at bounding box center [438, 365] width 101 height 57
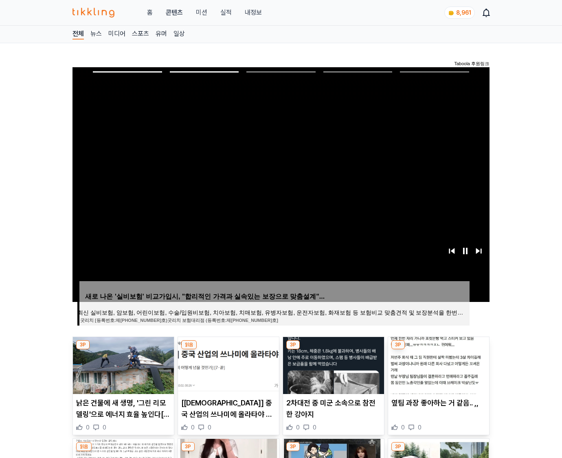
click at [438, 364] on img at bounding box center [438, 365] width 101 height 57
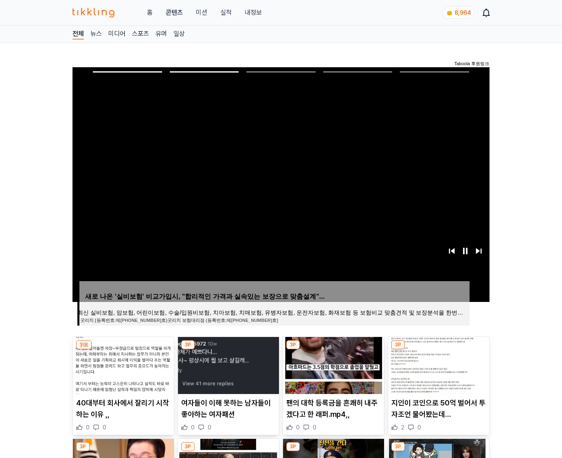
click at [438, 364] on img at bounding box center [438, 365] width 101 height 57
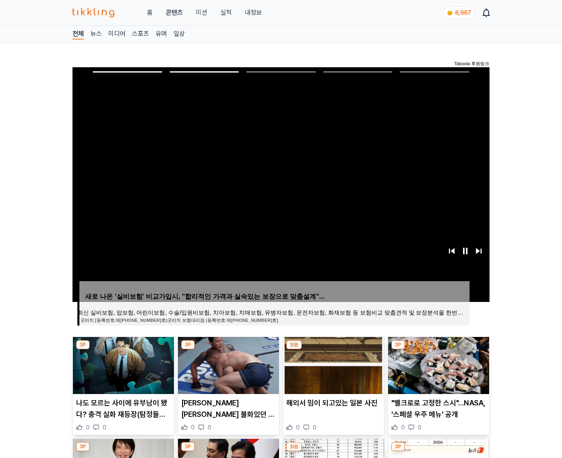
click at [438, 364] on img at bounding box center [438, 365] width 101 height 57
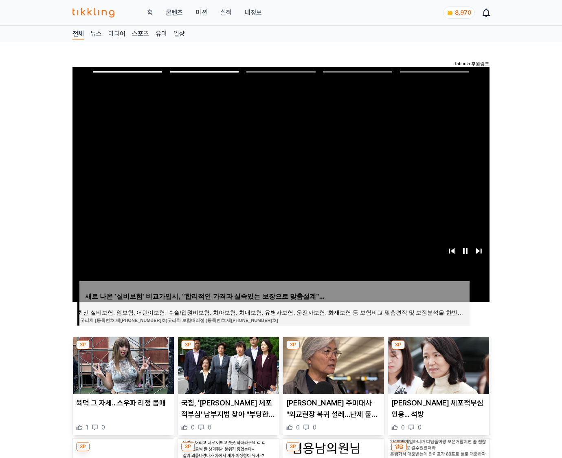
click at [438, 364] on img at bounding box center [438, 365] width 101 height 57
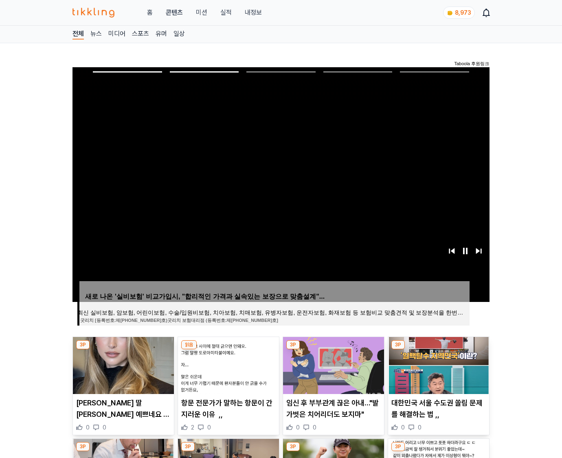
click at [438, 364] on img at bounding box center [438, 365] width 101 height 57
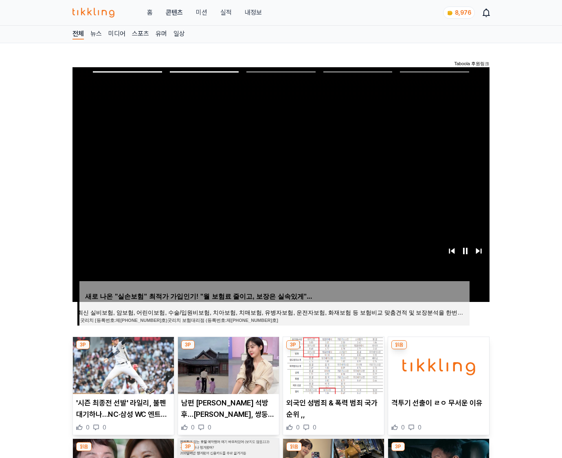
click at [438, 364] on img at bounding box center [438, 365] width 101 height 57
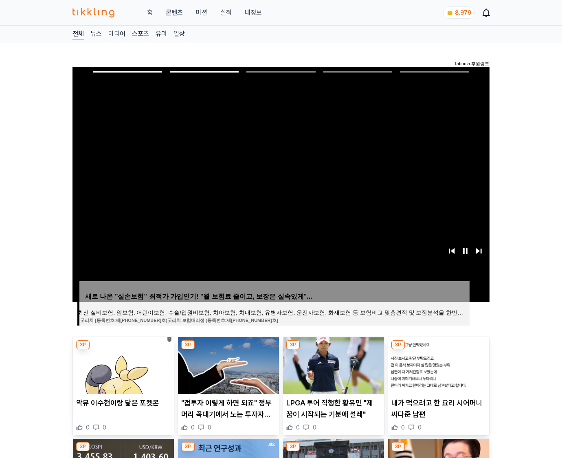
click at [438, 364] on img at bounding box center [438, 365] width 101 height 57
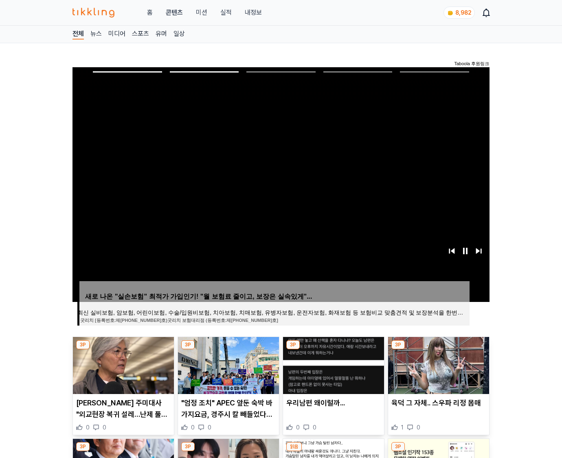
click at [438, 364] on img at bounding box center [438, 365] width 101 height 57
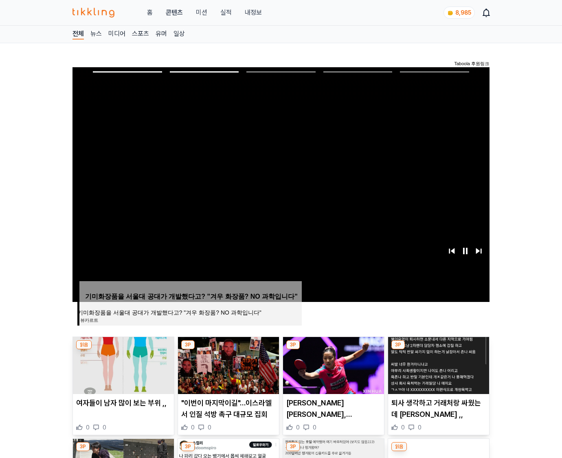
click at [438, 364] on img at bounding box center [438, 365] width 101 height 57
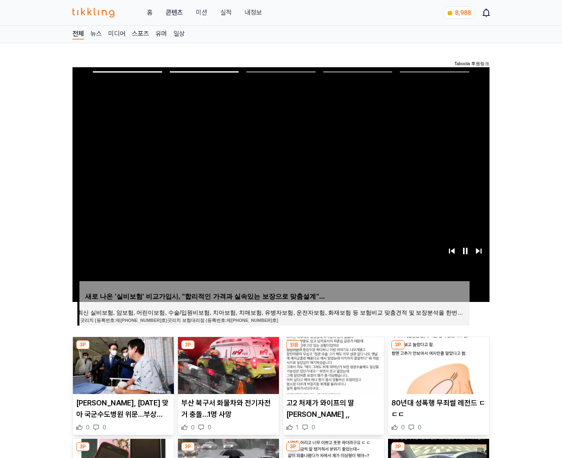
click at [438, 364] on img at bounding box center [438, 365] width 101 height 57
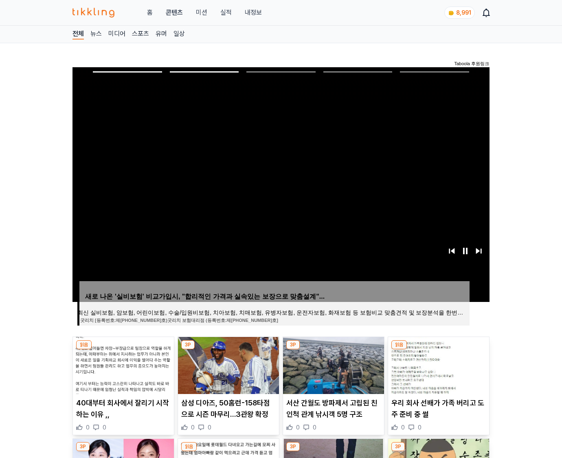
click at [438, 364] on img at bounding box center [438, 365] width 101 height 57
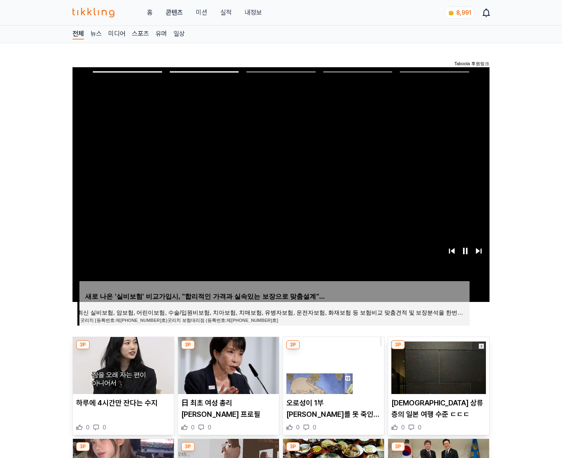
click at [438, 364] on img at bounding box center [438, 365] width 101 height 57
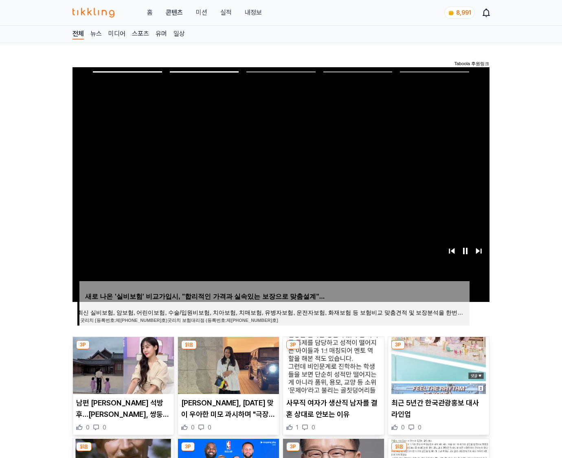
click at [438, 364] on img at bounding box center [438, 365] width 101 height 57
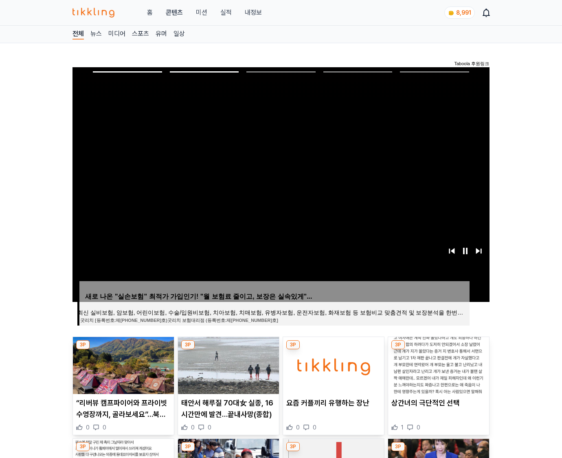
click at [438, 364] on img at bounding box center [438, 365] width 101 height 57
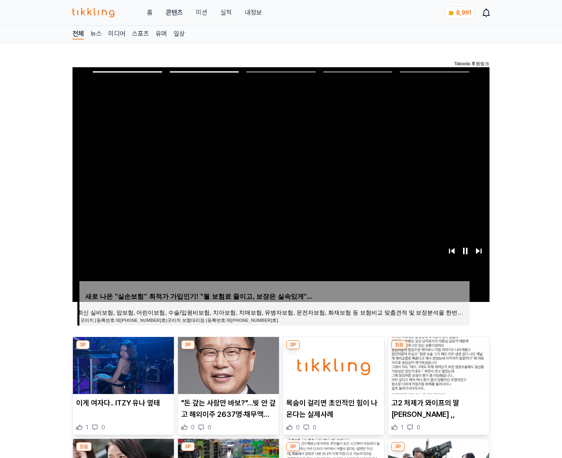
click at [438, 364] on img at bounding box center [438, 365] width 101 height 57
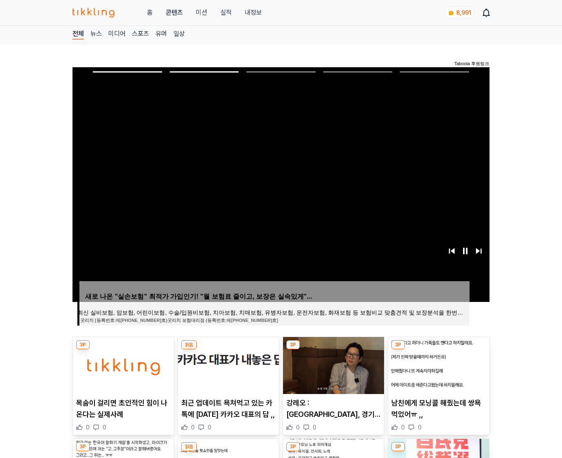
click at [438, 364] on img at bounding box center [438, 365] width 101 height 57
